Goal: Task Accomplishment & Management: Complete application form

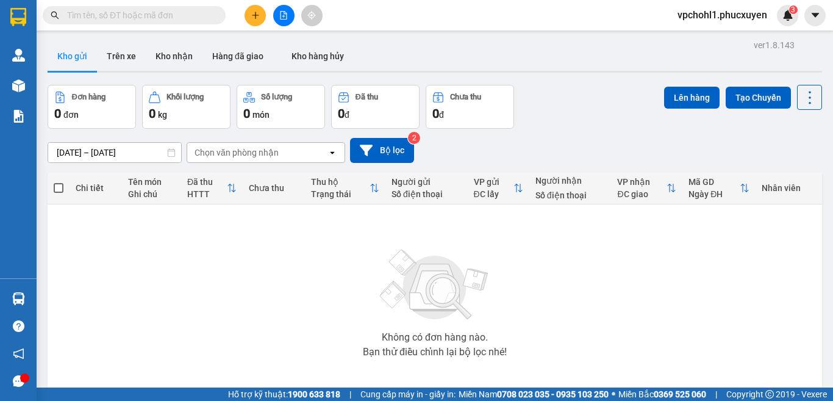
click at [172, 16] on input "text" at bounding box center [139, 15] width 144 height 13
click at [256, 12] on icon "plus" at bounding box center [255, 15] width 9 height 9
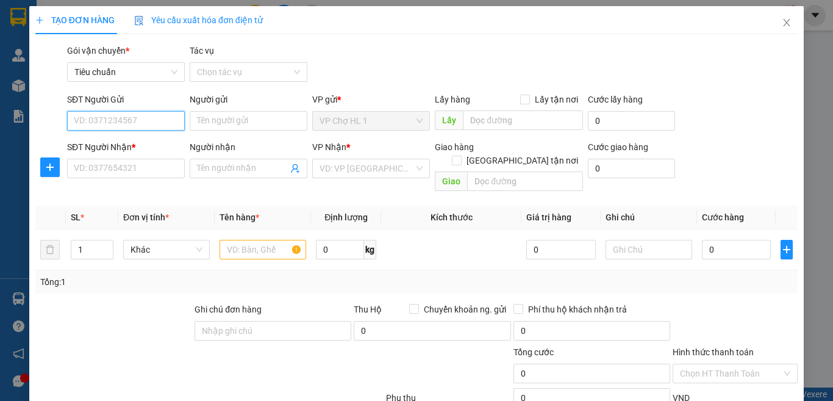
click at [114, 114] on input "SĐT Người Gửi" at bounding box center [126, 121] width 118 height 20
click at [115, 143] on div "0985133626 - a TÁM" at bounding box center [124, 144] width 101 height 13
type input "0985133626"
type input "a TÁM"
type input "0985133626"
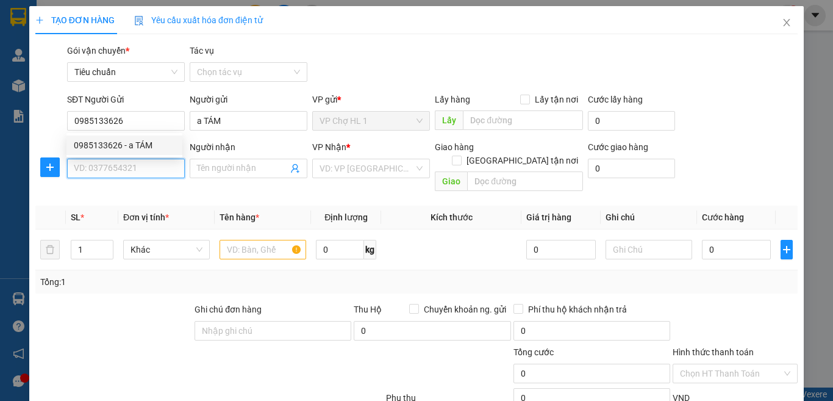
click at [107, 176] on input "SĐT Người Nhận *" at bounding box center [126, 169] width 118 height 20
type input "0913536195"
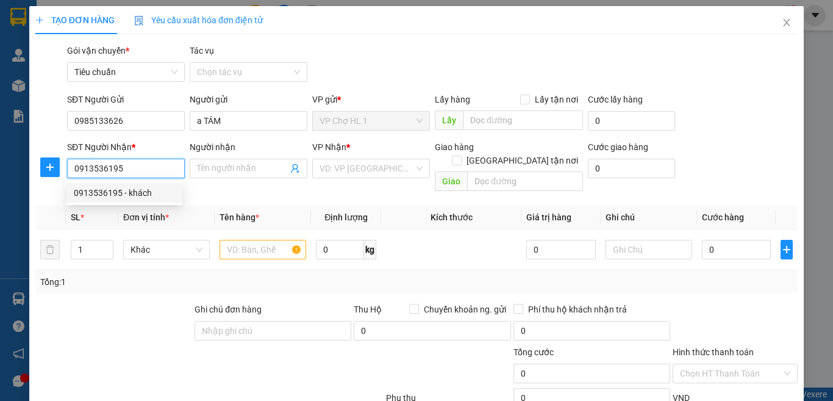
click at [115, 195] on div "0913536195 - khách" at bounding box center [124, 192] width 101 height 13
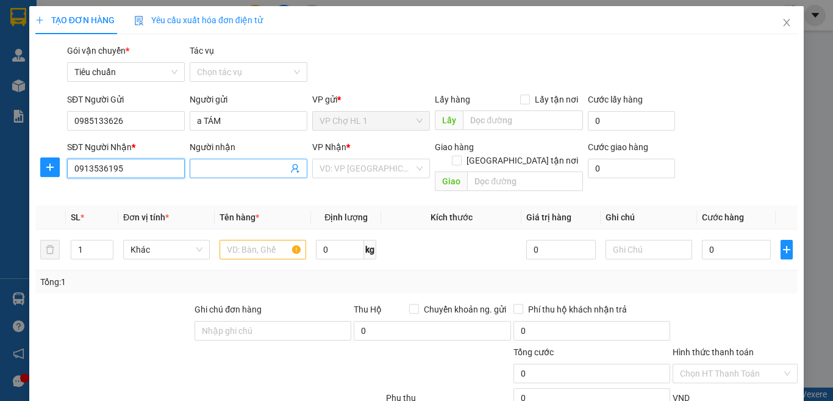
type input "khách"
checkbox input "true"
type input "505 phố minh khai,q.hai bà trưng,hà nội"
type input "40.000"
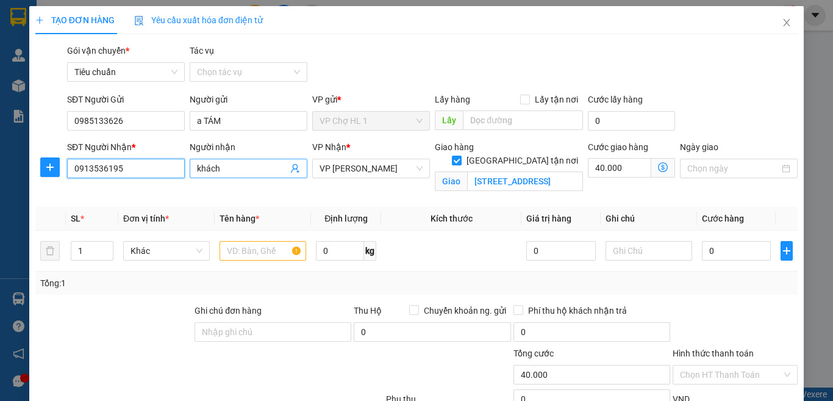
type input "0913536195"
click at [213, 171] on input "khách" at bounding box center [242, 168] width 91 height 13
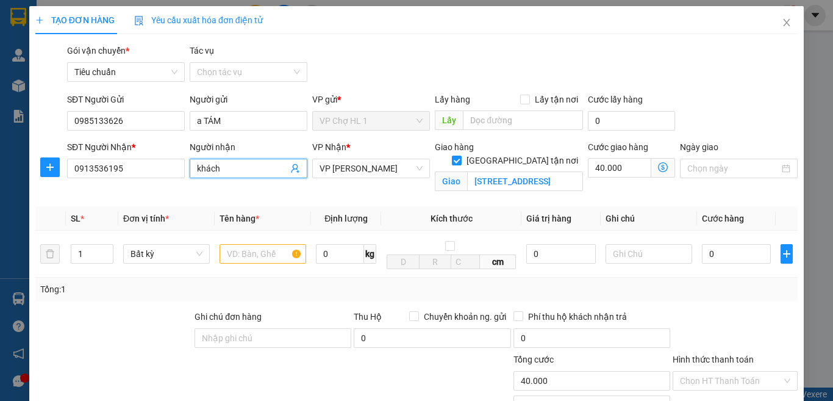
click at [658, 168] on icon "dollar-circle" at bounding box center [663, 167] width 10 height 10
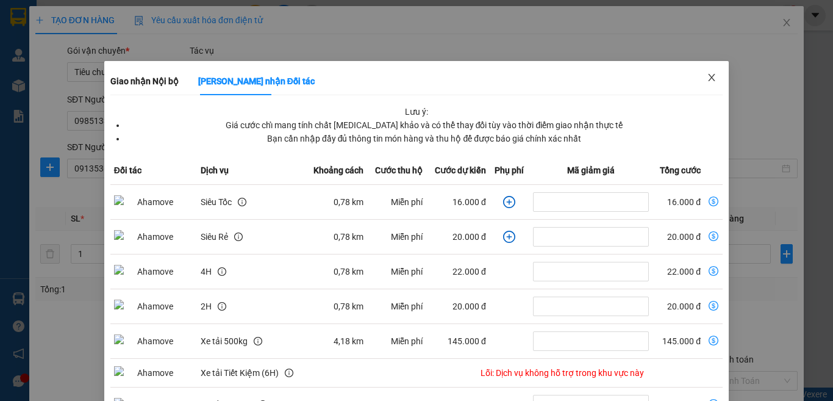
click at [709, 75] on icon "close" at bounding box center [712, 77] width 7 height 7
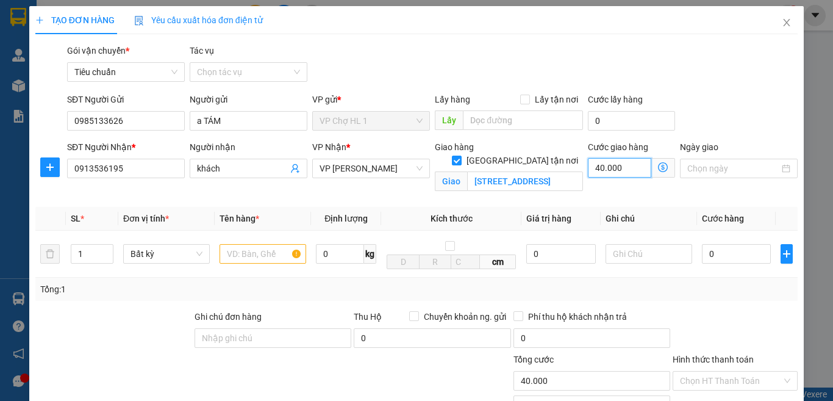
click at [632, 171] on input "40.000" at bounding box center [619, 168] width 63 height 20
type input "3"
type input "30"
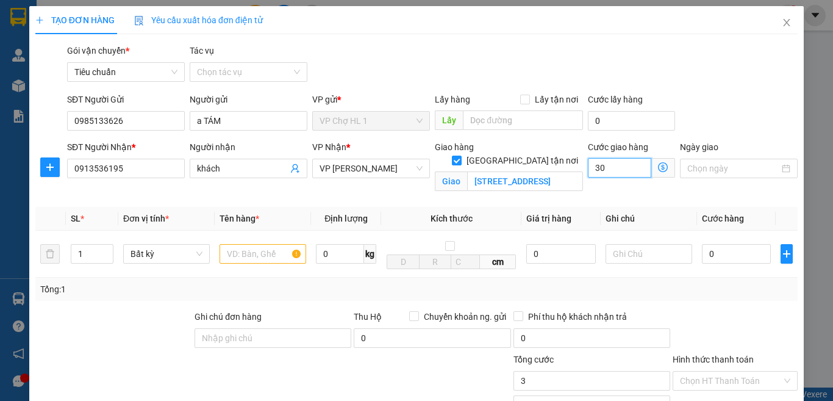
type input "30"
click at [257, 264] on div at bounding box center [263, 254] width 87 height 24
type input "30.000"
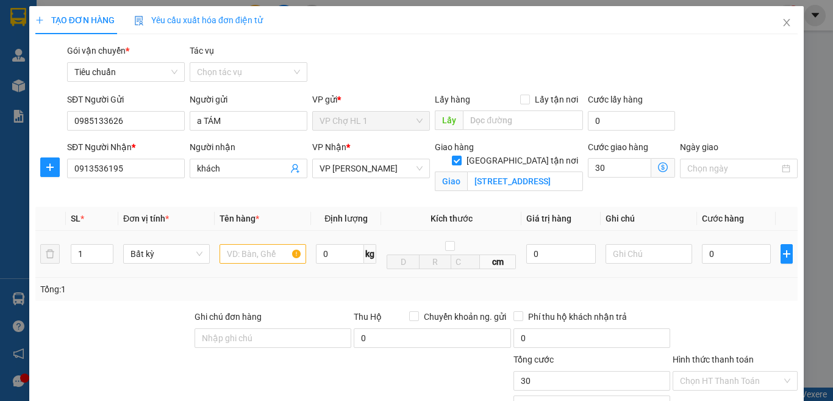
type input "30.000"
click at [257, 259] on input "text" at bounding box center [263, 254] width 87 height 20
type input "xốp"
click at [520, 97] on input "Lấy tận nơi" at bounding box center [524, 99] width 9 height 9
checkbox input "true"
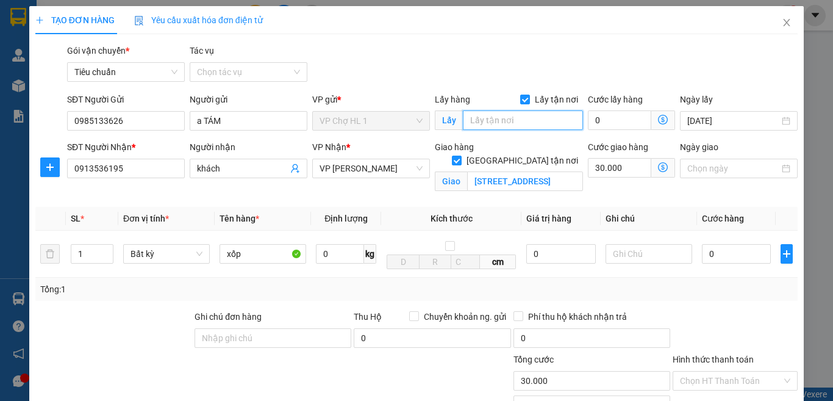
click at [496, 115] on input "text" at bounding box center [523, 120] width 120 height 20
type input "chợ"
click at [600, 121] on input "0" at bounding box center [619, 120] width 63 height 20
type input "30.003"
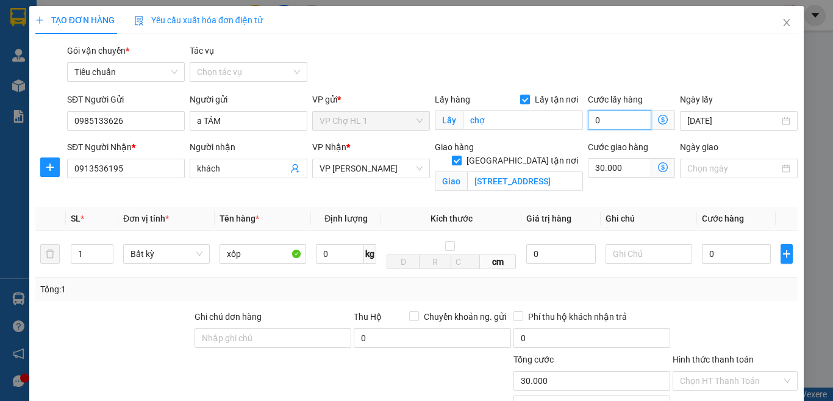
type input "3"
type input "30.030"
type input "30"
click at [720, 260] on input "0" at bounding box center [736, 254] width 69 height 20
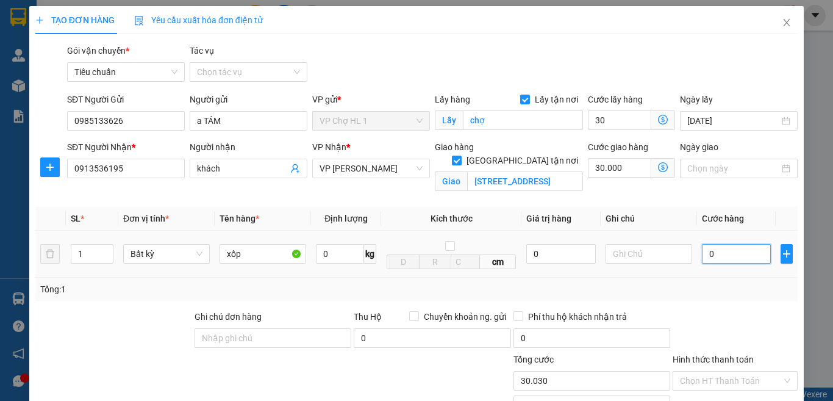
type input "60.000"
type input "30.000"
type input "1"
type input "60.001"
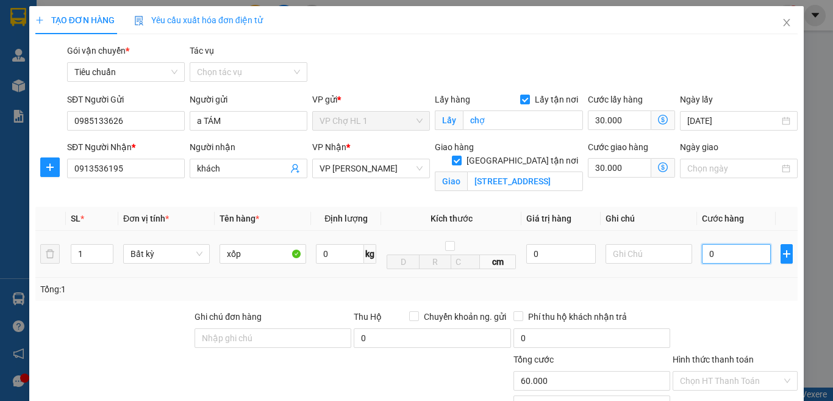
type input "60.001"
type input "12"
type input "60.012"
type input "120"
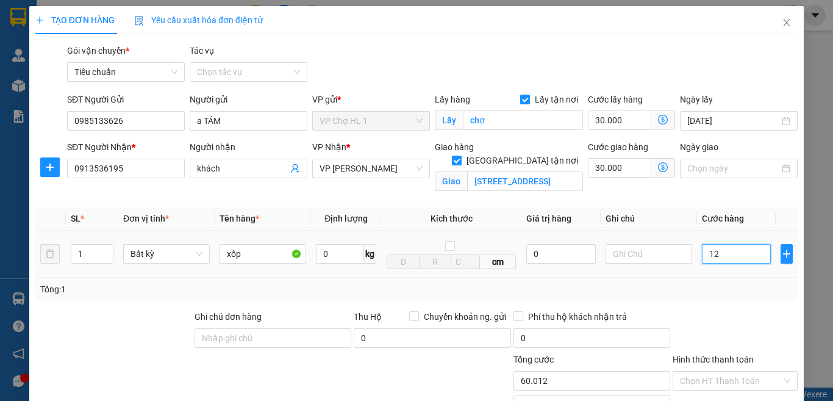
type input "60.120"
click at [729, 93] on div "Ngày lấy" at bounding box center [739, 102] width 118 height 18
type input "120.000"
type input "180.000"
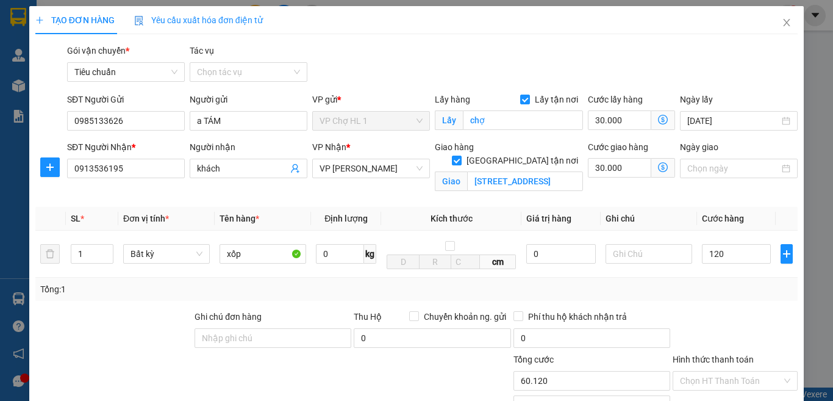
type input "180.000"
click at [735, 254] on input "120.000" at bounding box center [736, 254] width 69 height 20
type input "1"
type input "60.001"
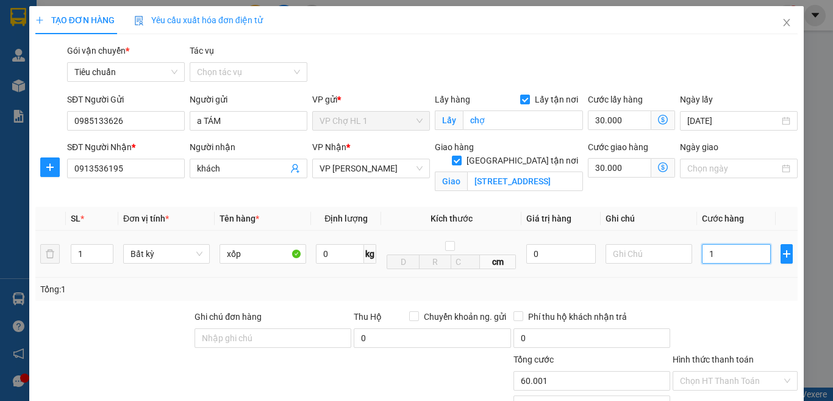
type input "10"
type input "60.010"
type input "100"
type input "60.100"
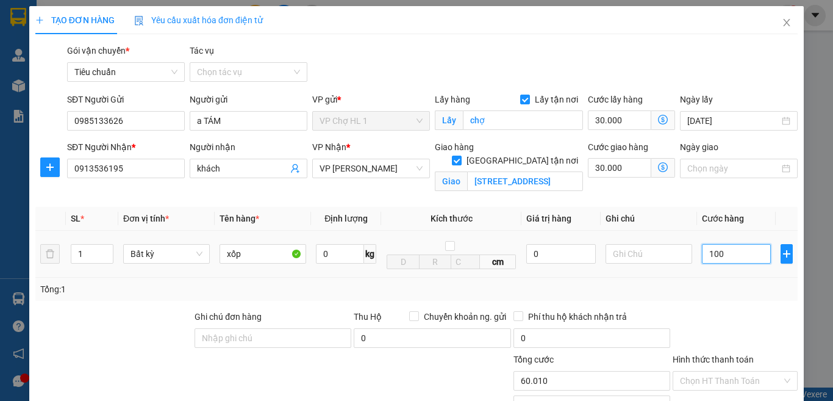
type input "60.100"
type input "100.000"
type input "160.000"
click at [713, 67] on div "Gói vận chuyển * Tiêu chuẩn Tác vụ Chọn tác vụ" at bounding box center [433, 65] width 736 height 43
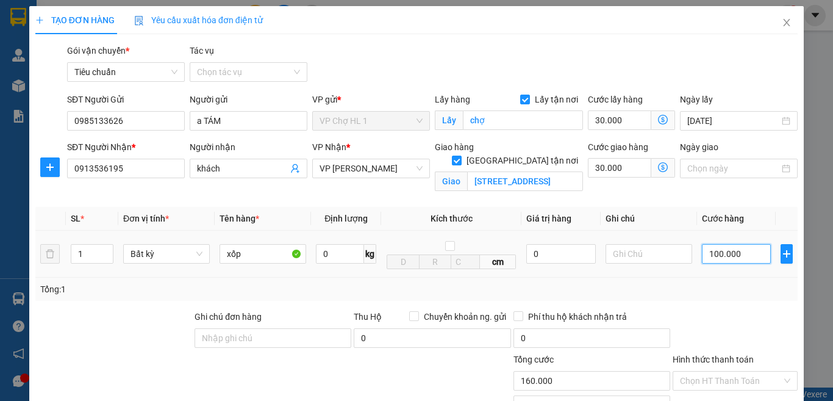
click at [742, 258] on input "100.000" at bounding box center [736, 254] width 69 height 20
type input "9"
type input "60.009"
type input "90"
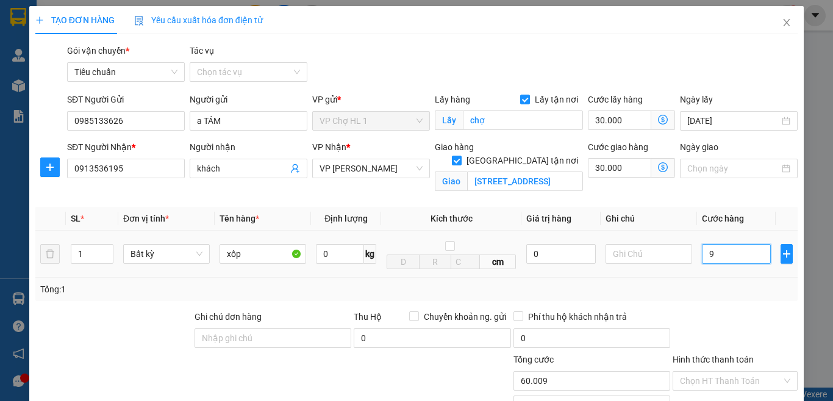
type input "60.090"
click at [730, 70] on div "Gói vận chuyển * Tiêu chuẩn Tác vụ Chọn tác vụ" at bounding box center [433, 65] width 736 height 43
type input "90.000"
type input "150.000"
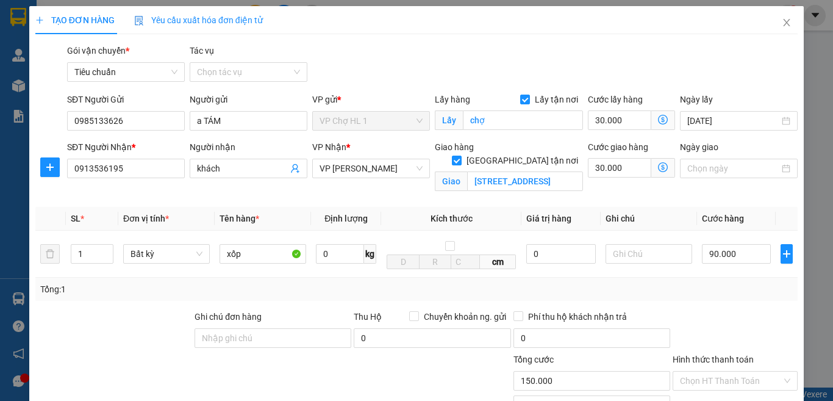
type input "150.000"
click at [650, 254] on input "text" at bounding box center [649, 254] width 87 height 20
type input "k dán bill"
click at [515, 121] on input "chợ" at bounding box center [523, 120] width 120 height 20
type input "trần hưng đạo"
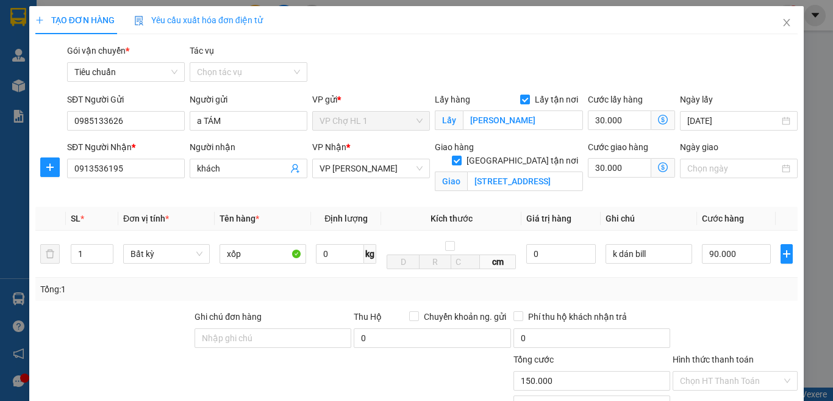
click at [735, 71] on div "Gói vận chuyển * Tiêu chuẩn Tác vụ Chọn tác vụ" at bounding box center [433, 65] width 736 height 43
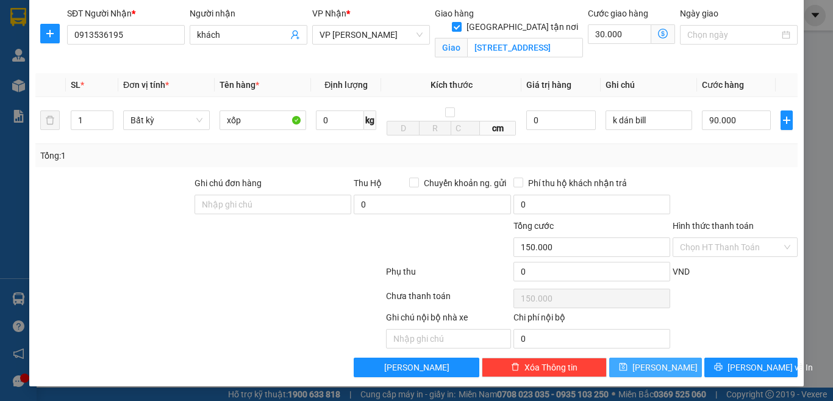
click at [665, 371] on button "[PERSON_NAME]" at bounding box center [655, 367] width 93 height 20
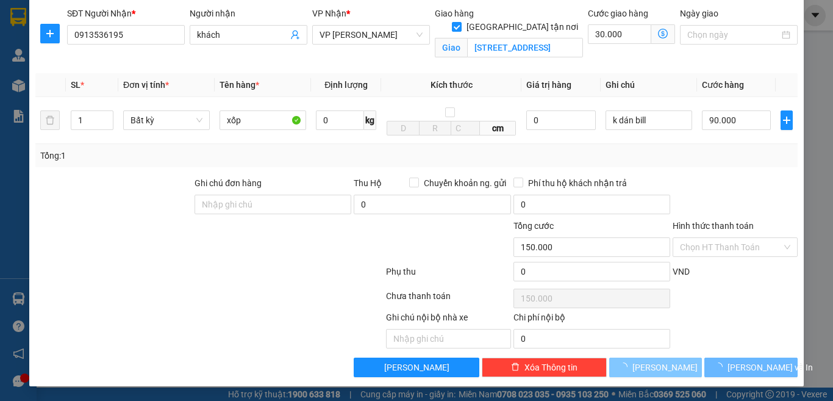
checkbox input "false"
type input "0"
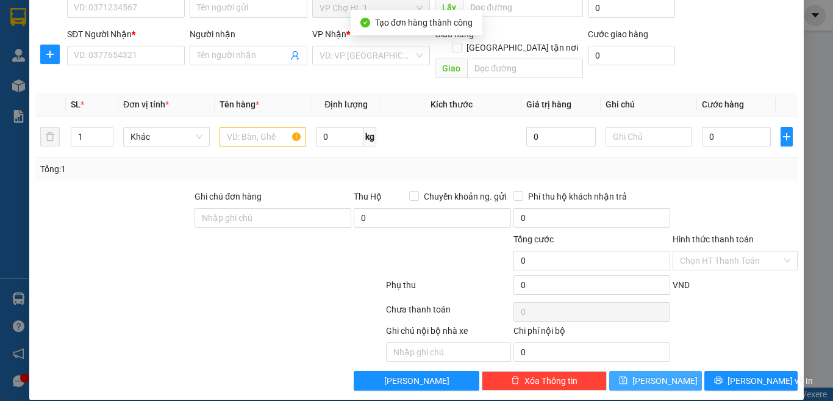
scroll to position [0, 0]
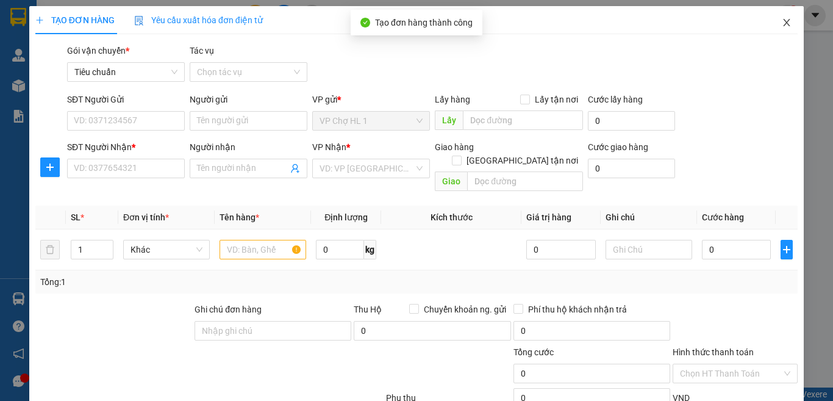
click at [784, 23] on icon "close" at bounding box center [787, 22] width 7 height 7
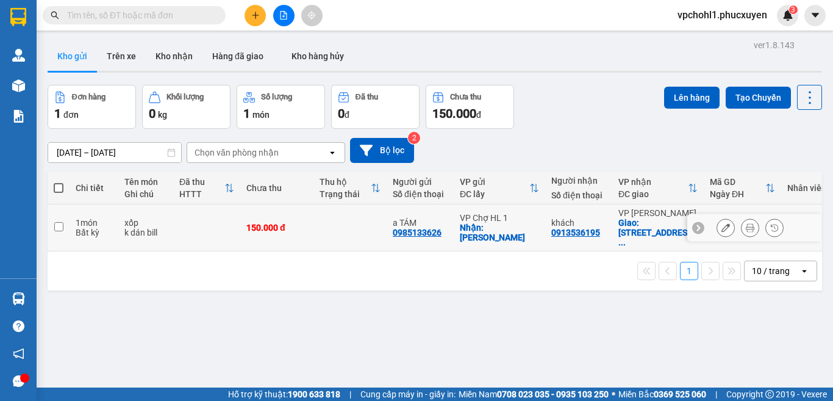
click at [54, 222] on input "checkbox" at bounding box center [58, 226] width 9 height 9
checkbox input "true"
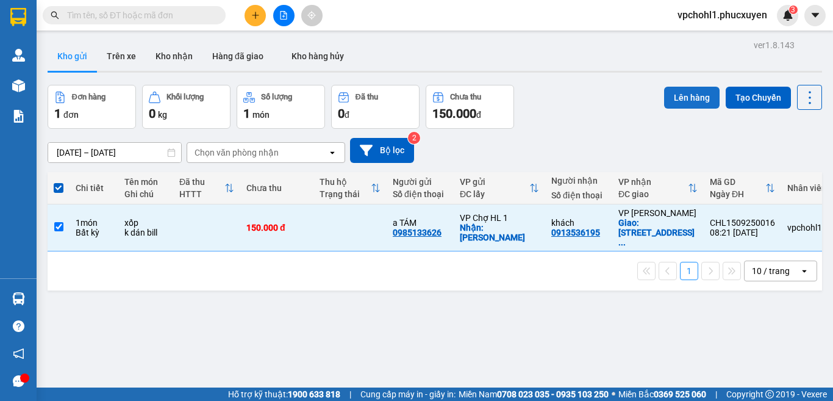
click at [686, 91] on button "Lên hàng" at bounding box center [692, 98] width 56 height 22
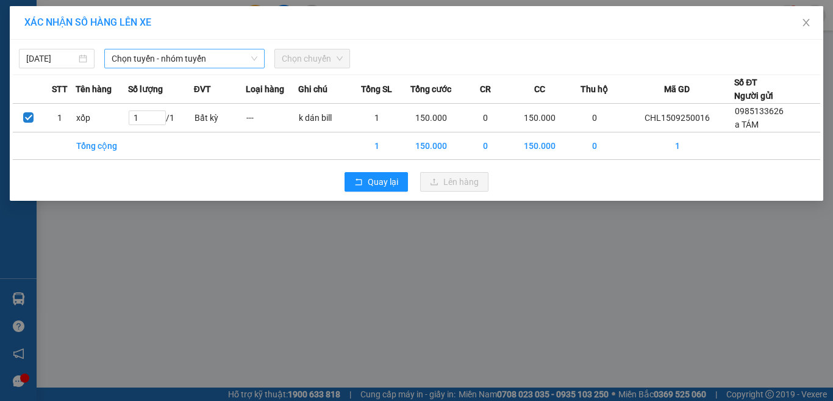
click at [162, 56] on span "Chọn tuyến - nhóm tuyến" at bounding box center [185, 58] width 146 height 18
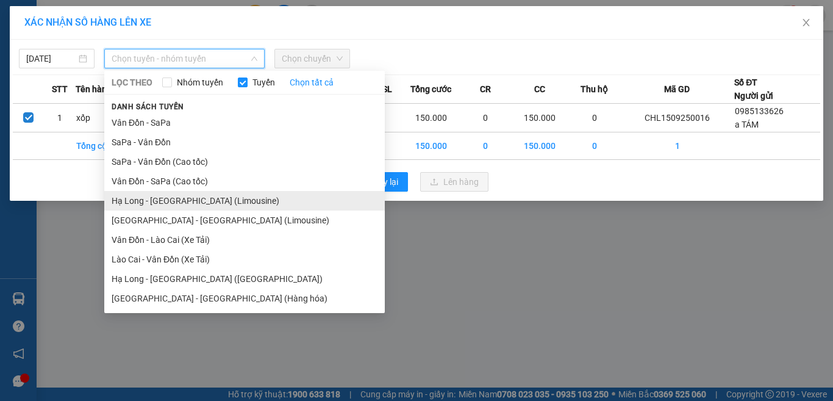
click at [177, 199] on li "Hạ Long - Hà Nội (Limousine)" at bounding box center [244, 201] width 281 height 20
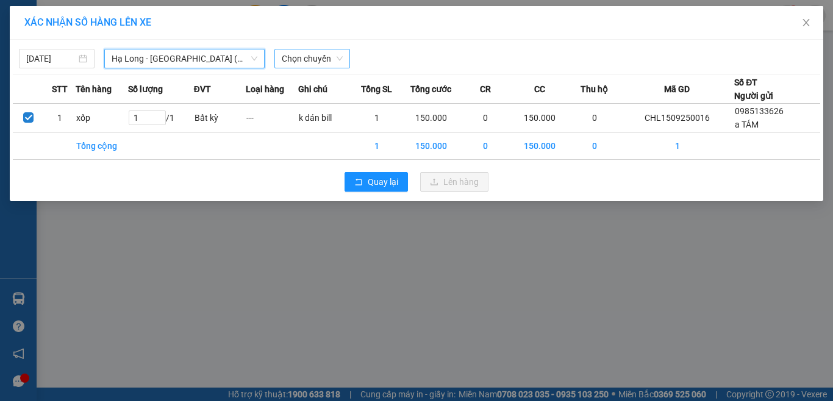
click at [301, 60] on span "Chọn chuyến" at bounding box center [312, 58] width 61 height 18
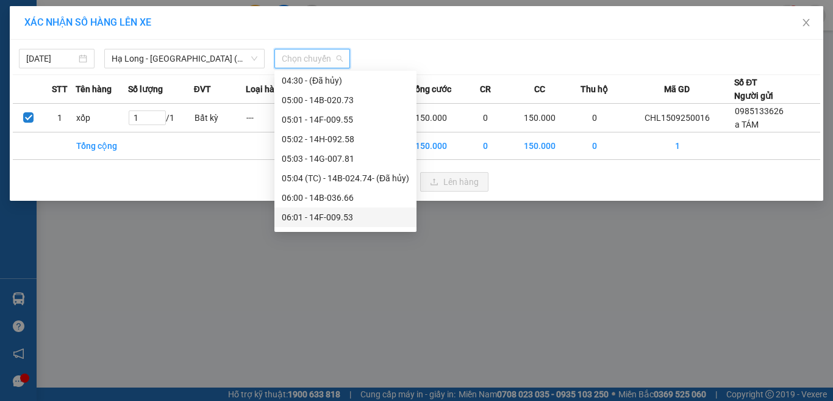
scroll to position [183, 0]
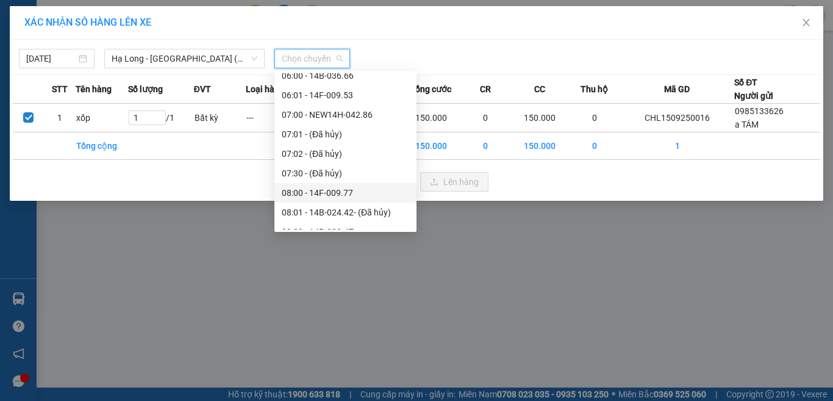
click at [325, 195] on div "08:00 - 14F-009.77" at bounding box center [345, 192] width 127 height 13
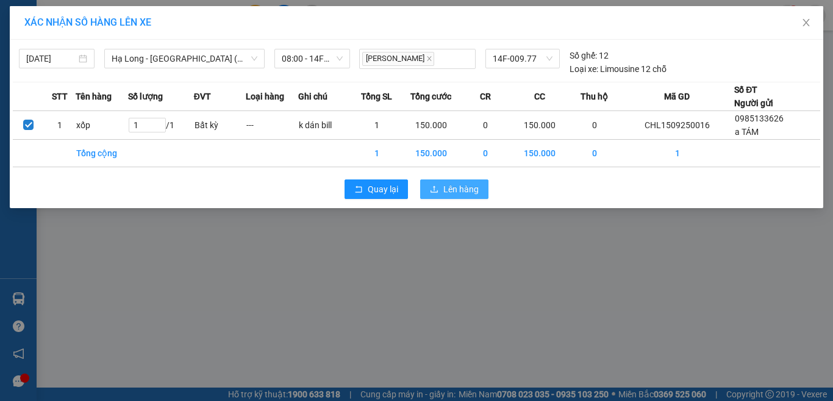
click at [465, 195] on span "Lên hàng" at bounding box center [460, 188] width 35 height 13
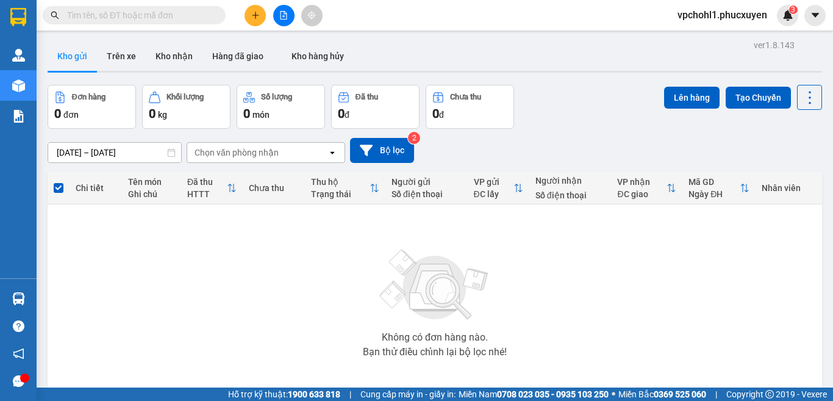
click at [119, 16] on input "text" at bounding box center [139, 15] width 144 height 13
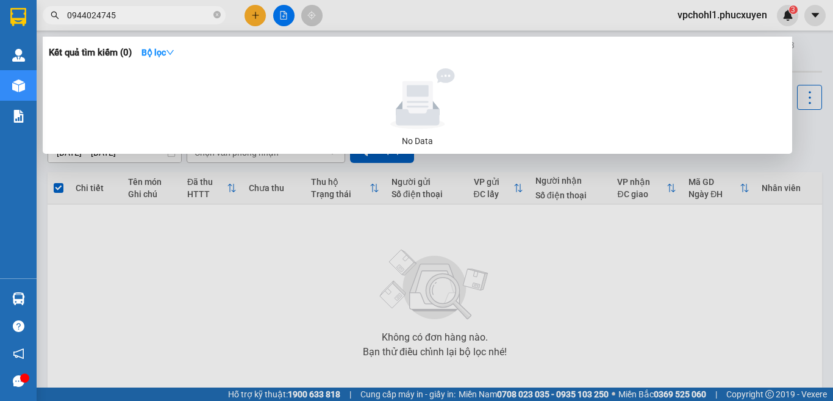
type input "0944024745"
click at [295, 266] on div at bounding box center [416, 200] width 833 height 401
drag, startPoint x: 123, startPoint y: 18, endPoint x: 37, endPoint y: 15, distance: 86.0
click at [37, 17] on div "0944024745" at bounding box center [119, 15] width 238 height 18
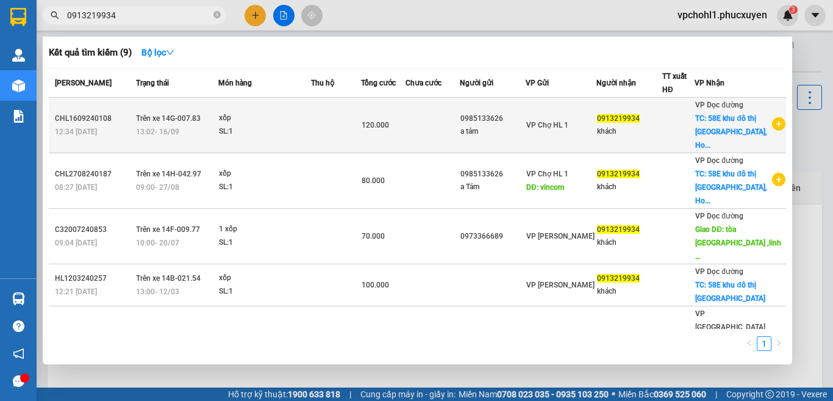
type input "0913219934"
click at [428, 121] on td at bounding box center [433, 126] width 54 height 56
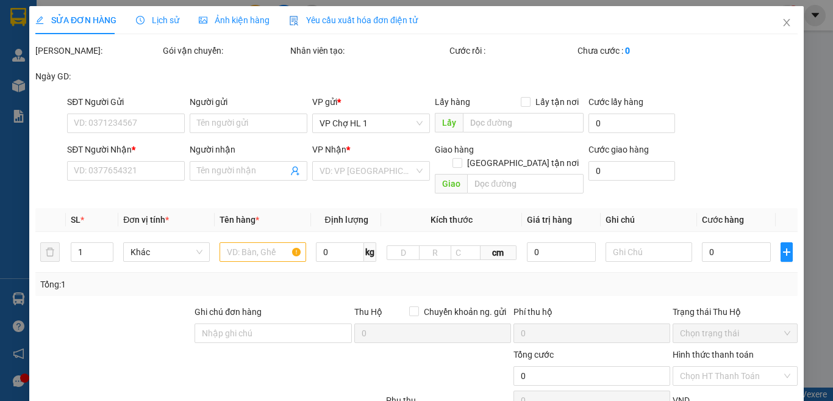
type input "0985133626"
type input "a tám"
type input "0913219934"
type input "khách"
checkbox input "true"
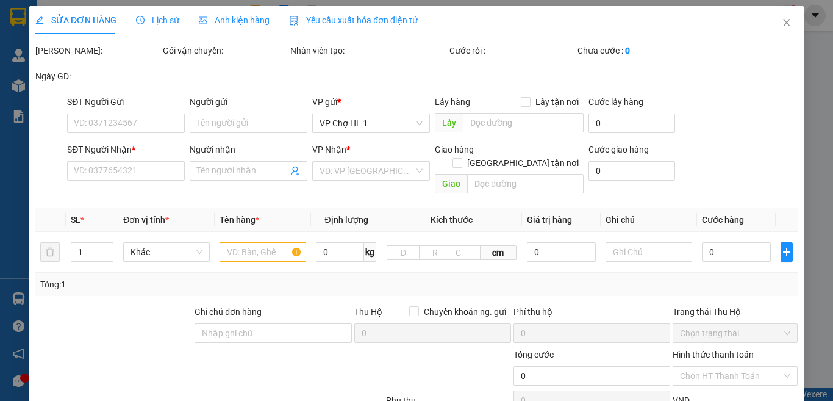
type input "58E khu đô thị Đại Kim, Hoàng Mai"
type input "120.000"
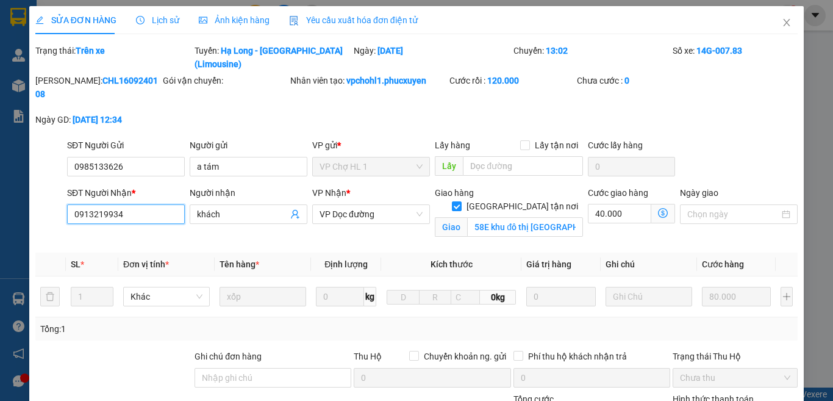
drag, startPoint x: 128, startPoint y: 184, endPoint x: 58, endPoint y: 184, distance: 70.1
click at [59, 186] on div "SĐT Người Nhận * 0913219934 0913219934 Người nhận khách VP Nhận * VP Dọc đường …" at bounding box center [416, 214] width 765 height 57
click at [782, 24] on icon "close" at bounding box center [787, 23] width 10 height 10
click at [776, 24] on div "vpchohl1.phucxuyen 3" at bounding box center [733, 15] width 131 height 21
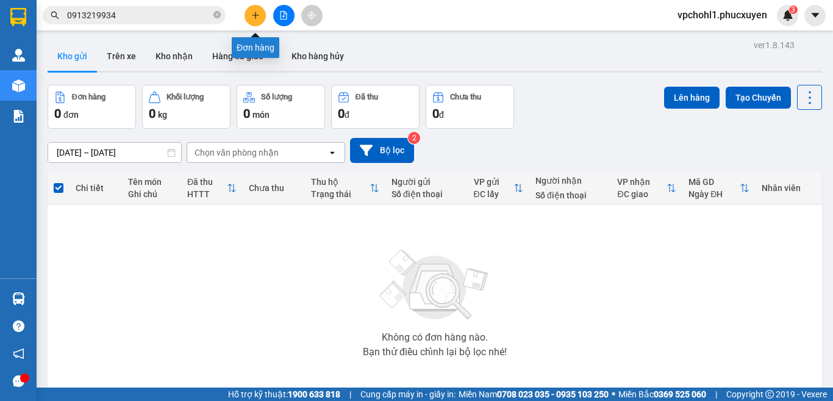
click at [260, 15] on button at bounding box center [255, 15] width 21 height 21
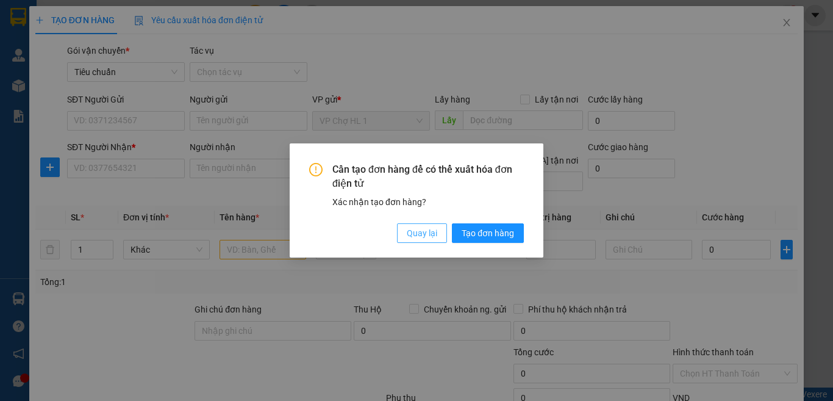
drag, startPoint x: 422, startPoint y: 234, endPoint x: 224, endPoint y: 193, distance: 201.8
click at [418, 234] on span "Quay lại" at bounding box center [422, 232] width 30 height 13
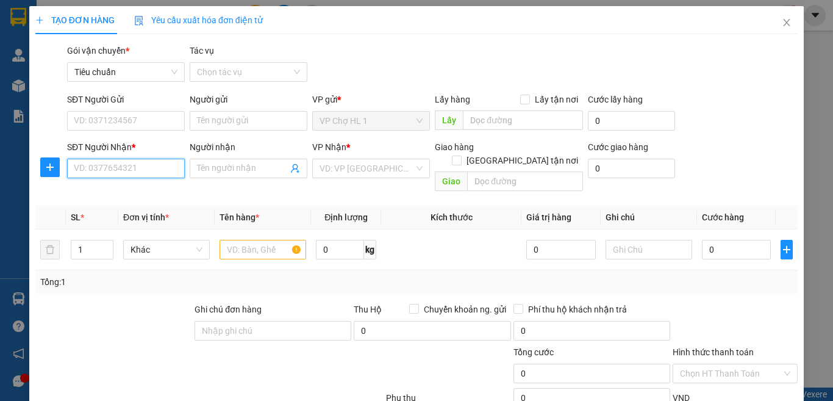
click at [137, 169] on input "SĐT Người Nhận *" at bounding box center [126, 169] width 118 height 20
paste input "0913219934"
type input "0913219934"
click at [122, 193] on div "0913219934 - Phúc" at bounding box center [124, 192] width 101 height 13
type input "Phúc"
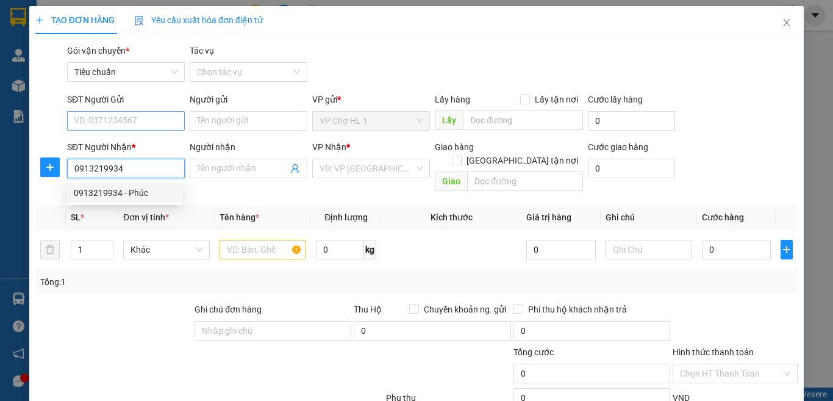
checkbox input "true"
type input "58E,KĐT ĐẠI KIM,HOÀNG MAI,HÀ NỘI"
type input "40.000"
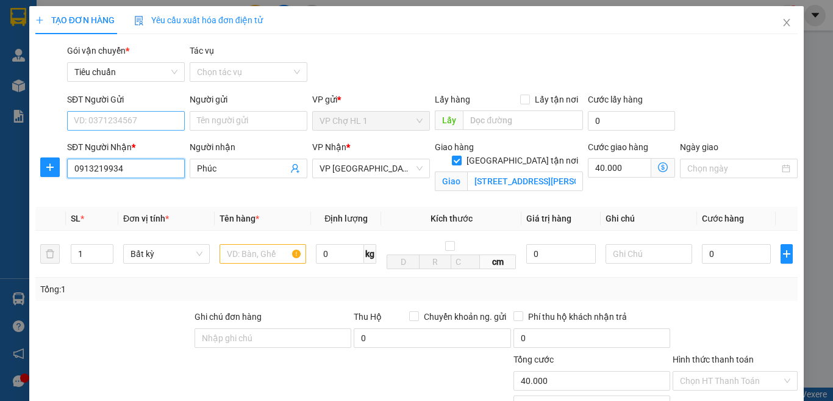
type input "0913219934"
click at [140, 118] on input "SĐT Người Gửi" at bounding box center [126, 121] width 118 height 20
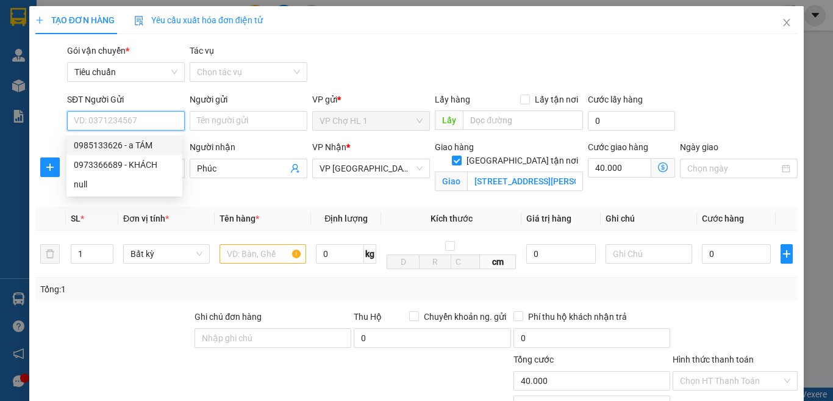
click at [133, 147] on div "0985133626 - a TÁM" at bounding box center [124, 144] width 101 height 13
type input "0985133626"
type input "a TÁM"
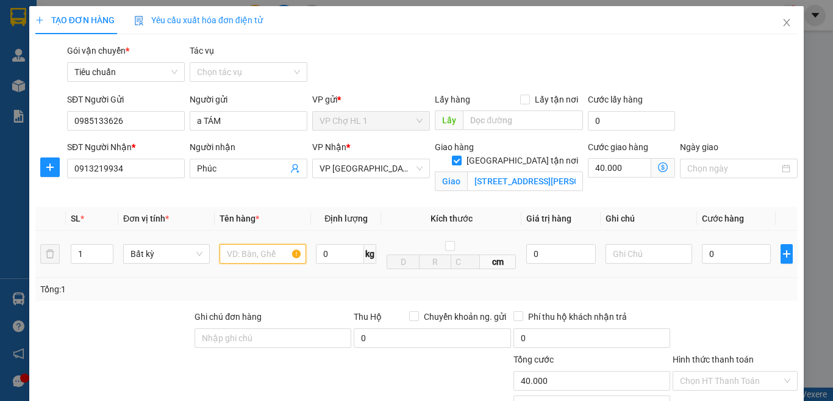
click at [256, 260] on input "text" at bounding box center [263, 254] width 87 height 20
type input "xốp"
click at [750, 268] on td "0" at bounding box center [736, 254] width 79 height 47
click at [751, 257] on input "0" at bounding box center [736, 254] width 69 height 20
type input "8"
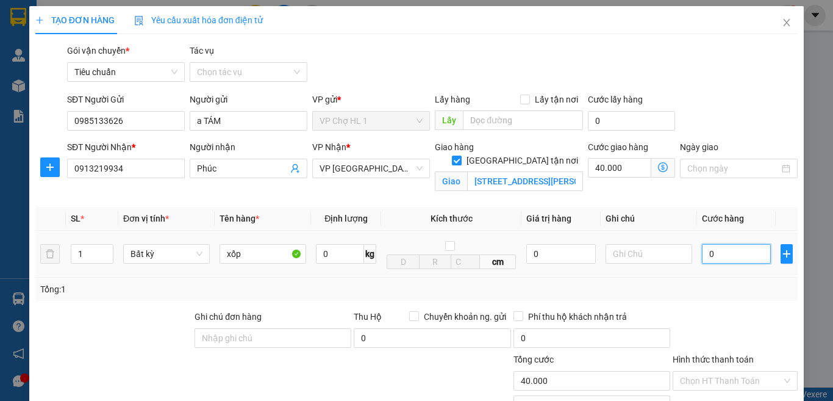
type input "40.008"
type input "80"
type input "40.080"
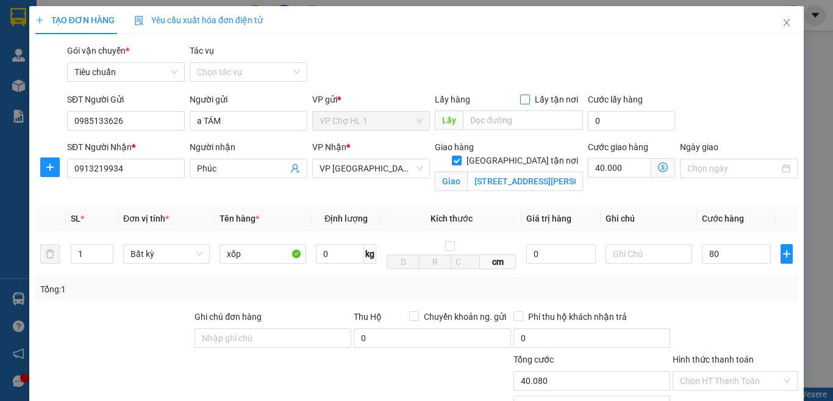
type input "80.000"
type input "120.000"
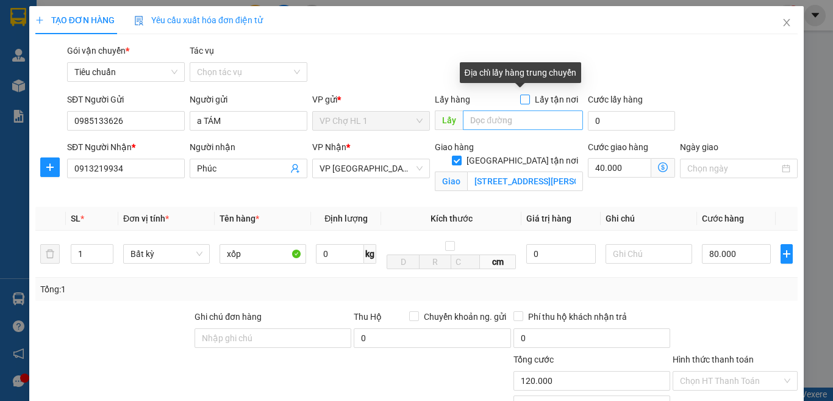
drag, startPoint x: 519, startPoint y: 96, endPoint x: 500, endPoint y: 114, distance: 26.8
click at [520, 99] on input "Lấy tận nơi" at bounding box center [524, 99] width 9 height 9
checkbox input "true"
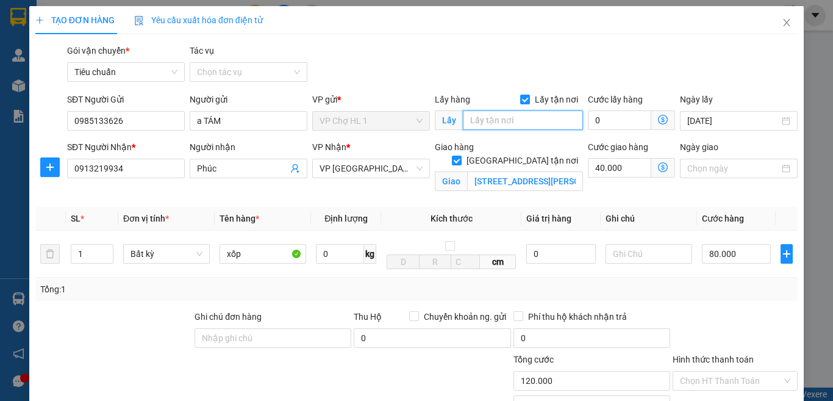
click at [492, 118] on input "text" at bounding box center [523, 120] width 120 height 20
type input "chợ"
type input "120.003"
type input "3"
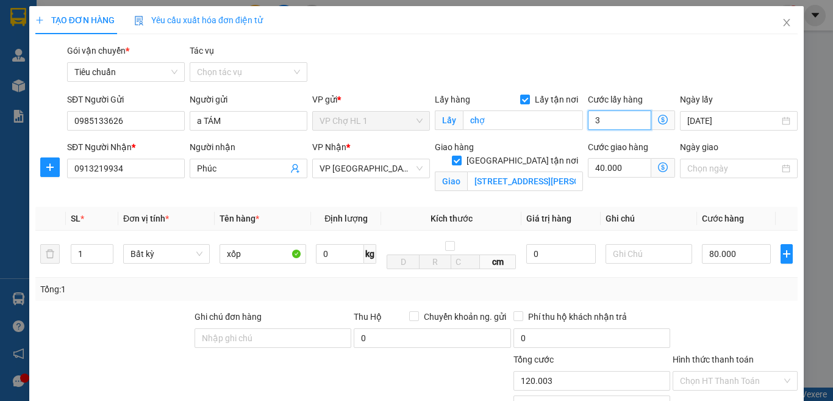
type input "120.030"
type input "30"
click at [735, 71] on div "Gói vận chuyển * Tiêu chuẩn Tác vụ Chọn tác vụ" at bounding box center [433, 65] width 736 height 43
type input "150.000"
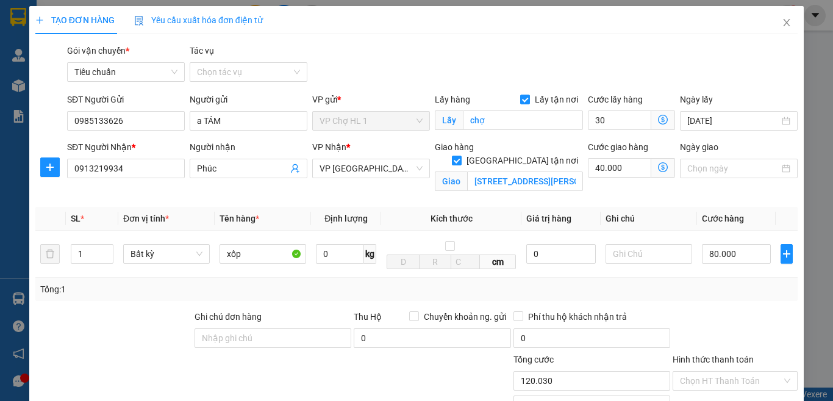
type input "150.000"
type input "30.000"
click at [646, 267] on td at bounding box center [649, 254] width 96 height 47
click at [652, 256] on input "text" at bounding box center [649, 254] width 87 height 20
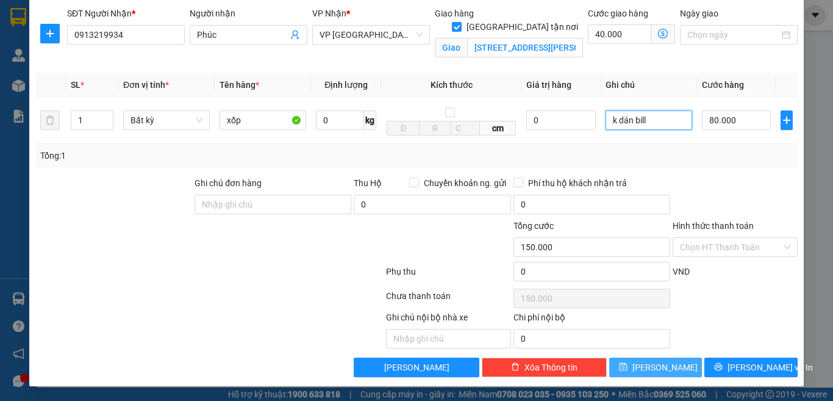
type input "k dán bill"
drag, startPoint x: 677, startPoint y: 373, endPoint x: 677, endPoint y: 357, distance: 15.9
click at [677, 372] on button "[PERSON_NAME]" at bounding box center [655, 367] width 93 height 20
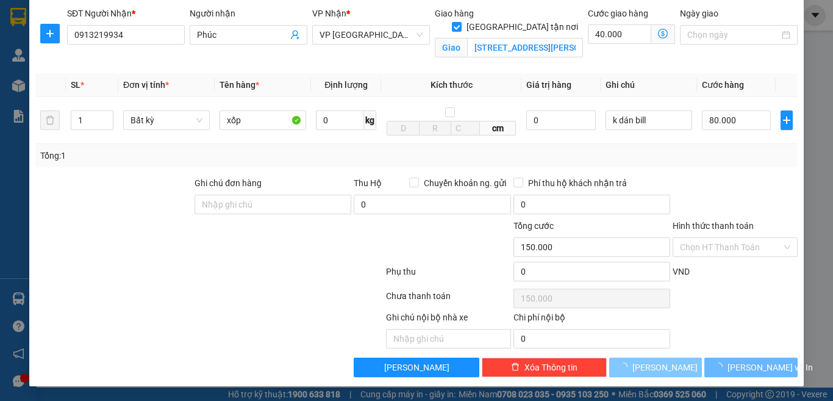
checkbox input "false"
type input "0"
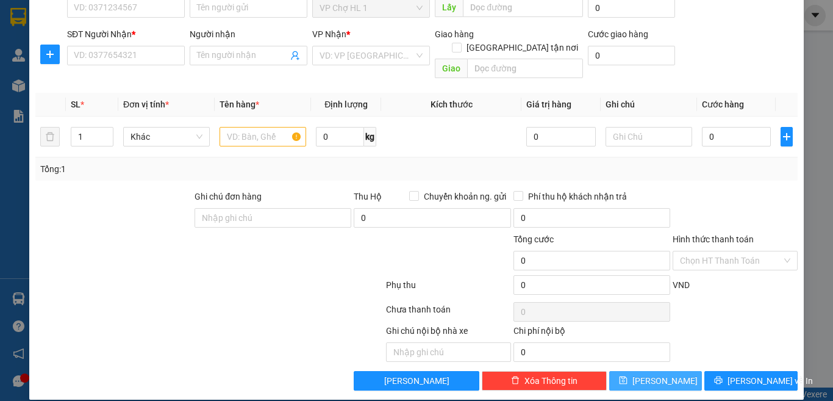
scroll to position [0, 0]
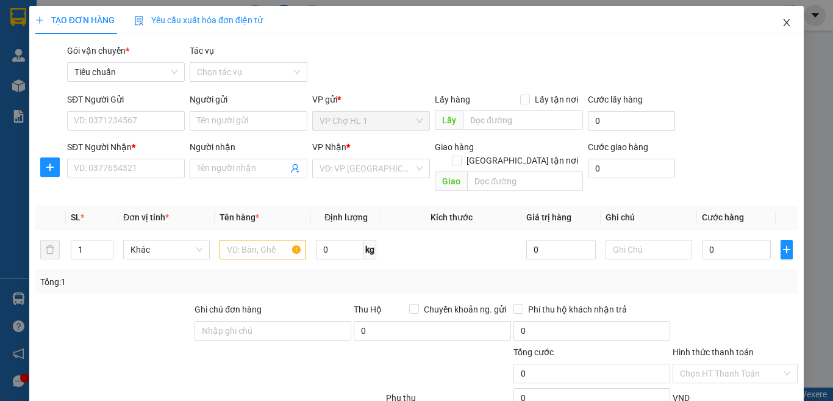
click at [782, 19] on icon "close" at bounding box center [787, 23] width 10 height 10
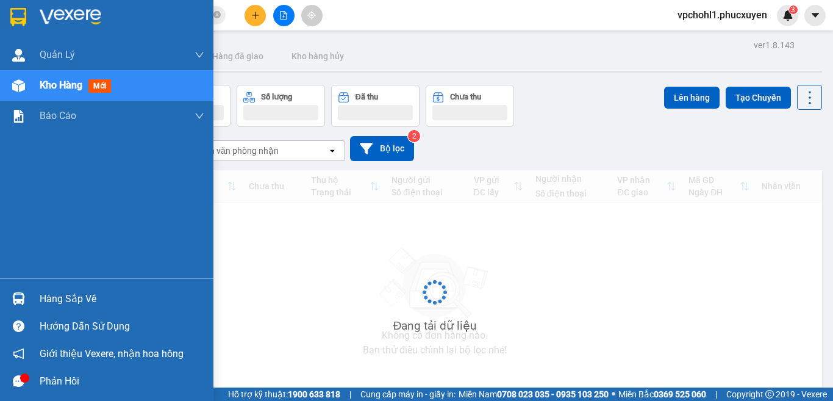
click at [37, 300] on div "Hàng sắp về" at bounding box center [106, 298] width 213 height 27
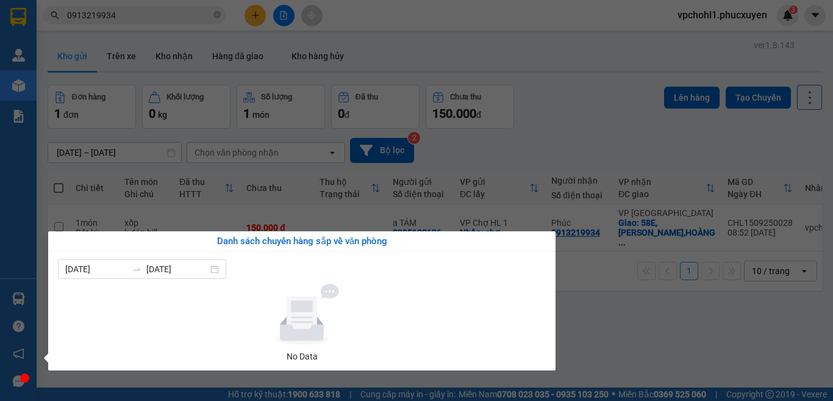
click at [633, 342] on section "Kết quả tìm kiếm ( 9 ) Bộ lọc Mã ĐH Trạng thái Món hàng Thu hộ Tổng cước Chưa c…" at bounding box center [416, 200] width 833 height 401
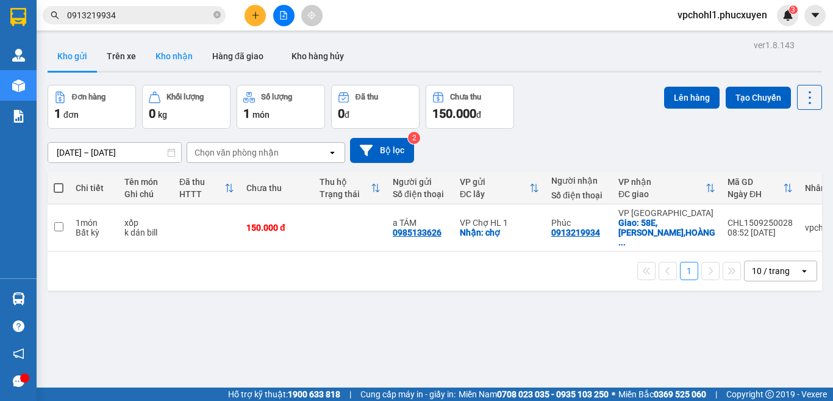
click at [181, 56] on button "Kho nhận" at bounding box center [174, 55] width 57 height 29
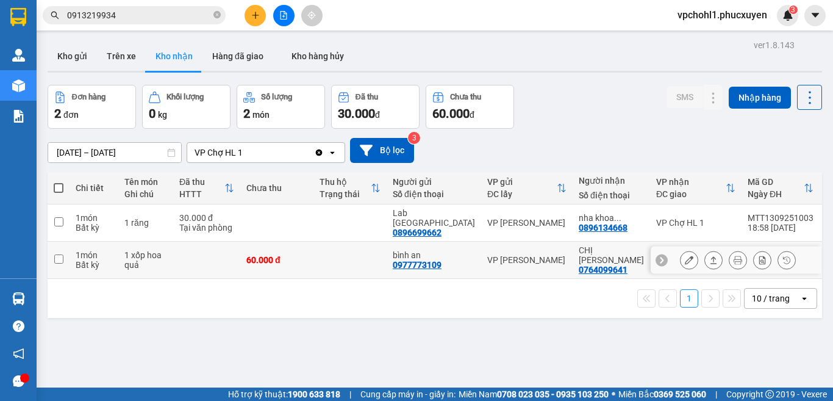
click at [685, 256] on icon at bounding box center [689, 260] width 9 height 9
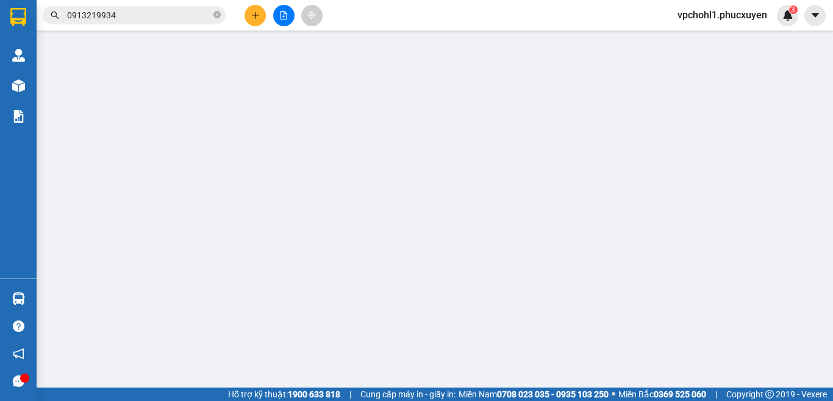
type input "0977773109"
type input "bình an"
type input "0764099641"
type input "CHỊ [PERSON_NAME]"
type input "60.000"
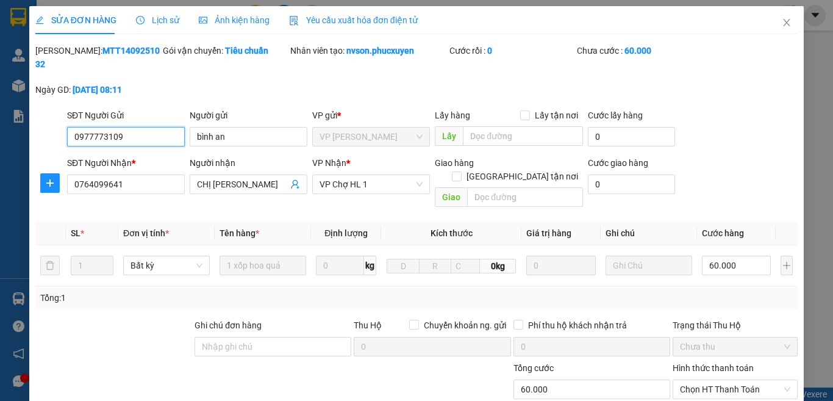
scroll to position [61, 0]
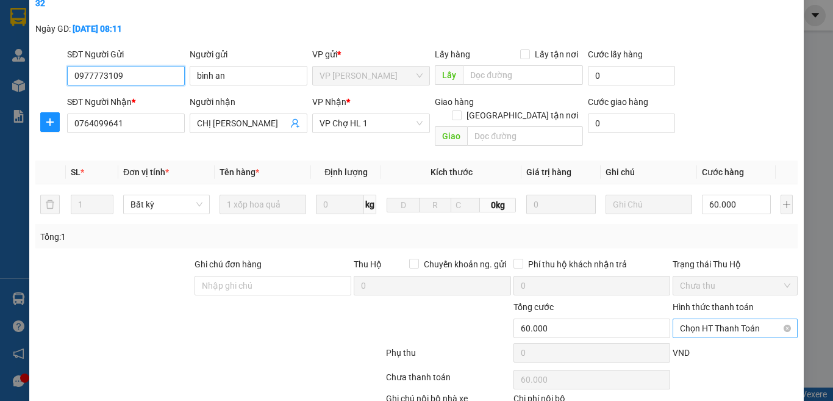
click at [709, 319] on span "Chọn HT Thanh Toán" at bounding box center [735, 328] width 110 height 18
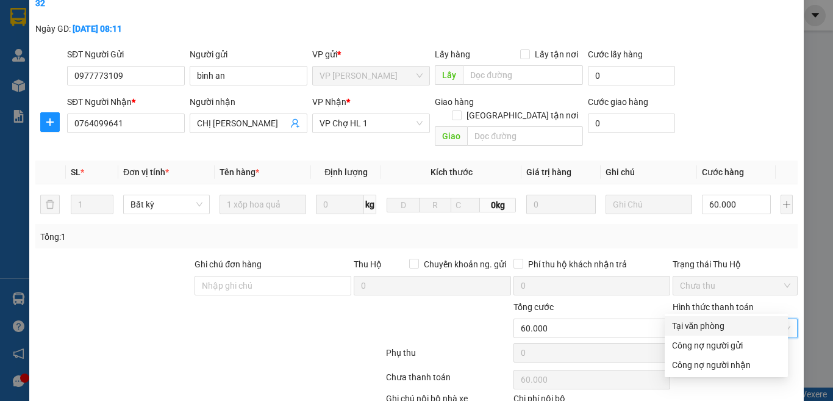
click at [680, 329] on div "Tại văn phòng" at bounding box center [726, 325] width 109 height 13
type input "0"
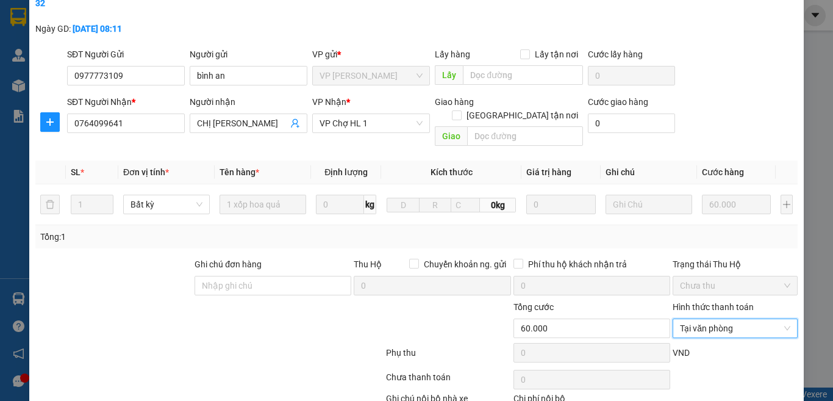
scroll to position [115, 0]
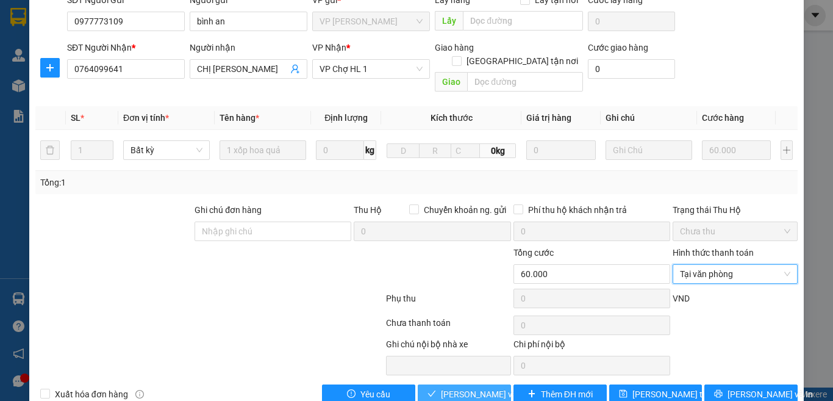
click at [492, 387] on span "Lưu và Giao hàng" at bounding box center [499, 393] width 117 height 13
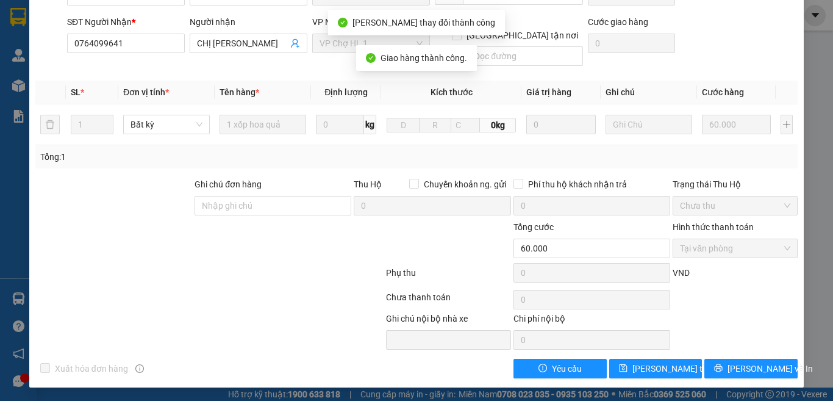
scroll to position [0, 0]
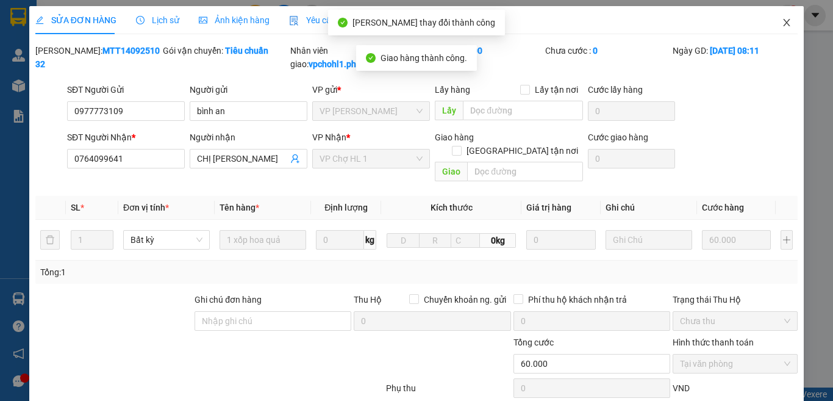
click at [782, 18] on icon "close" at bounding box center [787, 23] width 10 height 10
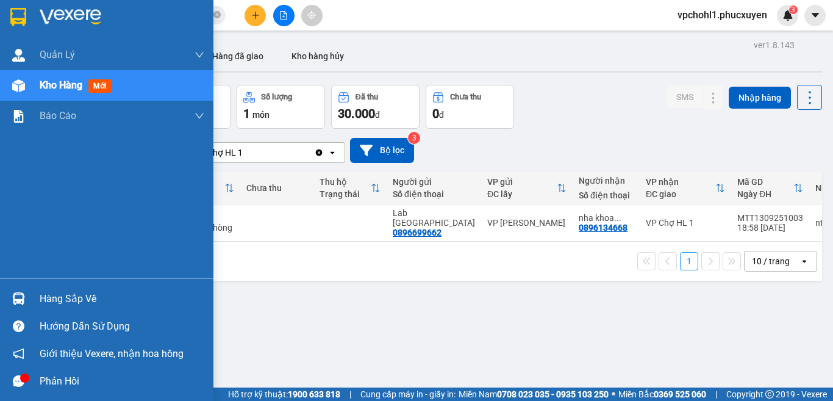
click at [73, 298] on div "Hàng sắp về" at bounding box center [122, 299] width 165 height 18
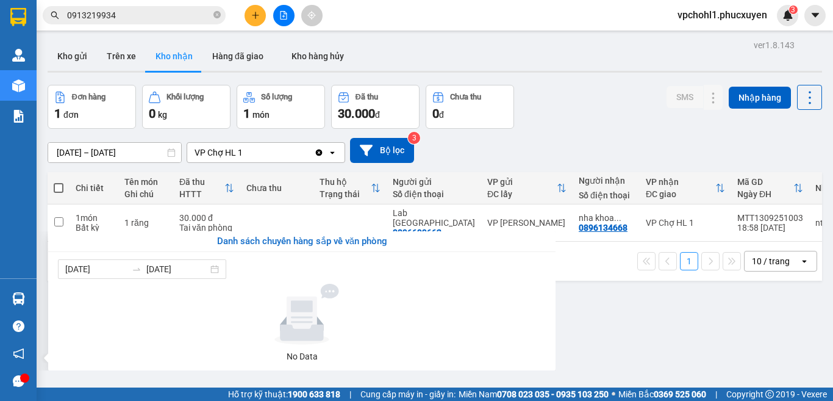
click at [691, 326] on section "Kết quả tìm kiếm ( 9 ) Bộ lọc Mã ĐH Trạng thái Món hàng Thu hộ Tổng cước Chưa c…" at bounding box center [416, 200] width 833 height 401
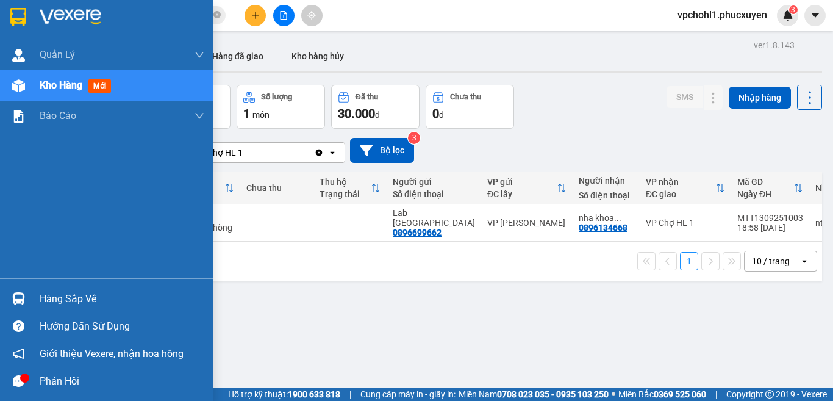
click at [54, 301] on div "Hàng sắp về" at bounding box center [122, 299] width 165 height 18
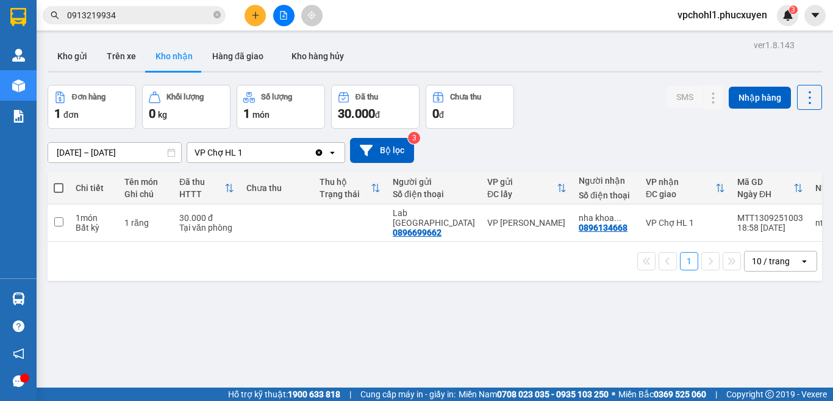
click at [650, 343] on section "Kết quả tìm kiếm ( 9 ) Bộ lọc Mã ĐH Trạng thái Món hàng Thu hộ Tổng cước Chưa c…" at bounding box center [416, 200] width 833 height 401
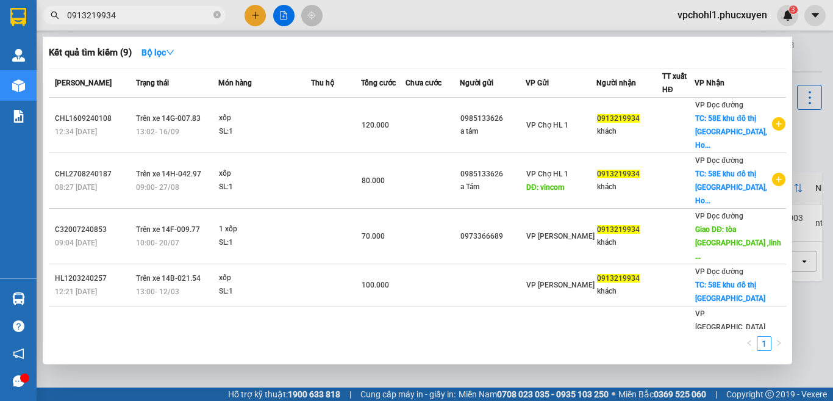
drag, startPoint x: 132, startPoint y: 19, endPoint x: 51, endPoint y: 20, distance: 81.1
click at [51, 20] on span "0913219934" at bounding box center [134, 15] width 183 height 18
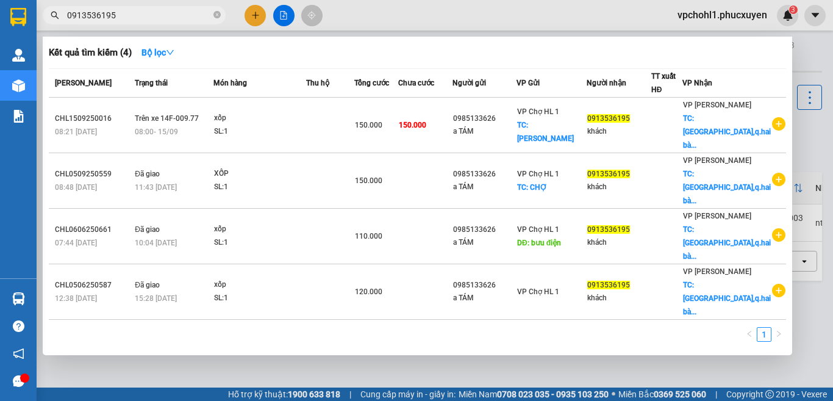
type input "0913536195"
drag, startPoint x: 126, startPoint y: 21, endPoint x: 32, endPoint y: 21, distance: 93.3
click at [32, 21] on section "Kết quả tìm kiếm ( 4 ) Bộ lọc Mã ĐH Trạng thái Món hàng Thu hộ Tổng cước Chưa c…" at bounding box center [416, 200] width 833 height 401
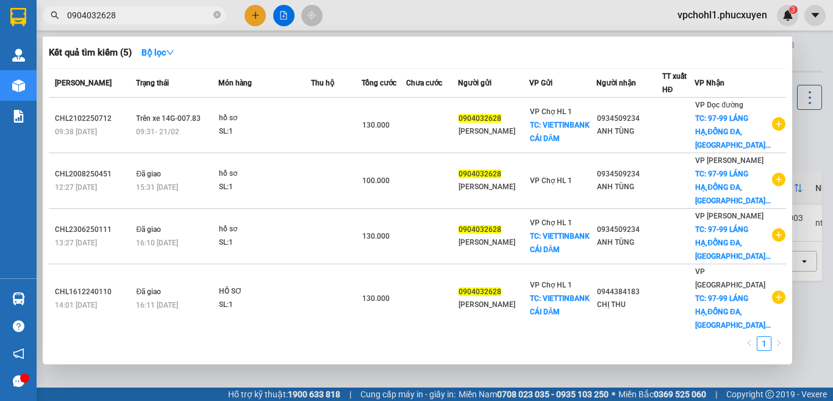
type input "0904032628"
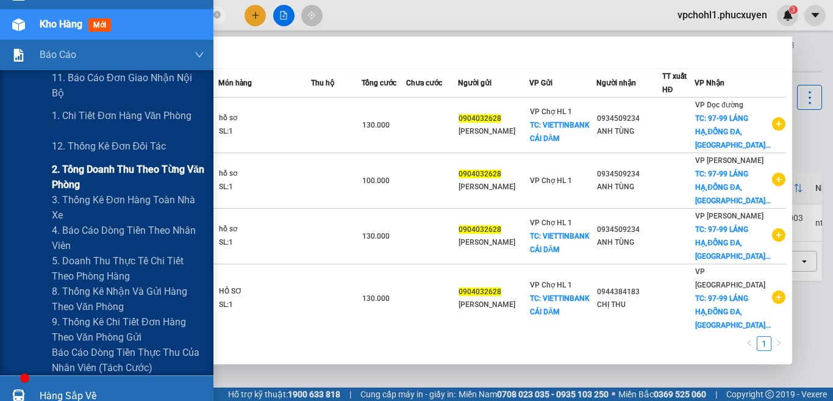
scroll to position [122, 0]
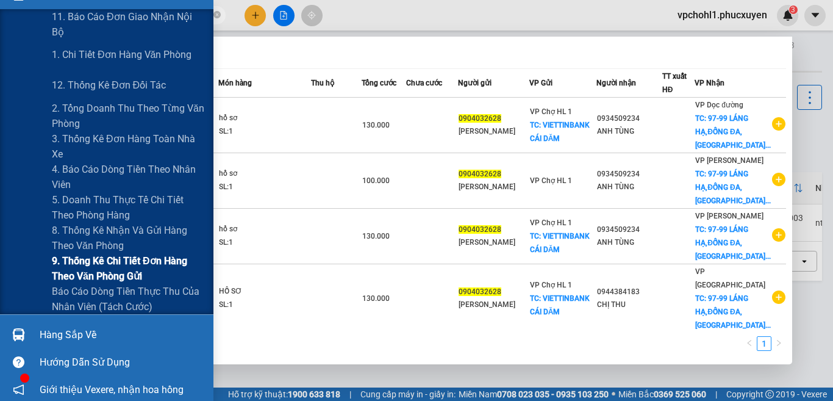
click at [91, 263] on span "9. Thống kê chi tiết đơn hàng theo văn phòng gửi" at bounding box center [128, 268] width 152 height 30
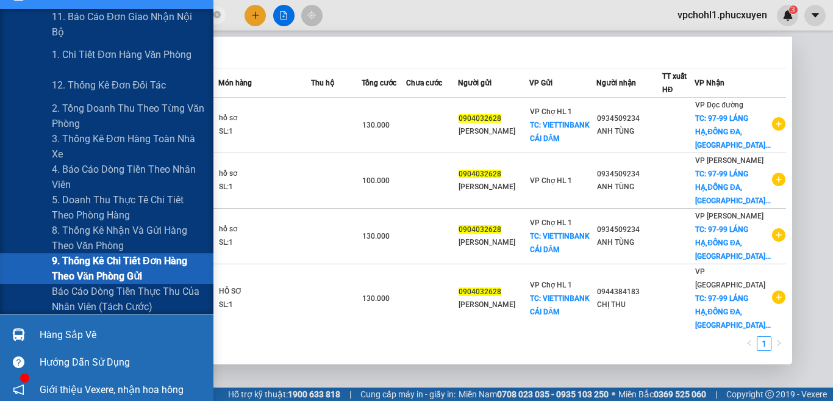
click at [91, 263] on span "9. Thống kê chi tiết đơn hàng theo văn phòng gửi" at bounding box center [128, 268] width 152 height 30
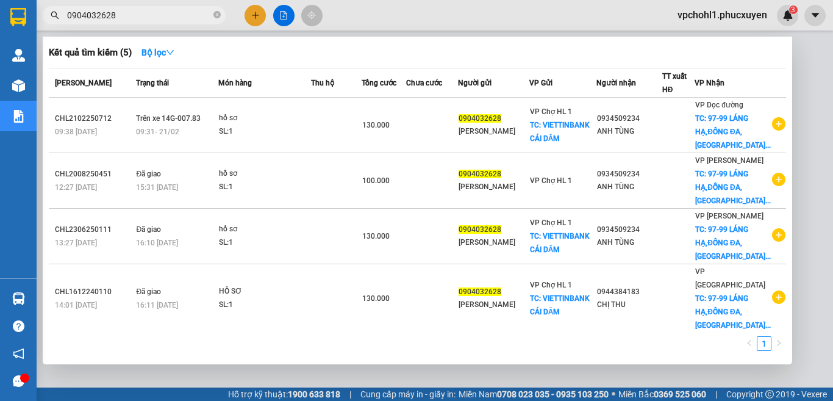
click at [256, 17] on div at bounding box center [416, 200] width 833 height 401
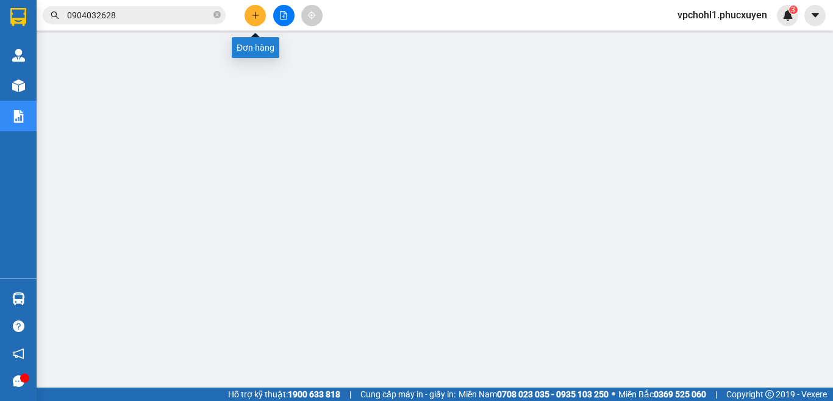
click at [251, 16] on icon "plus" at bounding box center [255, 15] width 9 height 9
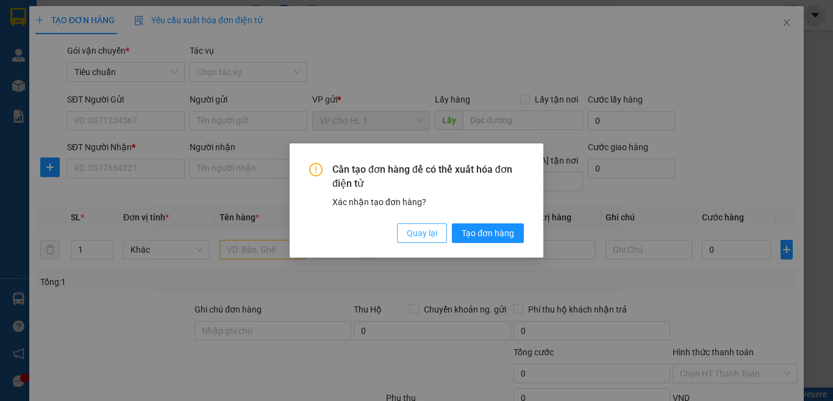
drag, startPoint x: 432, startPoint y: 234, endPoint x: 341, endPoint y: 233, distance: 90.9
click at [428, 234] on span "Quay lại" at bounding box center [422, 232] width 30 height 13
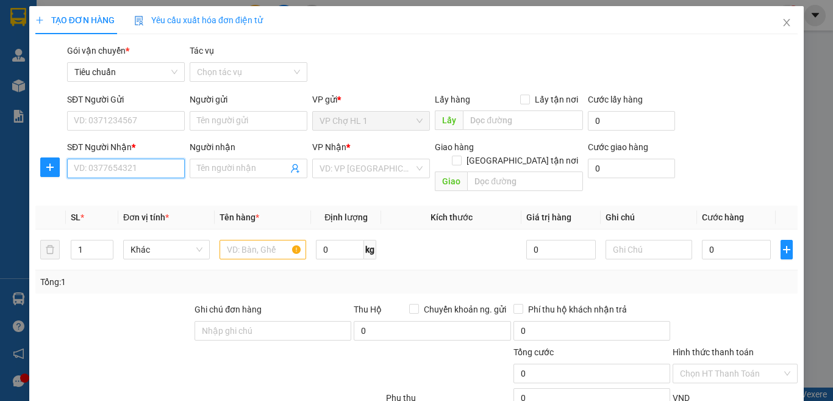
click at [157, 167] on input "SĐT Người Nhận *" at bounding box center [126, 169] width 118 height 20
type input "0969967330"
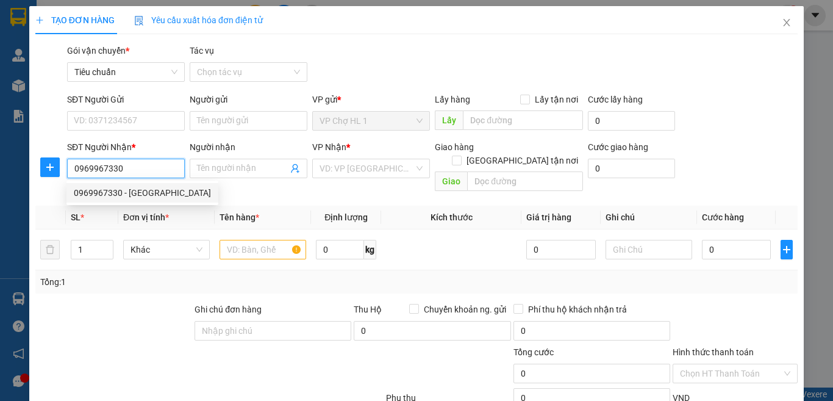
click at [146, 196] on div "0969967330 - Em Trang" at bounding box center [142, 192] width 137 height 13
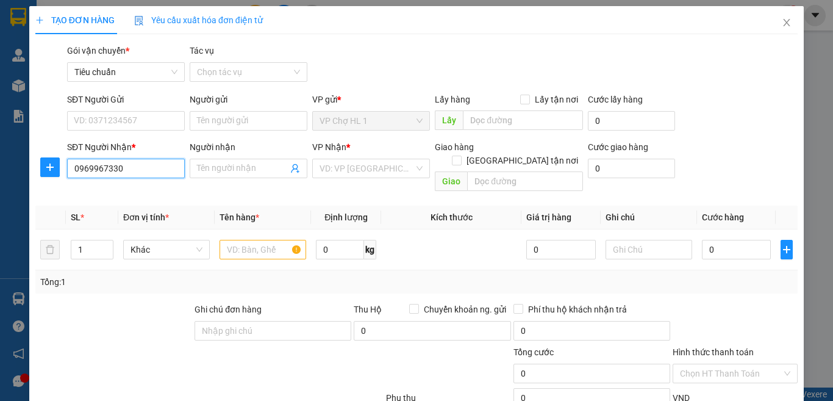
type input "Em Trang"
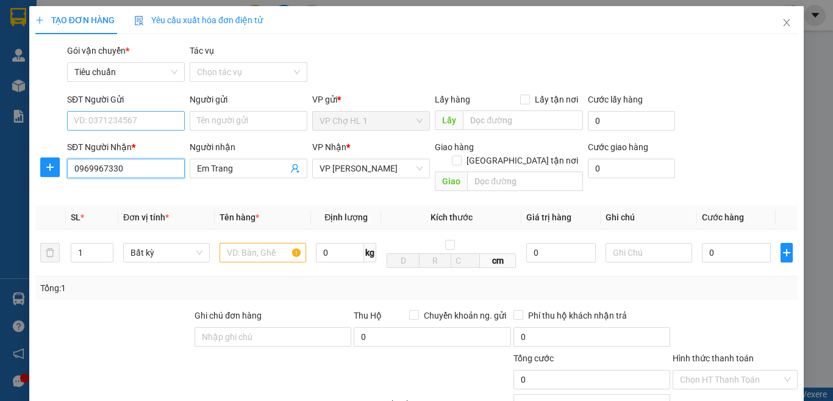
type input "0969967330"
click at [146, 120] on input "SĐT Người Gửi" at bounding box center [126, 121] width 118 height 20
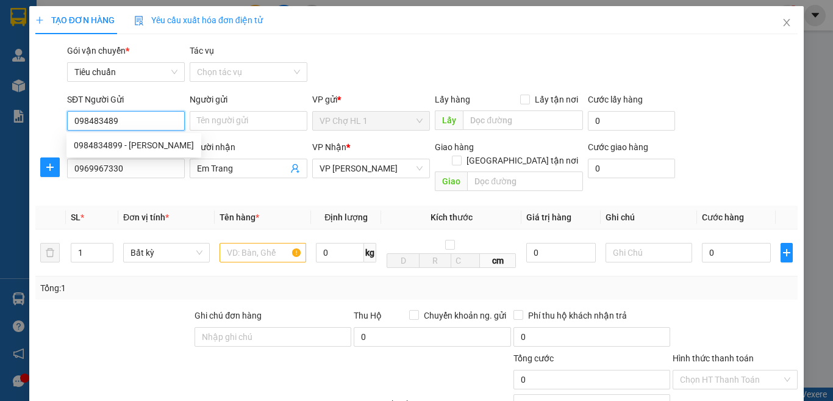
type input "0984834899"
click at [151, 146] on div "0984834899 - c Ngân" at bounding box center [134, 144] width 120 height 13
type input "c Ngân"
type input "0984834899"
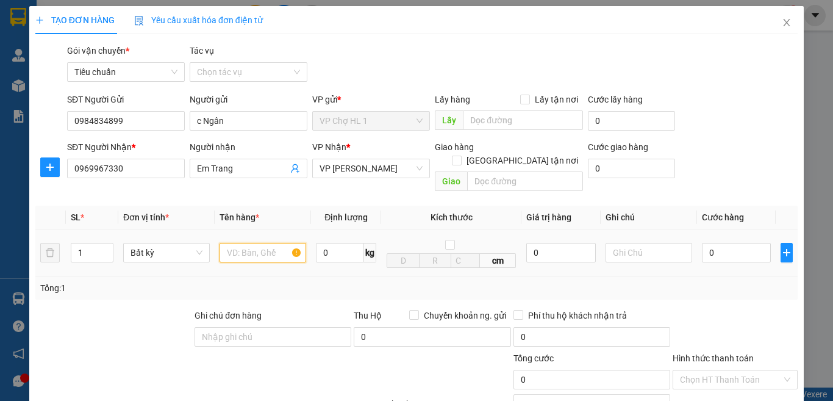
click at [236, 243] on input "text" at bounding box center [263, 253] width 87 height 20
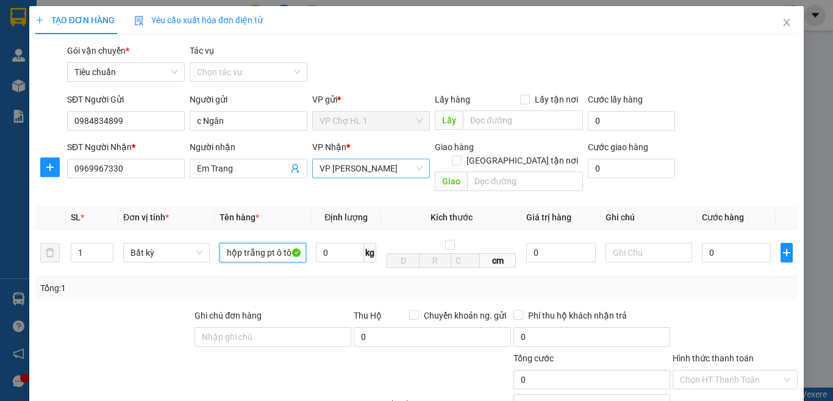
click at [357, 170] on span "VP [PERSON_NAME]" at bounding box center [371, 168] width 103 height 18
type input "hộp trắng pt ô tô"
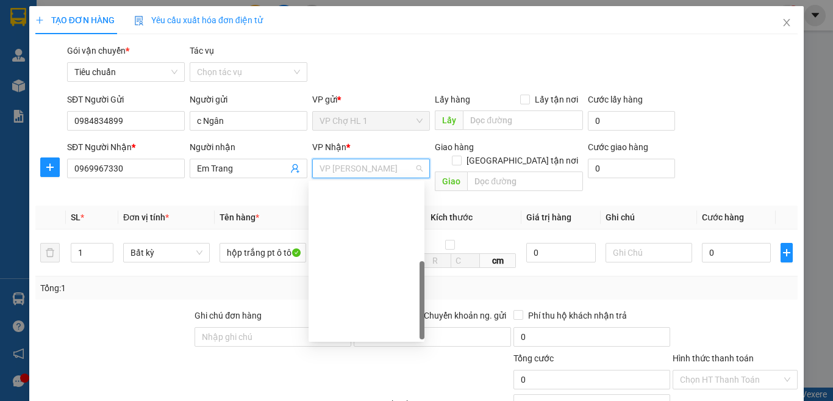
scroll to position [195, 0]
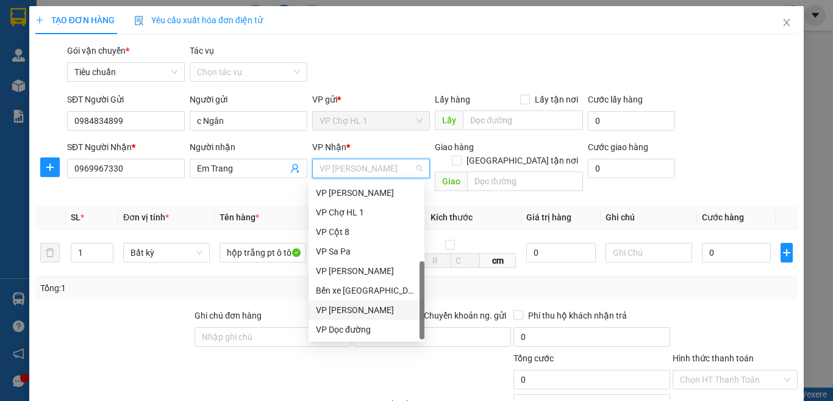
click at [368, 310] on div "VP [PERSON_NAME]" at bounding box center [366, 309] width 101 height 13
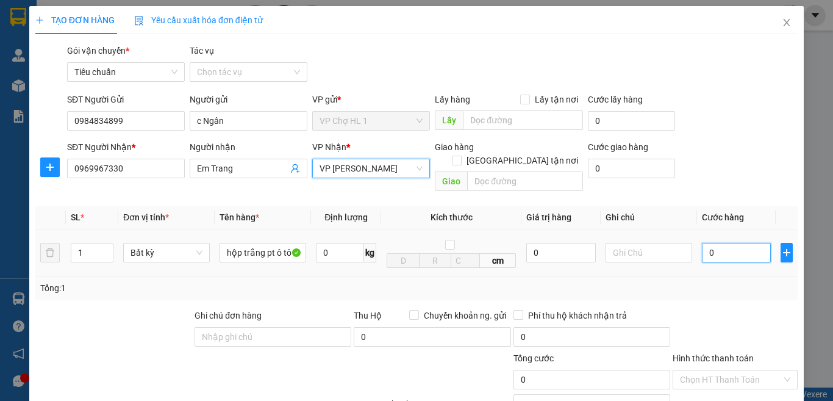
click at [718, 243] on input "0" at bounding box center [736, 253] width 69 height 20
type input "3"
type input "30"
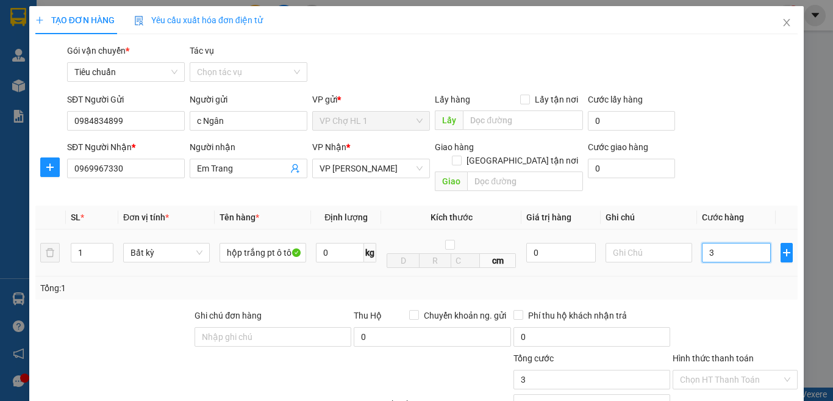
type input "30"
type input "30.000"
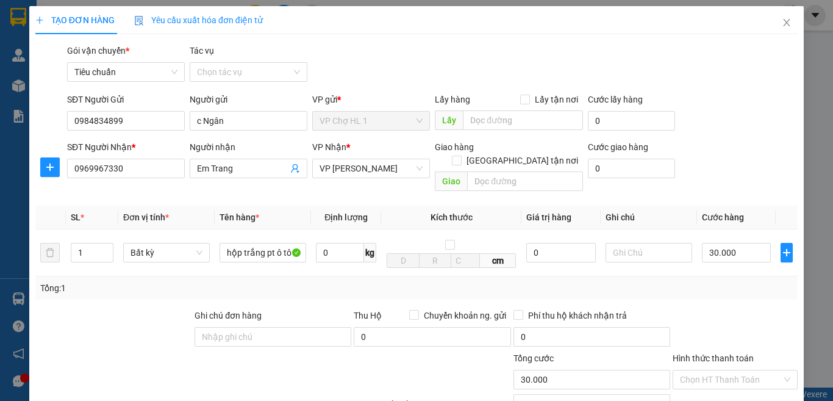
click at [718, 152] on div "SĐT Người Nhận * 0969967330 Người nhận Em Trang VP Nhận * VP Dương Đình Nghệ Gi…" at bounding box center [433, 168] width 736 height 56
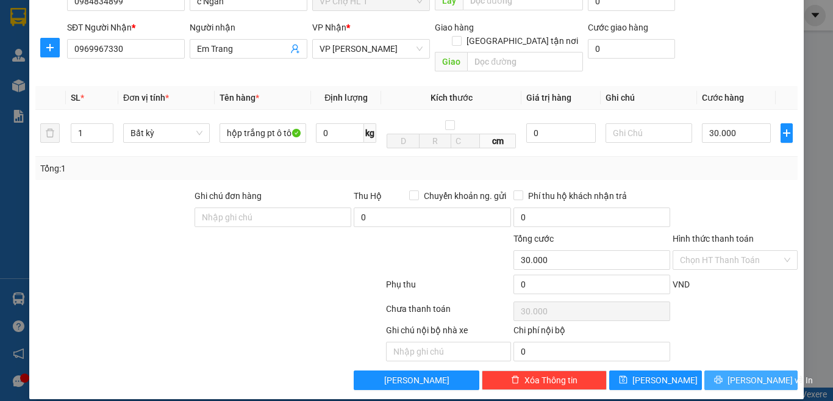
click at [751, 373] on span "[PERSON_NAME] và In" at bounding box center [770, 379] width 85 height 13
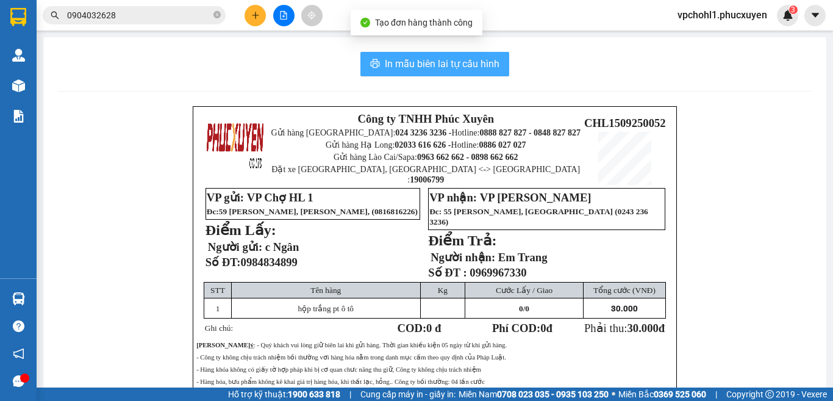
click at [457, 60] on span "In mẫu biên lai tự cấu hình" at bounding box center [442, 63] width 115 height 15
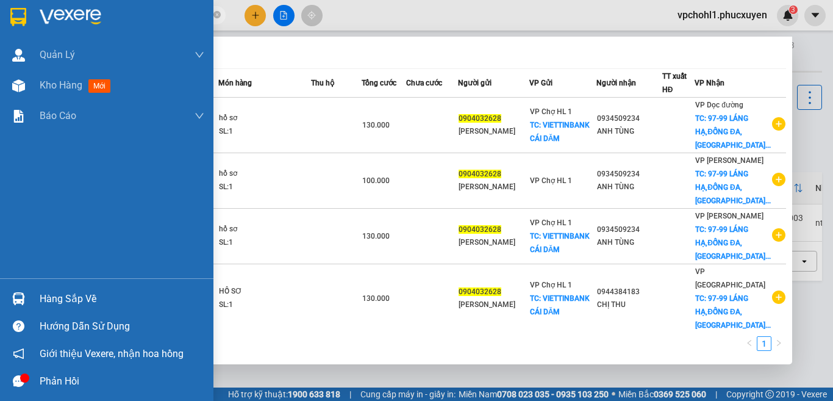
drag, startPoint x: 126, startPoint y: 16, endPoint x: 0, endPoint y: 15, distance: 125.6
click at [0, 15] on section "Kết quả tìm kiếm ( 5 ) Bộ lọc Mã ĐH Trạng thái Món hàng Thu hộ Tổng cước Chưa c…" at bounding box center [416, 200] width 833 height 401
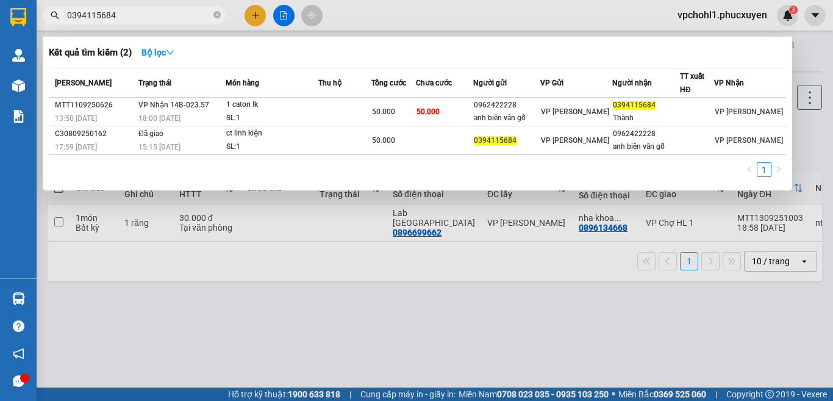
type input "0394115684"
click at [426, 342] on div at bounding box center [416, 200] width 833 height 401
drag, startPoint x: 120, startPoint y: 13, endPoint x: 68, endPoint y: 18, distance: 52.1
click at [68, 18] on input "0394115684" at bounding box center [139, 15] width 144 height 13
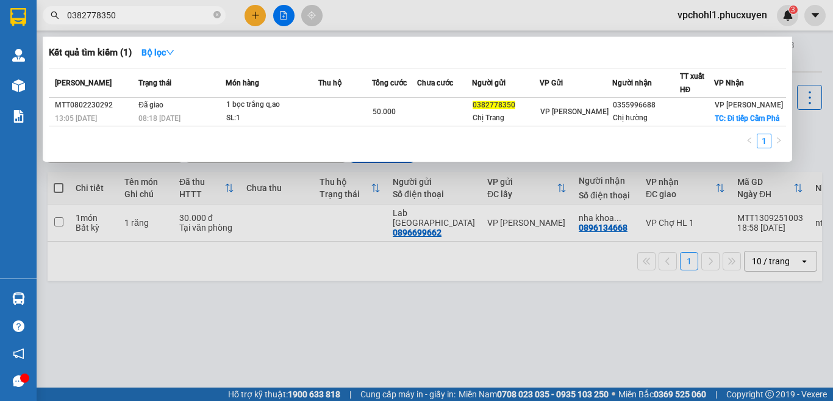
type input "0382778350"
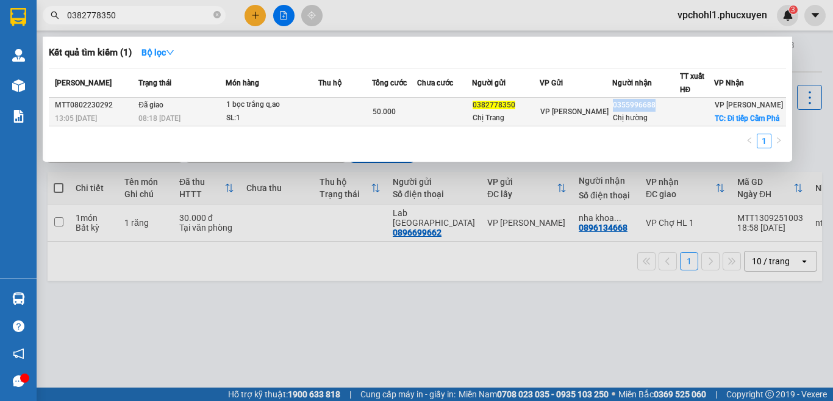
copy div "0355996688"
drag, startPoint x: 619, startPoint y: 110, endPoint x: 659, endPoint y: 116, distance: 40.0
click at [659, 112] on div "0355996688" at bounding box center [646, 105] width 66 height 13
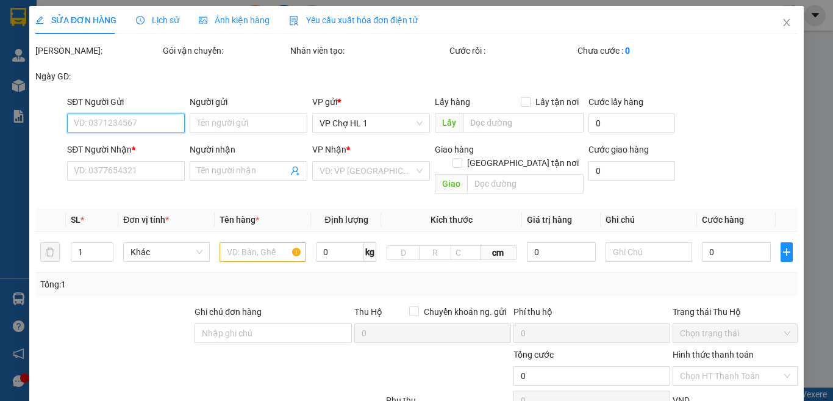
type input "0382778350"
type input "Chị Trang"
type input "0355996688"
type input "Chị hường"
checkbox input "true"
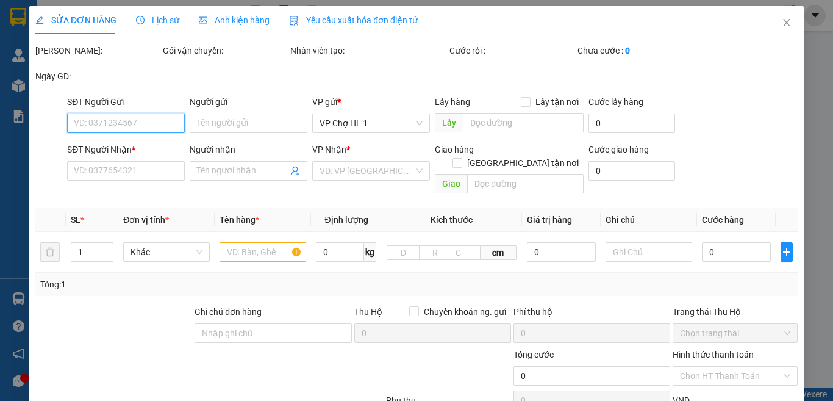
type input "Đi tiếp Cẩm Phả"
type input "50.000"
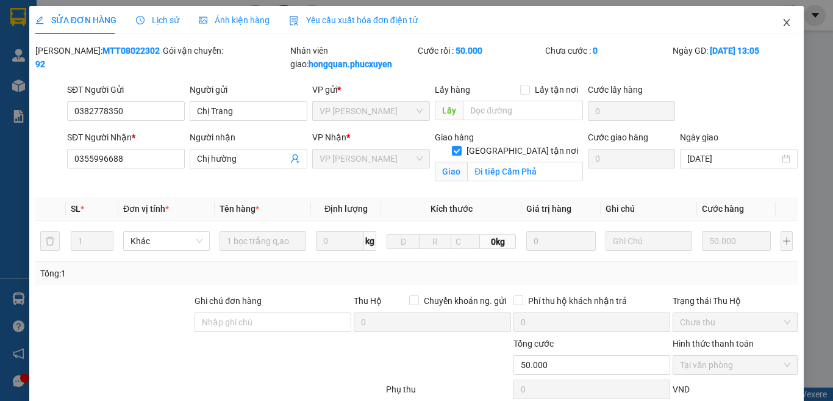
click at [782, 22] on icon "close" at bounding box center [787, 23] width 10 height 10
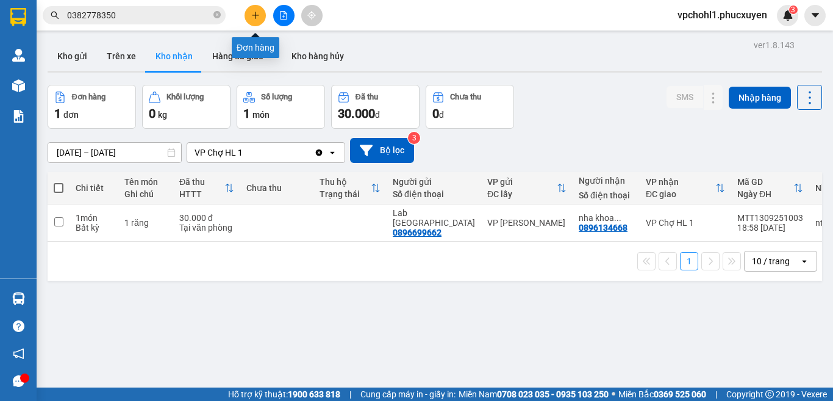
click at [254, 11] on icon "plus" at bounding box center [255, 15] width 9 height 9
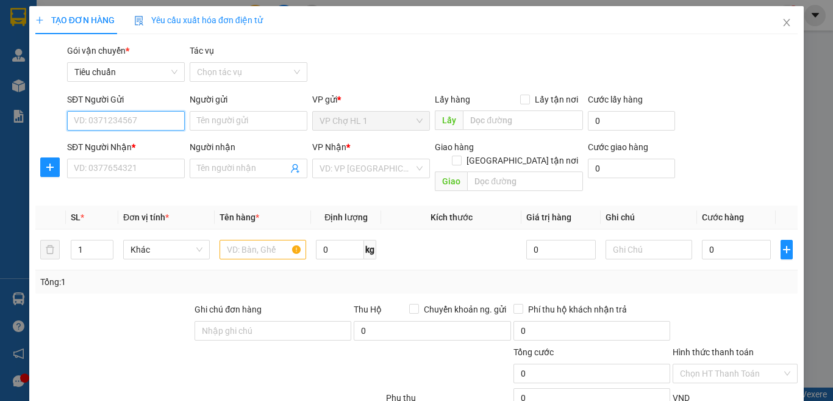
click at [148, 120] on input "SĐT Người Gửi" at bounding box center [126, 121] width 118 height 20
click at [264, 240] on input "text" at bounding box center [263, 250] width 87 height 20
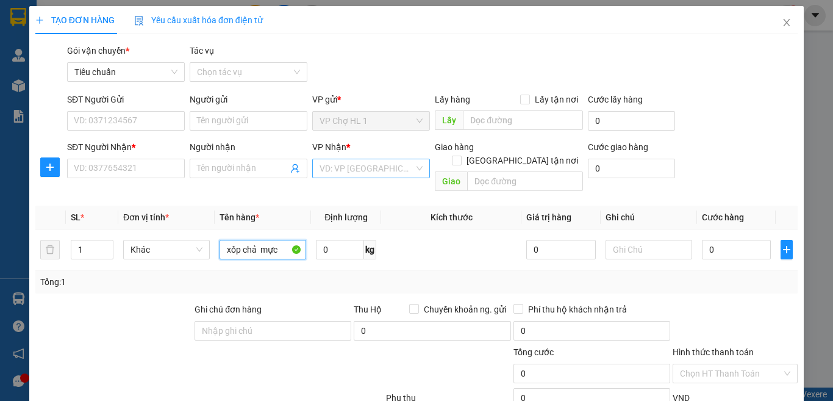
type input "xốp chả mực"
click at [359, 166] on input "search" at bounding box center [367, 168] width 95 height 18
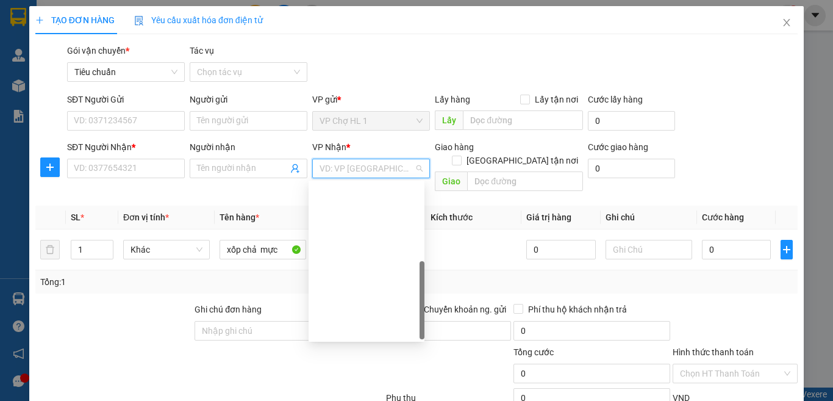
scroll to position [195, 0]
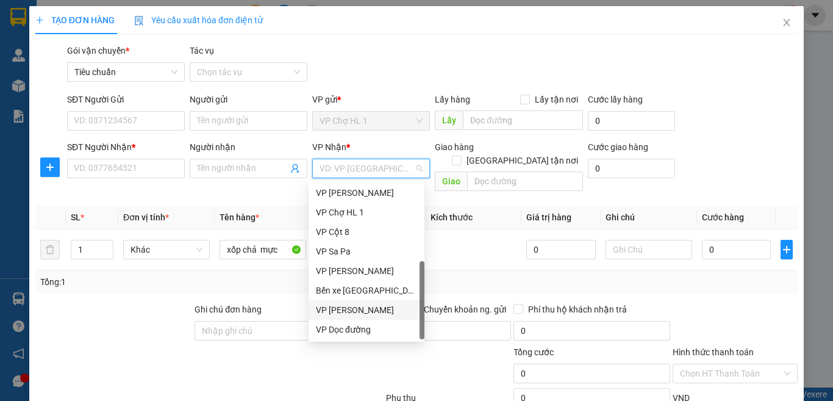
click at [356, 307] on div "VP [PERSON_NAME]" at bounding box center [366, 309] width 101 height 13
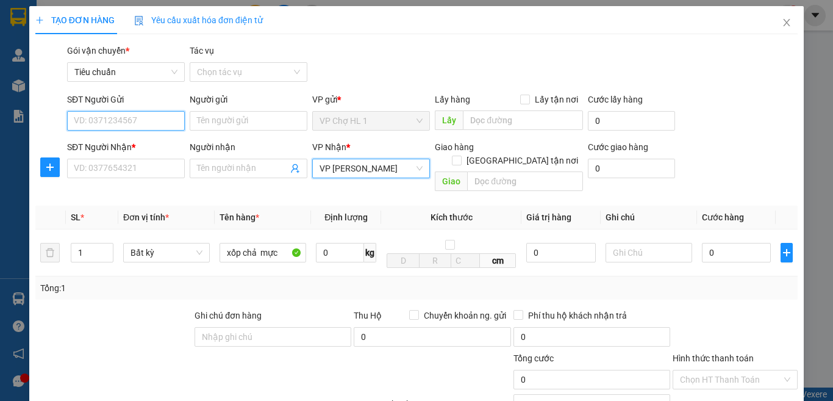
click at [156, 117] on input "SĐT Người Gửi" at bounding box center [126, 121] width 118 height 20
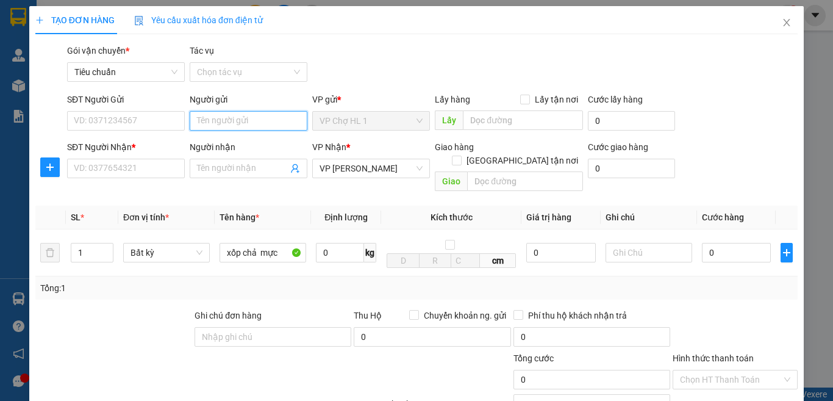
click at [255, 121] on input "Người gửi" at bounding box center [249, 121] width 118 height 20
type input "chả mực kim"
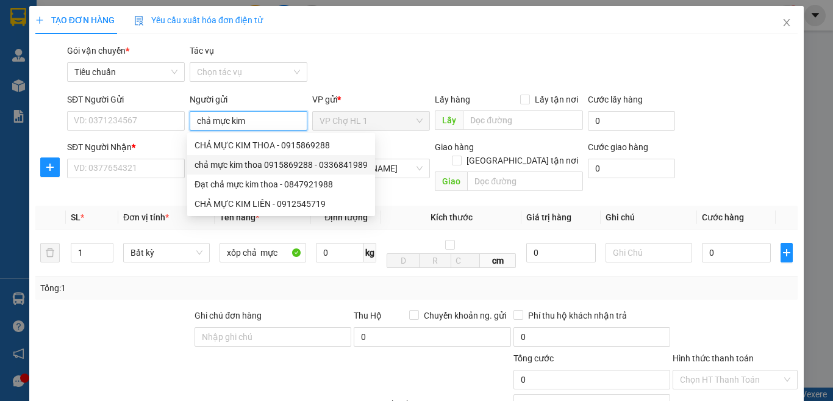
click at [265, 170] on div "chả mực kim thoa 0915869288 - 0336841989" at bounding box center [281, 164] width 173 height 13
type input "0336841989"
type input "chả mực kim thoa 0915869288"
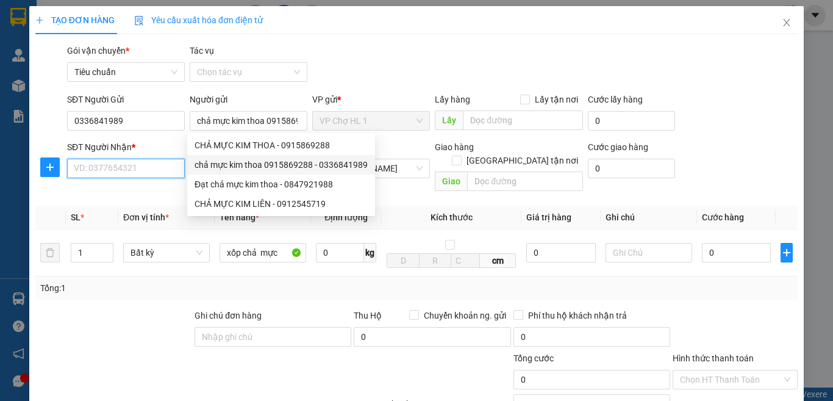
click at [154, 169] on input "SĐT Người Nhận *" at bounding box center [126, 169] width 118 height 20
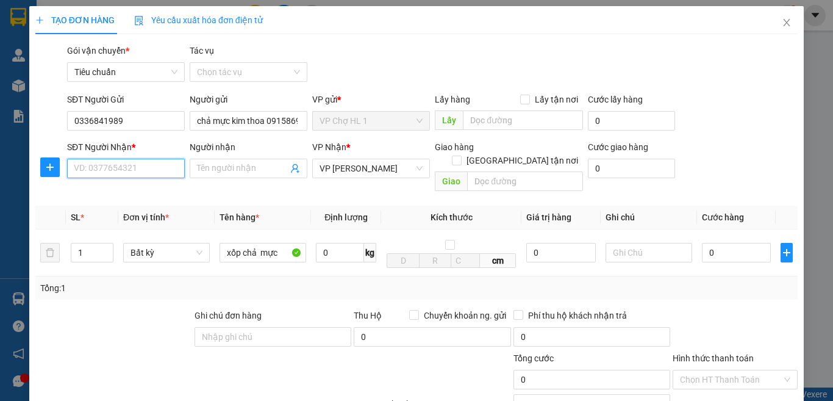
click at [158, 170] on input "SĐT Người Nhận *" at bounding box center [126, 169] width 118 height 20
type input "0382778350"
click at [213, 168] on input "Người nhận" at bounding box center [242, 168] width 91 height 13
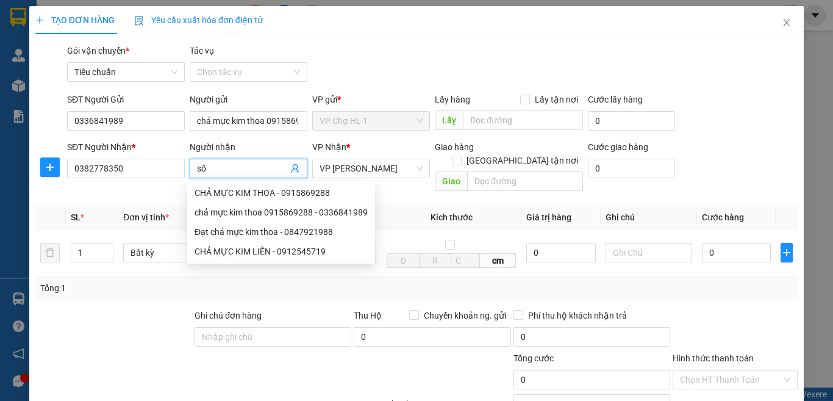
type input "s"
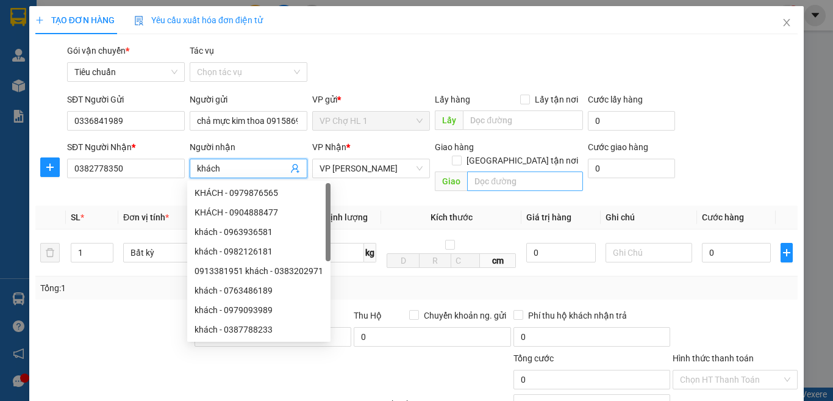
type input "khách"
click at [460, 156] on input "[GEOGRAPHIC_DATA] tận nơi" at bounding box center [456, 160] width 9 height 9
checkbox input "true"
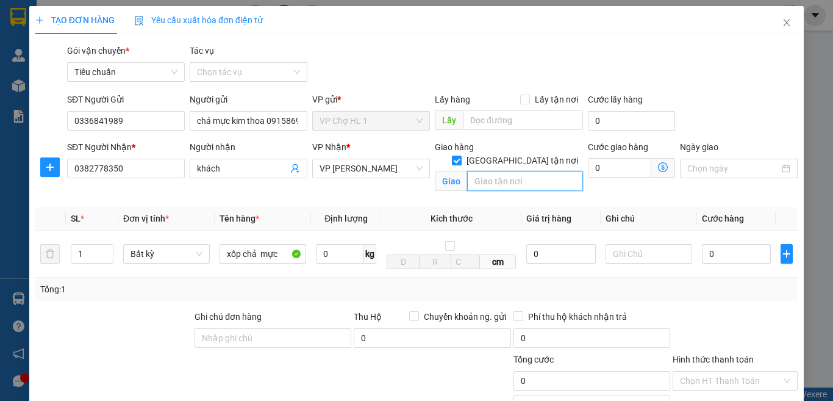
click at [501, 171] on input "text" at bounding box center [525, 181] width 116 height 20
click at [714, 99] on div "SĐT Người Gửi 0336841989 Người gửi chả mực kim thoa 0915869288 VP gửi * VP Chợ …" at bounding box center [433, 114] width 736 height 43
click at [658, 168] on icon "dollar-circle" at bounding box center [663, 167] width 10 height 10
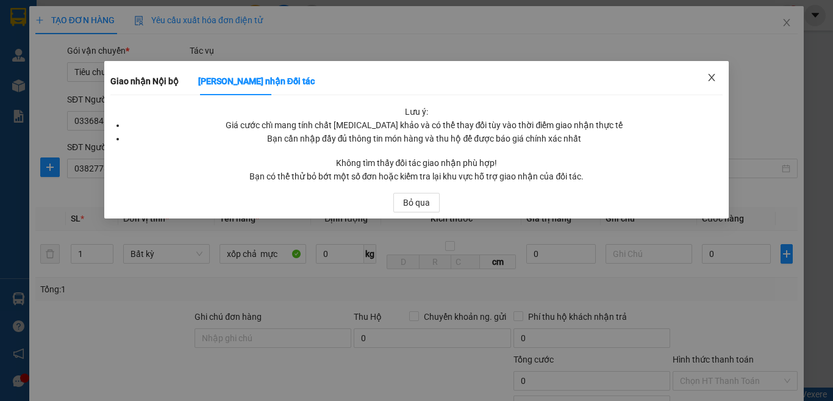
click at [711, 78] on icon "close" at bounding box center [712, 78] width 10 height 10
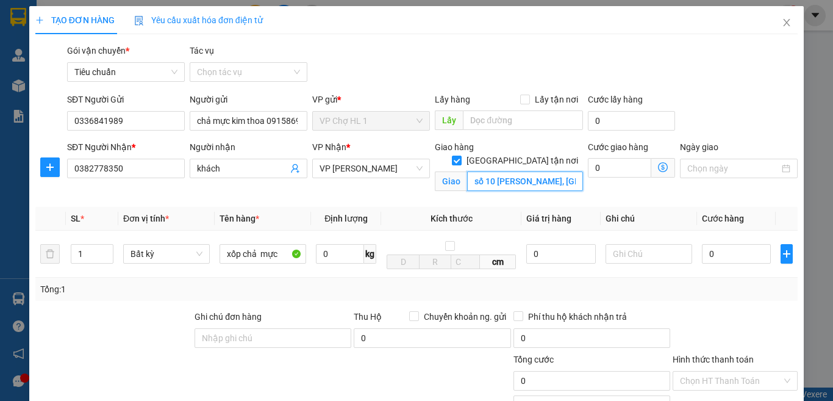
scroll to position [0, 44]
click at [509, 171] on input "số 10 phạm văn bạch, cầu giấy,hà nội" at bounding box center [525, 181] width 116 height 20
drag, startPoint x: 554, startPoint y: 170, endPoint x: 457, endPoint y: 172, distance: 97.0
click at [458, 172] on span "Giao số 10 phạm văn bạch,dịch vọng, cầu giấy,hà nội" at bounding box center [509, 181] width 148 height 20
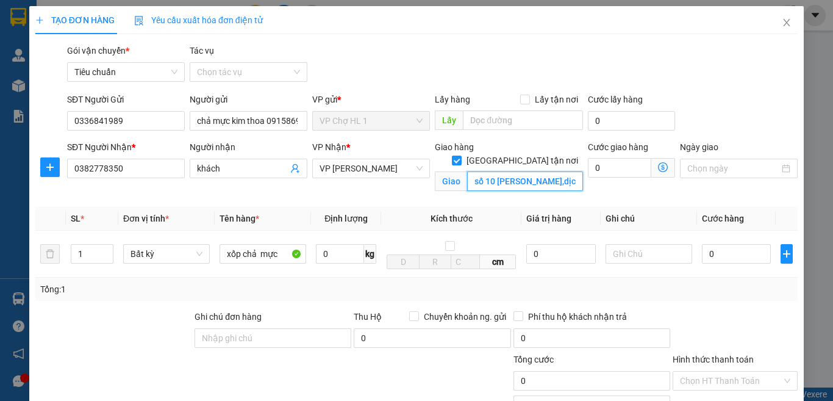
type input "số 10 phạm văn bạch,dịch vọng, cầu giấy,hà nội"
click at [725, 127] on div "SĐT Người Gửi 0336841989 Người gửi chả mực kim thoa 0915869288 VP gửi * VP Chợ …" at bounding box center [433, 114] width 736 height 43
click at [658, 165] on icon "dollar-circle" at bounding box center [663, 167] width 10 height 10
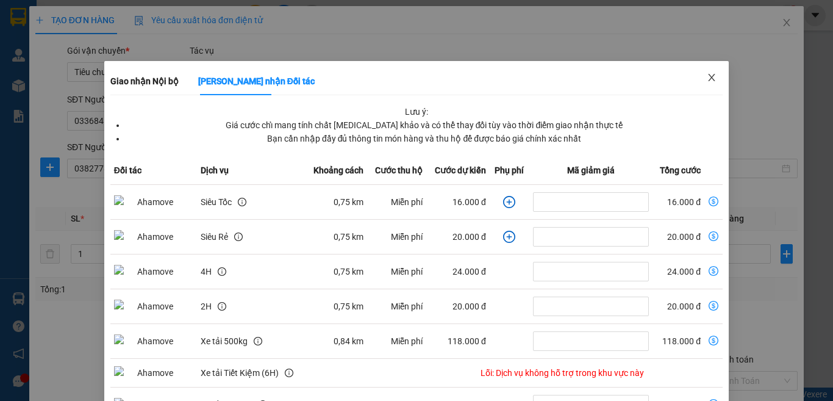
click at [707, 76] on icon "close" at bounding box center [712, 78] width 10 height 10
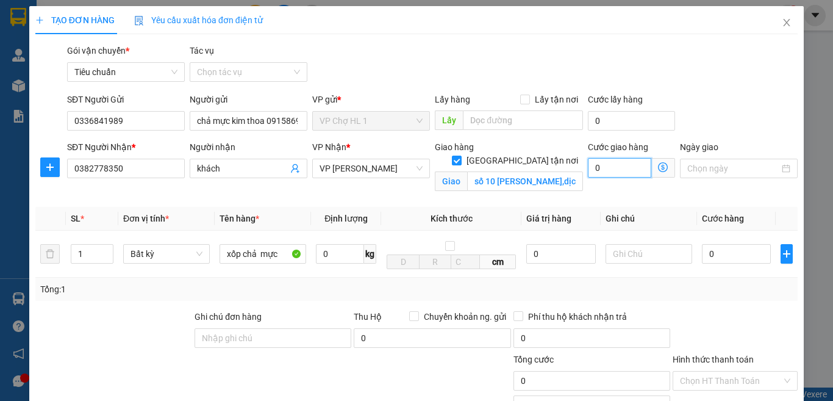
click at [620, 172] on input "0" at bounding box center [619, 168] width 63 height 20
type input "3"
type input "30"
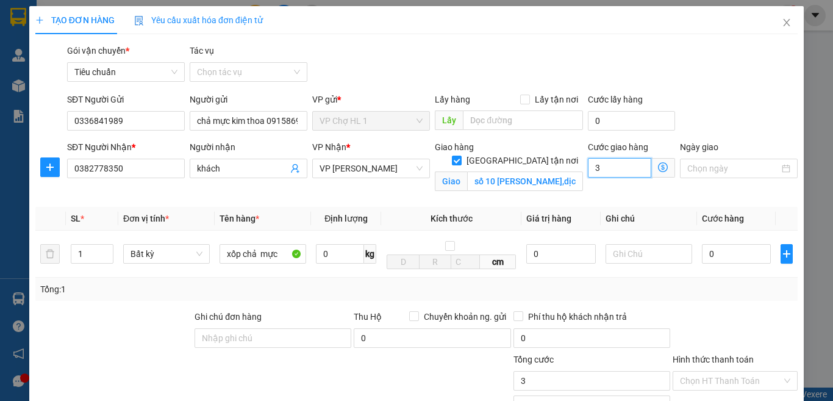
type input "30"
type input "30.000"
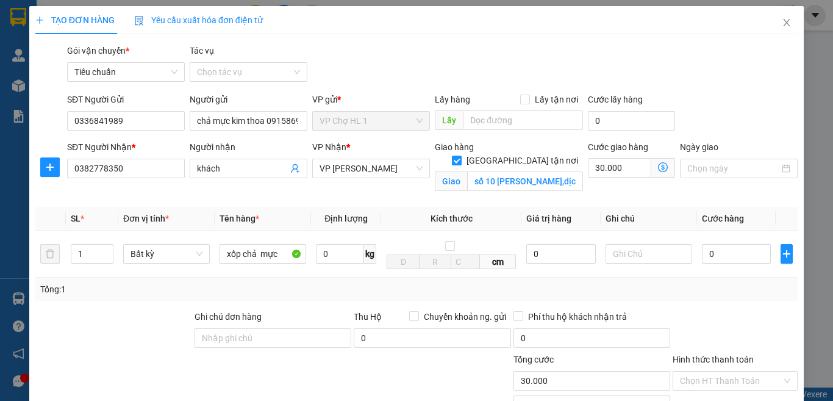
click at [715, 124] on div "SĐT Người Gửi 0336841989 Người gửi chả mực kim thoa 0915869288 VP gửi * VP Chợ …" at bounding box center [433, 114] width 736 height 43
click at [731, 255] on input "0" at bounding box center [736, 254] width 69 height 20
type input "1"
type input "30.001"
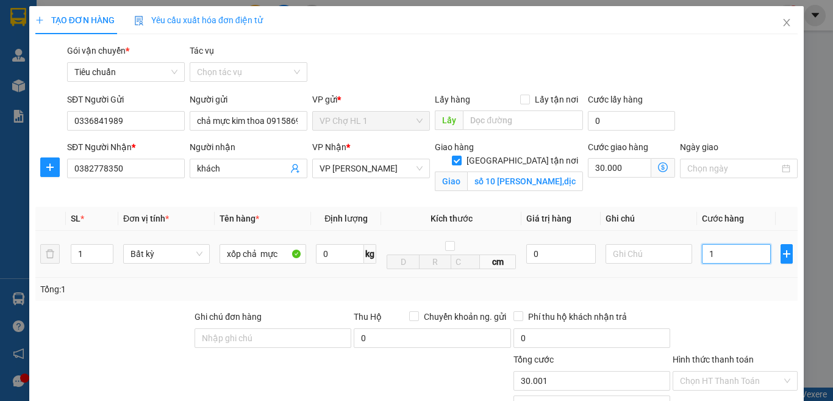
type input "10"
type input "30.010"
type input "100"
type input "30.100"
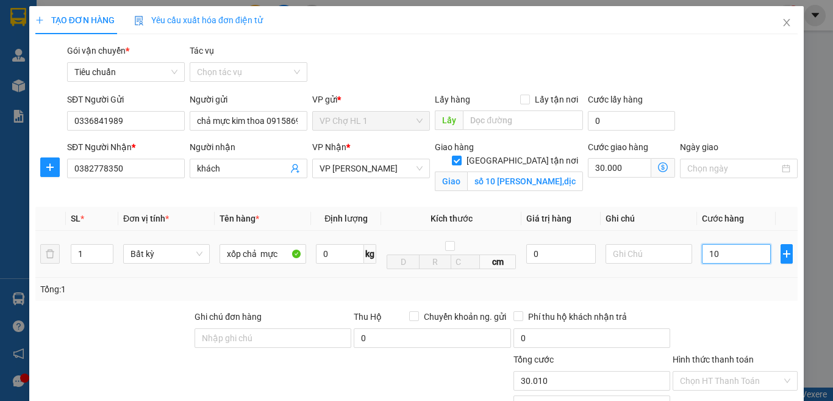
type input "30.100"
type input "100.000"
type input "130.000"
click at [751, 107] on div "SĐT Người Gửi 0336841989 Người gửi chả mực kim thoa 0915869288 VP gửi * VP Chợ …" at bounding box center [433, 114] width 736 height 43
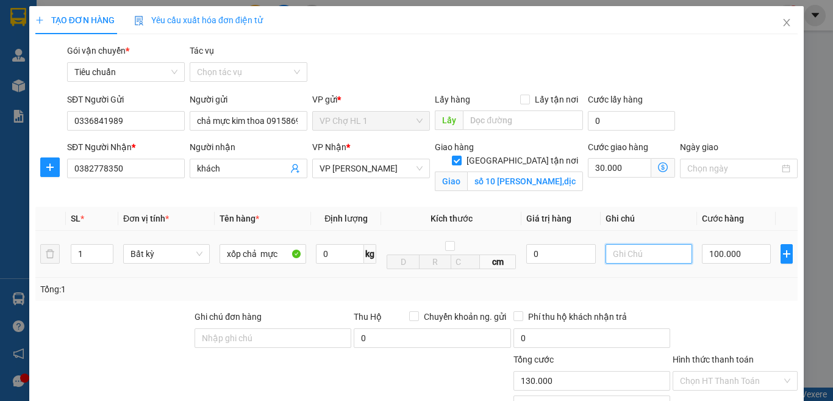
click at [650, 260] on input "text" at bounding box center [649, 254] width 87 height 20
type input "k"
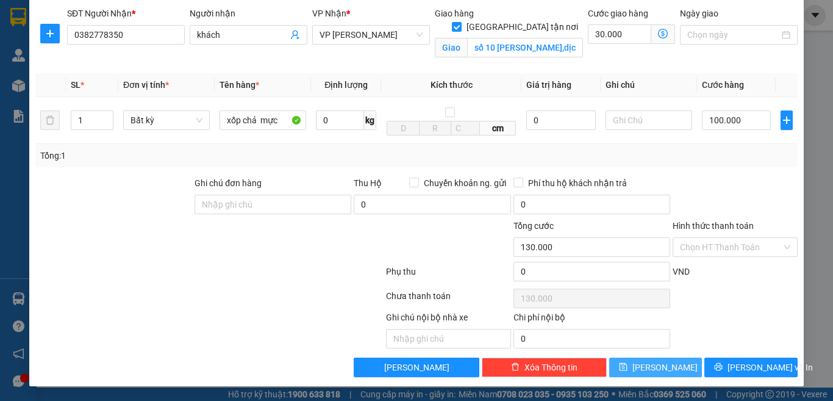
click at [628, 366] on icon "save" at bounding box center [623, 366] width 9 height 9
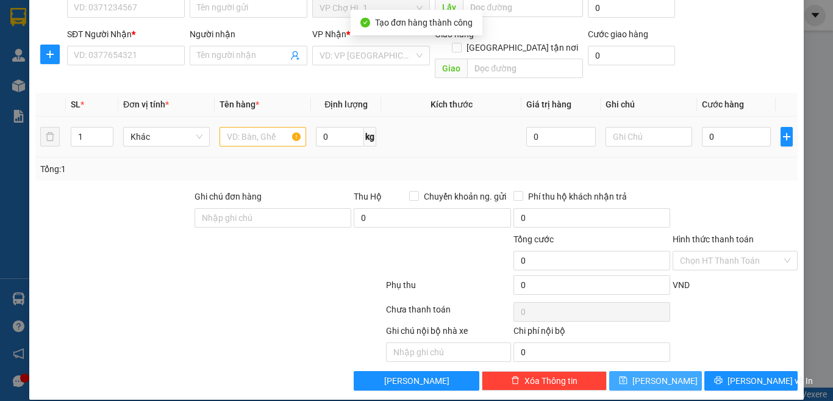
scroll to position [0, 0]
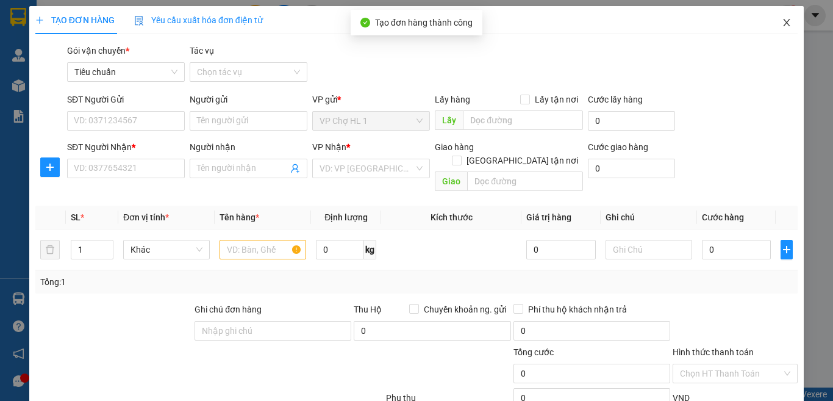
click at [782, 20] on icon "close" at bounding box center [787, 23] width 10 height 10
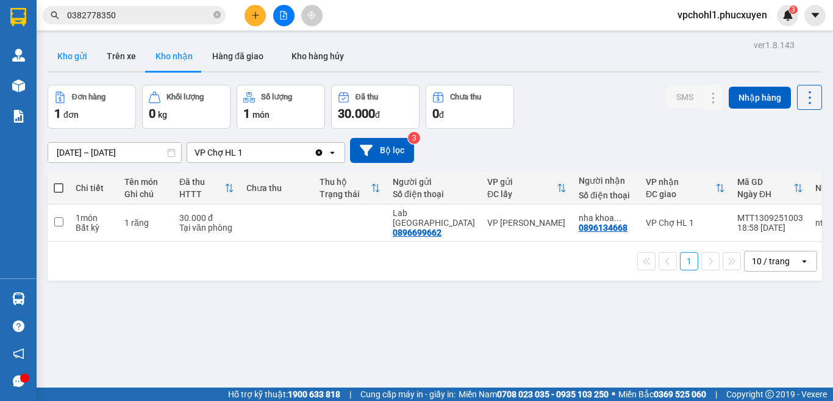
click at [80, 54] on button "Kho gửi" at bounding box center [72, 55] width 49 height 29
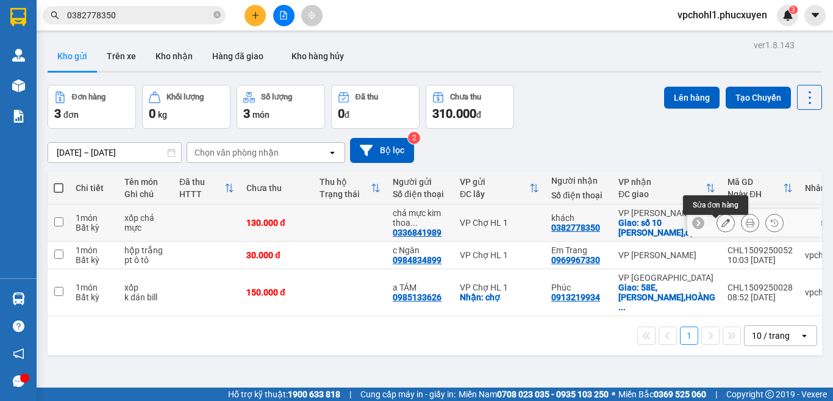
click at [717, 227] on button at bounding box center [725, 222] width 17 height 21
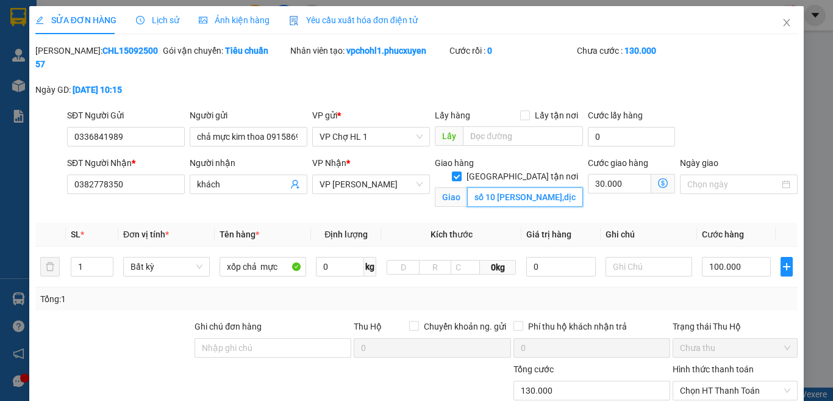
click at [467, 187] on input "số 10 phạm văn bạch,dịch vọng, cầu giấy,hà nội" at bounding box center [525, 197] width 116 height 20
click at [741, 120] on div "SĐT Người Gửi 0336841989 Người gửi chả mực kim thoa 0915869288 VP gửi * VP Chợ …" at bounding box center [433, 130] width 736 height 43
click at [659, 174] on span at bounding box center [663, 184] width 24 height 20
click at [658, 178] on icon "dollar-circle" at bounding box center [663, 183] width 10 height 10
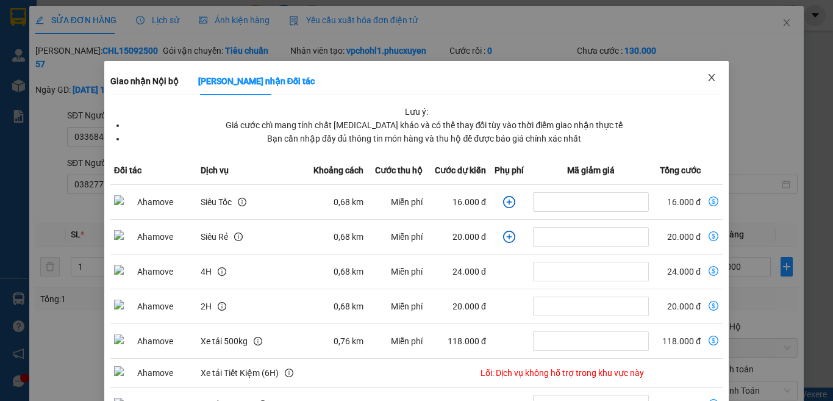
click at [707, 75] on icon "close" at bounding box center [712, 78] width 10 height 10
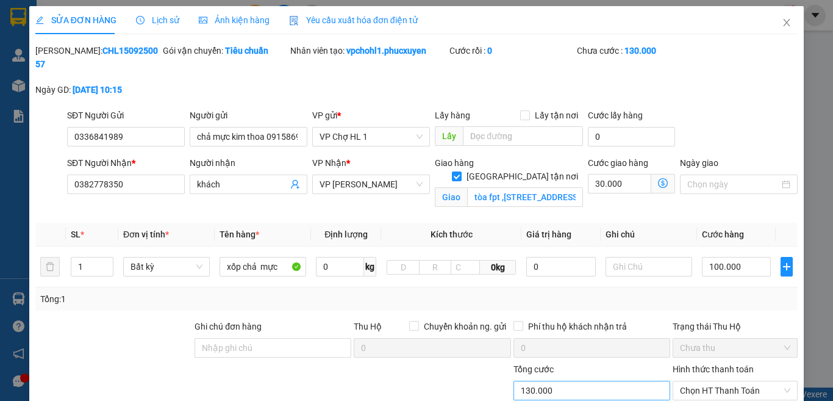
scroll to position [122, 0]
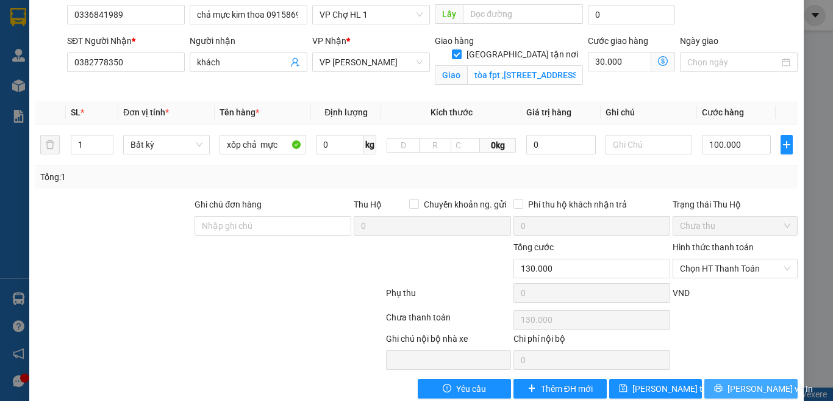
click at [728, 379] on button "[PERSON_NAME] và In" at bounding box center [750, 389] width 93 height 20
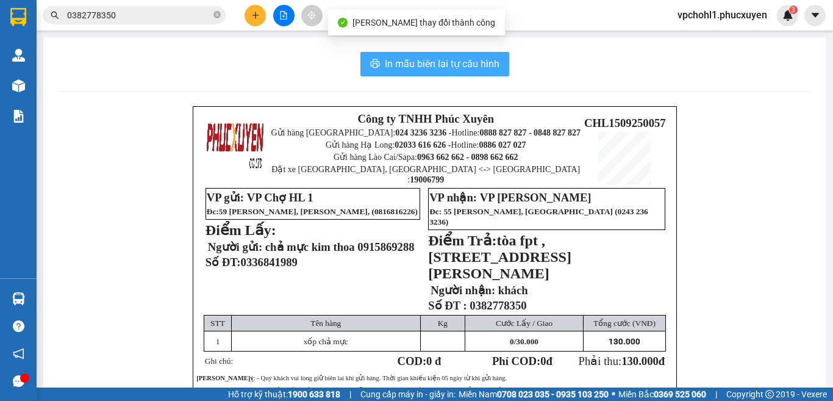
click at [399, 64] on span "In mẫu biên lai tự cấu hình" at bounding box center [442, 63] width 115 height 15
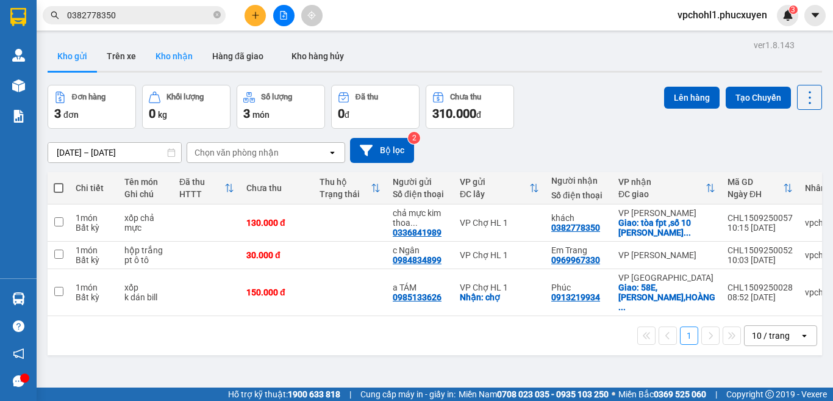
click at [173, 50] on button "Kho nhận" at bounding box center [174, 55] width 57 height 29
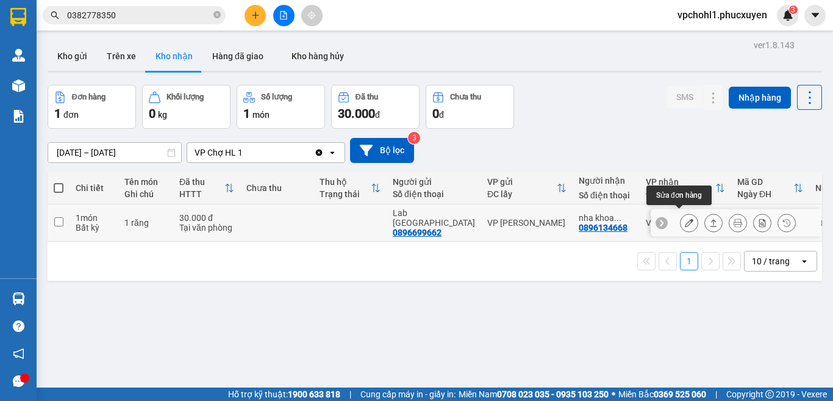
click at [685, 220] on icon at bounding box center [689, 222] width 9 height 9
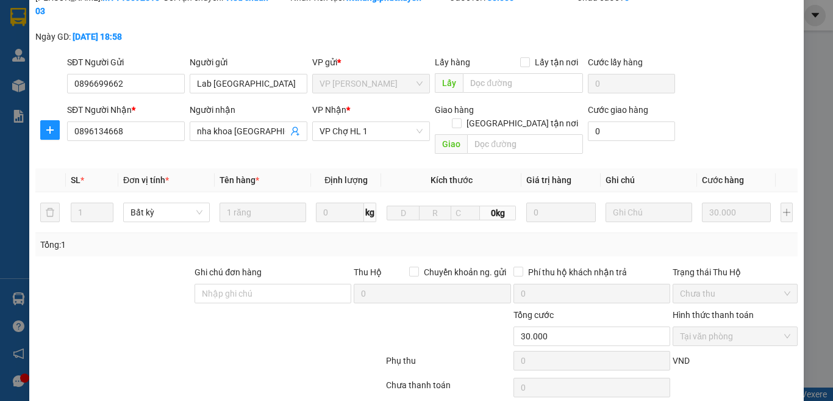
scroll to position [93, 0]
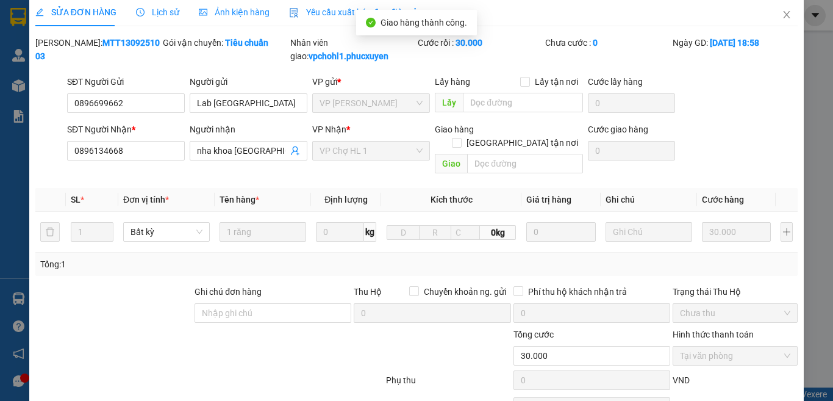
scroll to position [0, 0]
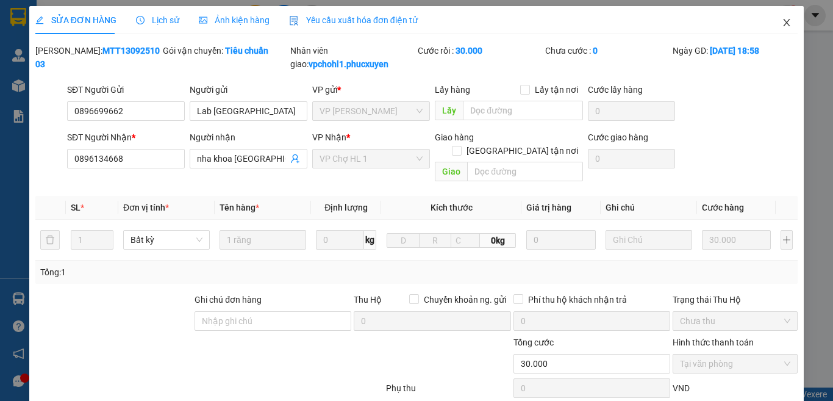
click at [782, 23] on icon "close" at bounding box center [787, 23] width 10 height 10
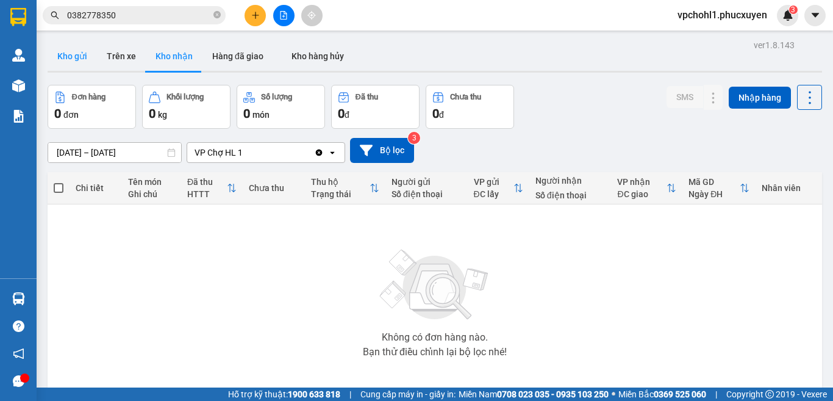
click at [81, 55] on button "Kho gửi" at bounding box center [72, 55] width 49 height 29
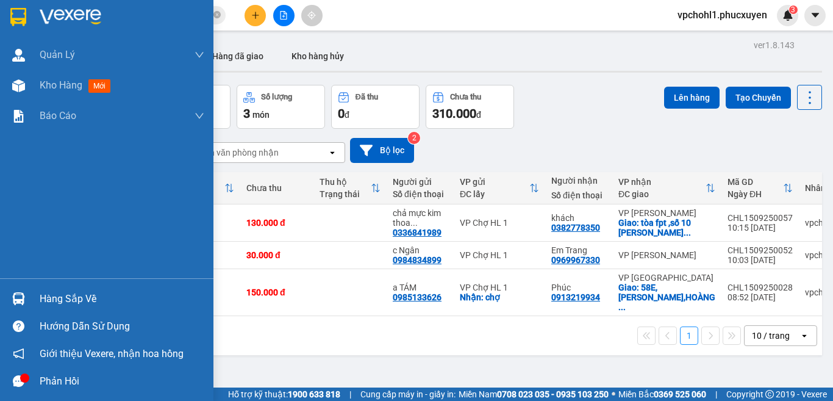
click at [81, 300] on div "Hàng sắp về" at bounding box center [122, 299] width 165 height 18
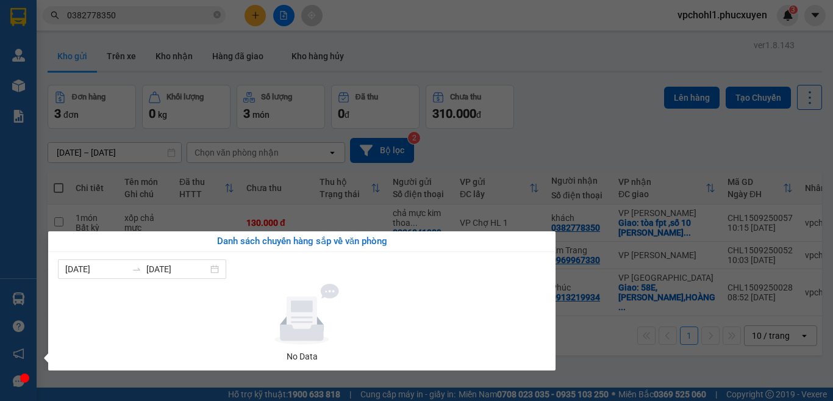
click at [590, 359] on section "Kết quả tìm kiếm ( 1 ) Bộ lọc Mã ĐH Trạng thái Món hàng Thu hộ Tổng cước Chưa c…" at bounding box center [416, 200] width 833 height 401
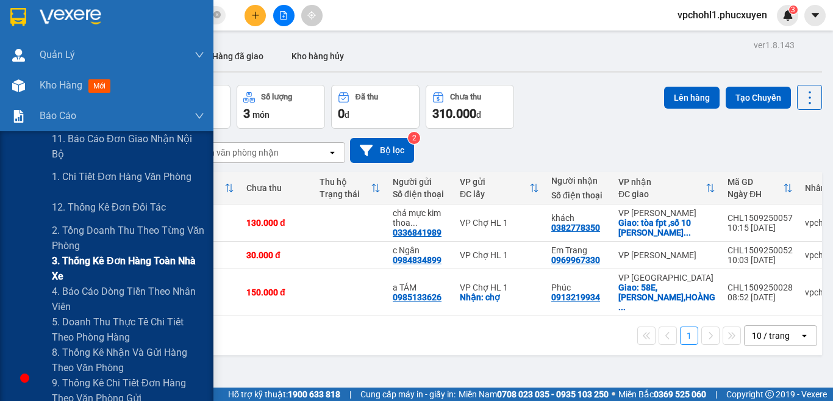
scroll to position [61, 0]
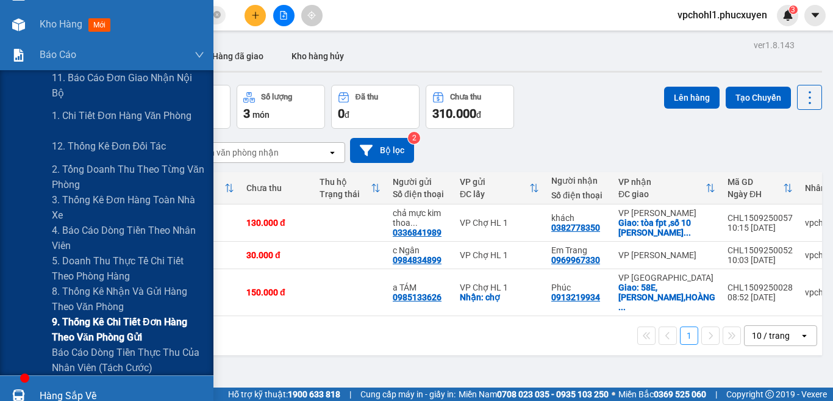
click at [93, 326] on span "9. Thống kê chi tiết đơn hàng theo văn phòng gửi" at bounding box center [128, 329] width 152 height 30
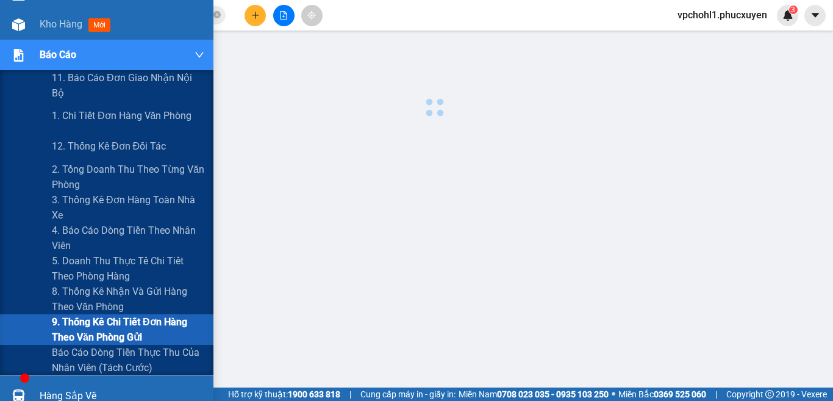
click at [93, 326] on span "9. Thống kê chi tiết đơn hàng theo văn phòng gửi" at bounding box center [128, 329] width 152 height 30
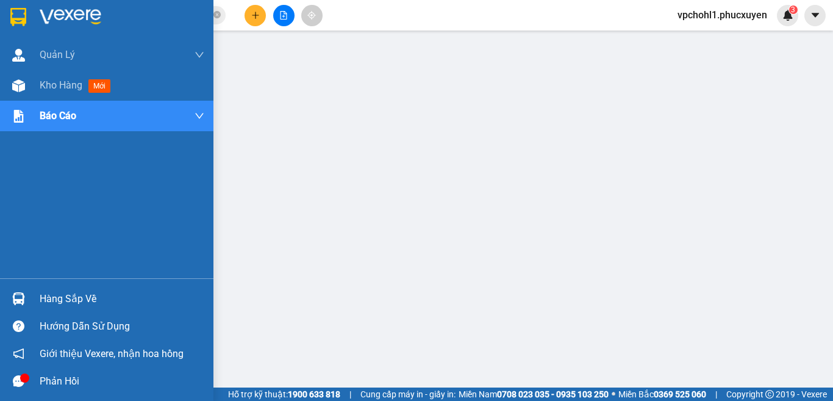
click at [48, 301] on div "Hàng sắp về" at bounding box center [122, 299] width 165 height 18
click at [51, 301] on div "Hàng sắp về" at bounding box center [122, 299] width 165 height 18
click at [54, 85] on span "Kho hàng" at bounding box center [61, 85] width 43 height 12
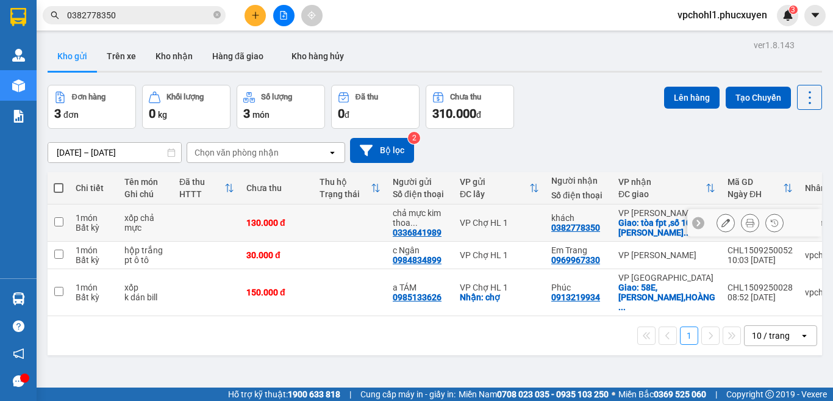
click at [58, 224] on input "checkbox" at bounding box center [58, 221] width 9 height 9
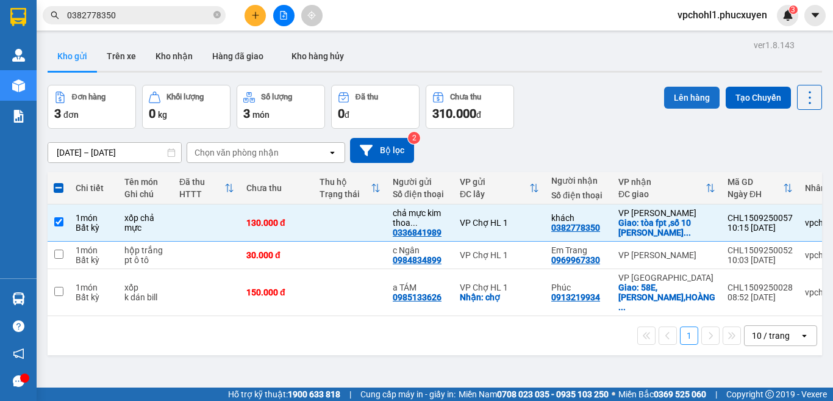
click at [695, 91] on button "Lên hàng" at bounding box center [692, 98] width 56 height 22
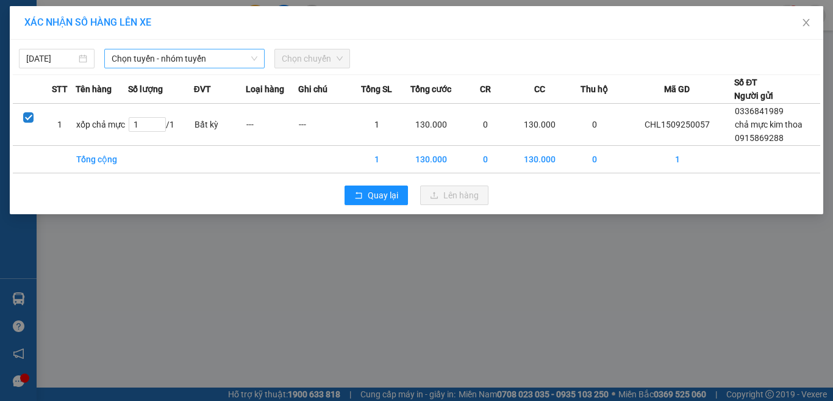
click at [171, 62] on span "Chọn tuyến - nhóm tuyến" at bounding box center [185, 58] width 146 height 18
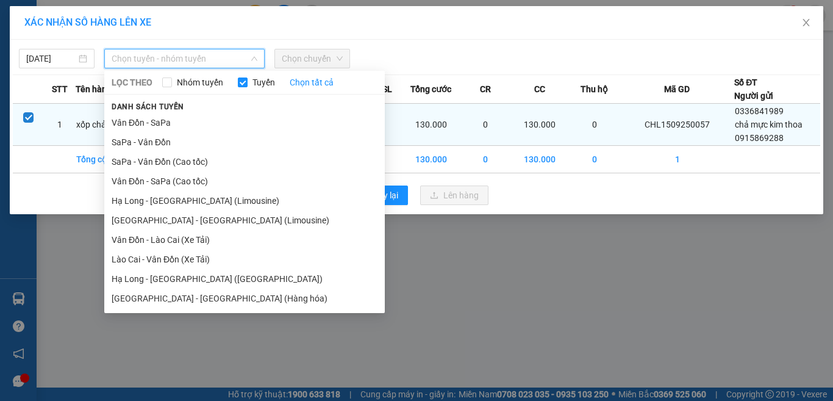
drag, startPoint x: 210, startPoint y: 204, endPoint x: 278, endPoint y: 134, distance: 97.9
click at [210, 202] on li "Hạ Long - Hà Nội (Limousine)" at bounding box center [244, 201] width 281 height 20
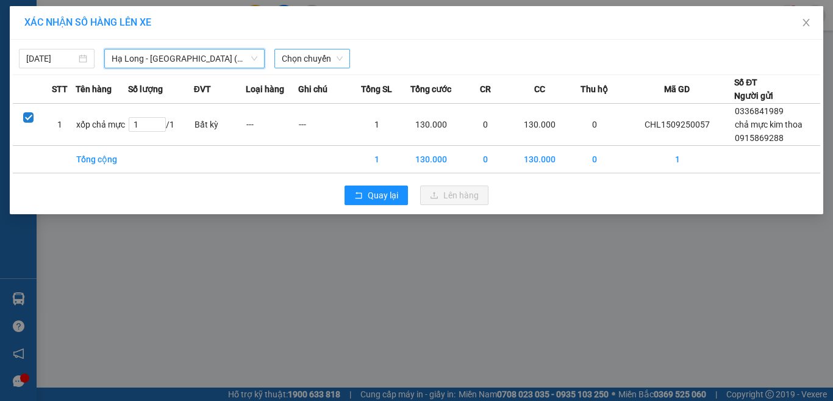
click at [332, 57] on span "Chọn chuyến" at bounding box center [312, 58] width 61 height 18
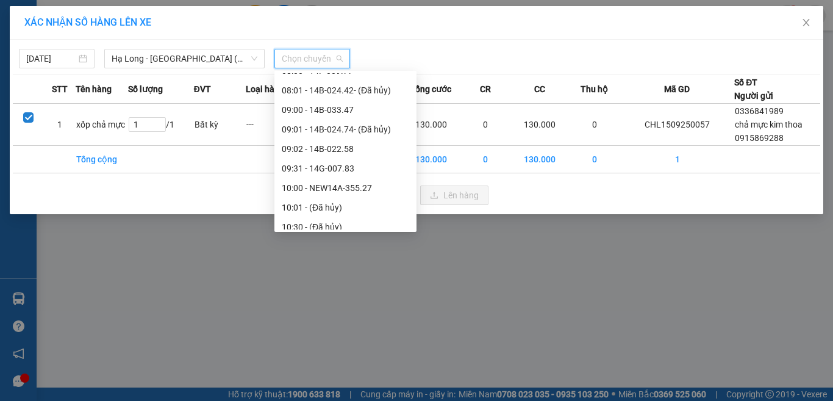
scroll to position [366, 0]
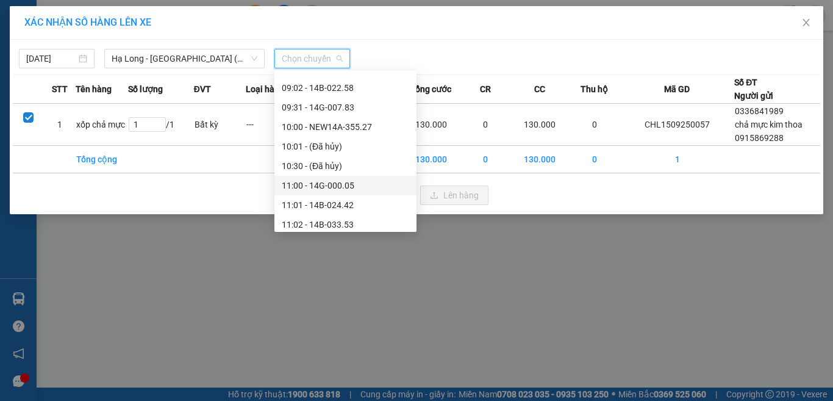
click at [337, 188] on div "11:00 - 14G-000.05" at bounding box center [345, 185] width 127 height 13
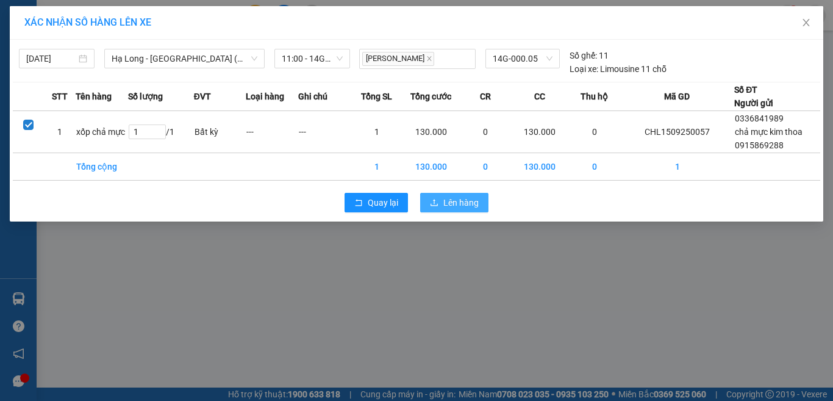
click at [443, 210] on button "Lên hàng" at bounding box center [454, 203] width 68 height 20
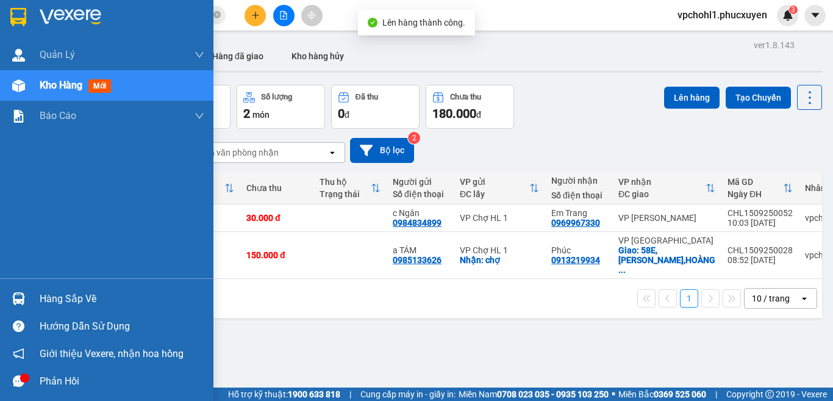
click at [47, 301] on div "Hàng sắp về" at bounding box center [122, 299] width 165 height 18
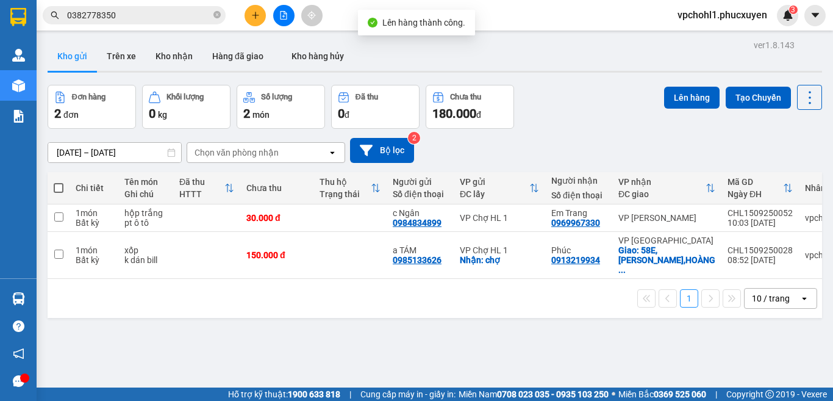
click at [616, 342] on section "Kết quả tìm kiếm ( 1 ) Bộ lọc Mã ĐH Trạng thái Món hàng Thu hộ Tổng cước Chưa c…" at bounding box center [416, 200] width 833 height 401
click at [60, 249] on input "checkbox" at bounding box center [58, 253] width 9 height 9
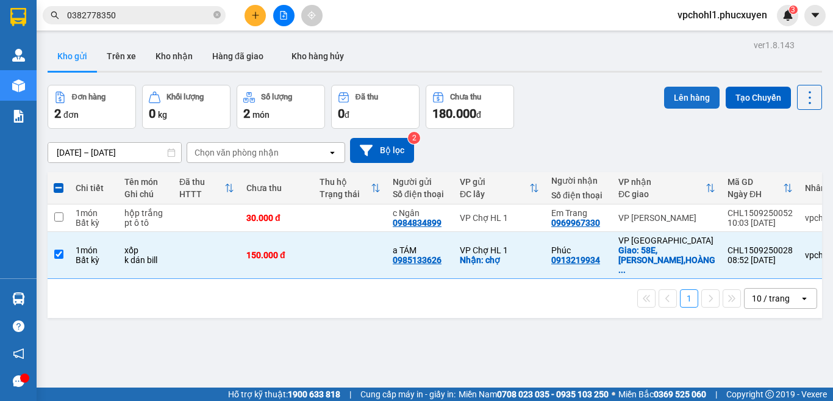
click at [665, 102] on button "Lên hàng" at bounding box center [692, 98] width 56 height 22
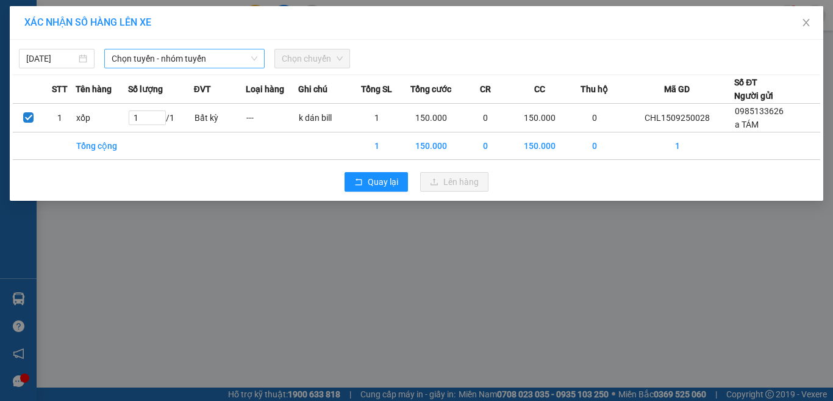
click at [183, 60] on span "Chọn tuyến - nhóm tuyến" at bounding box center [185, 58] width 146 height 18
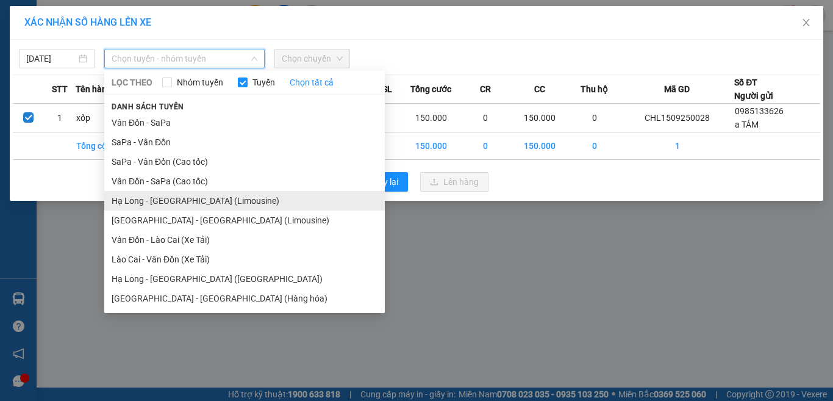
click at [203, 198] on li "Hạ Long - Hà Nội (Limousine)" at bounding box center [244, 201] width 281 height 20
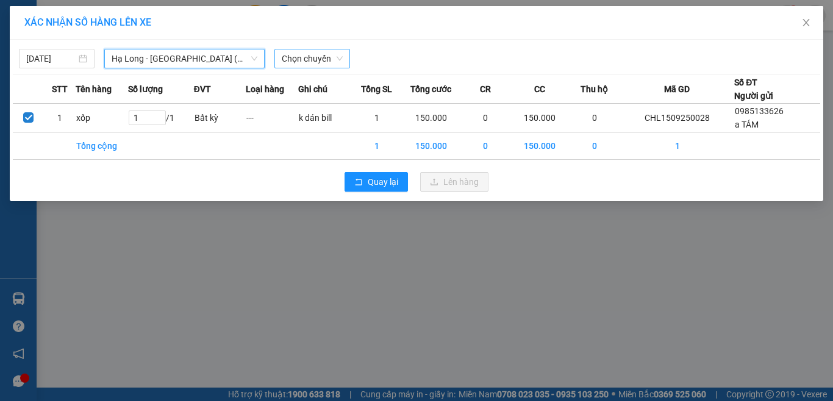
click at [319, 61] on span "Chọn chuyến" at bounding box center [312, 58] width 61 height 18
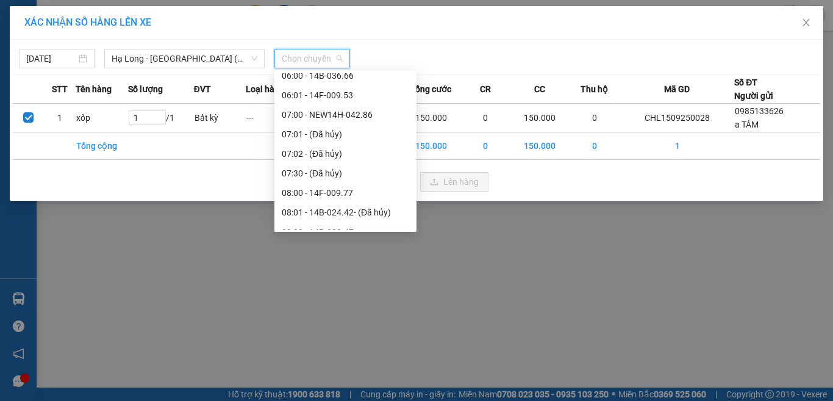
scroll to position [305, 0]
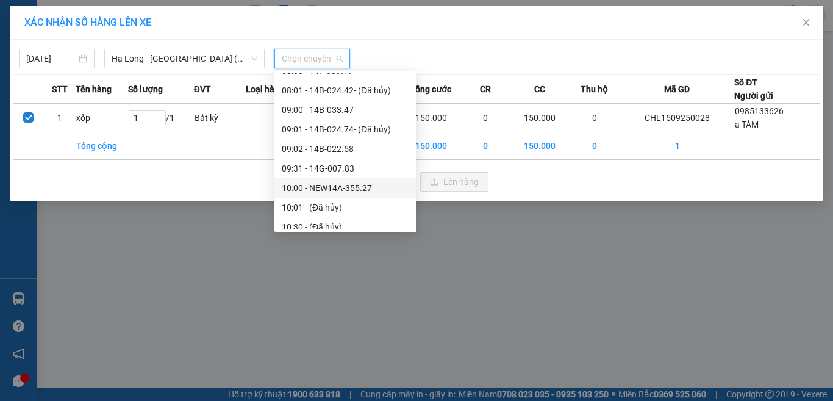
click at [326, 184] on div "10:00 - NEW14A-355.27" at bounding box center [345, 187] width 127 height 13
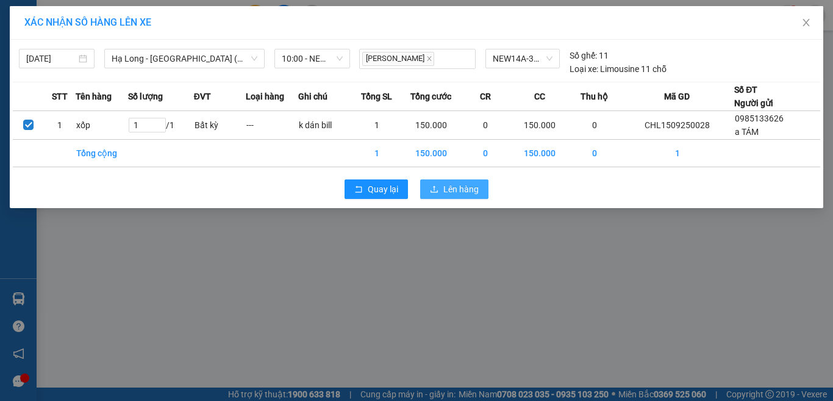
click at [459, 192] on span "Lên hàng" at bounding box center [460, 188] width 35 height 13
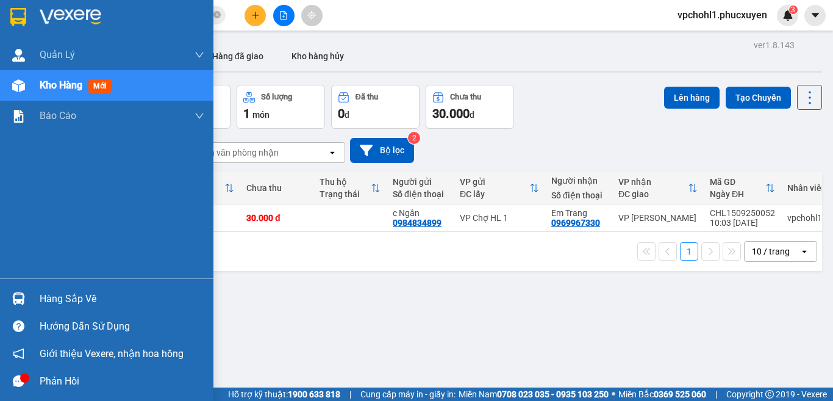
click at [59, 292] on div "Hàng sắp về" at bounding box center [122, 299] width 165 height 18
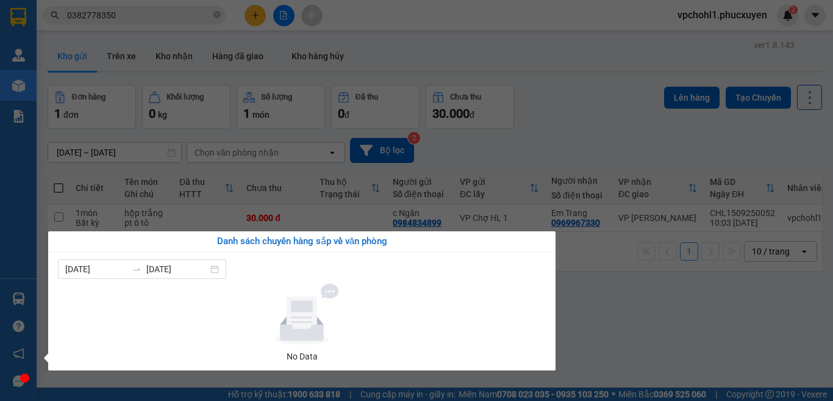
click at [588, 303] on section "Kết quả tìm kiếm ( 1 ) Bộ lọc Mã ĐH Trạng thái Món hàng Thu hộ Tổng cước Chưa c…" at bounding box center [416, 200] width 833 height 401
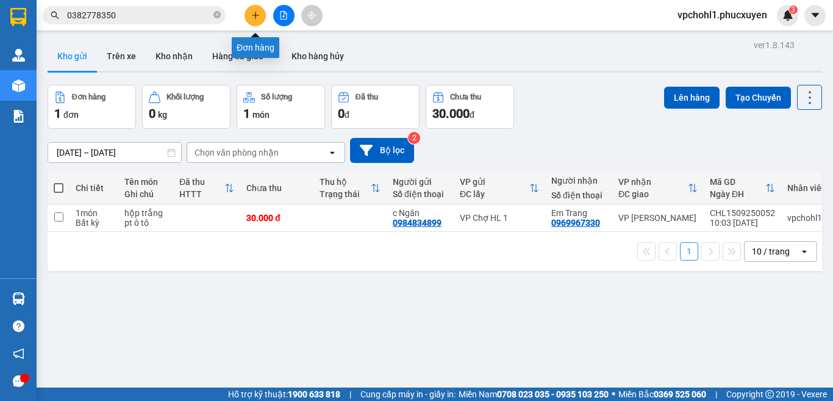
click at [254, 10] on button at bounding box center [255, 15] width 21 height 21
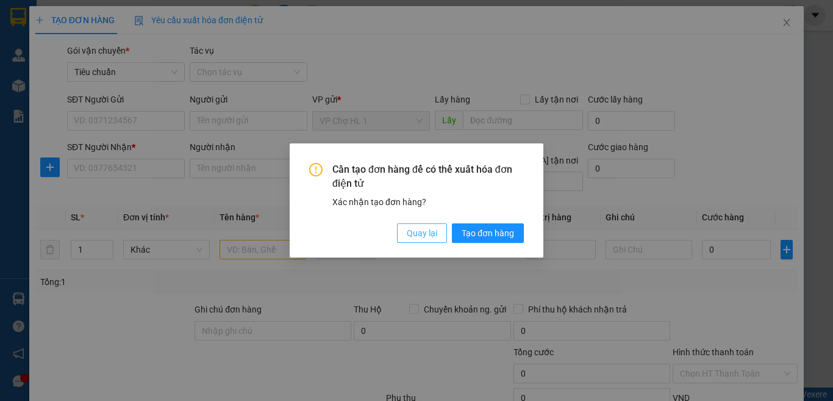
click at [430, 235] on span "Quay lại" at bounding box center [422, 232] width 30 height 13
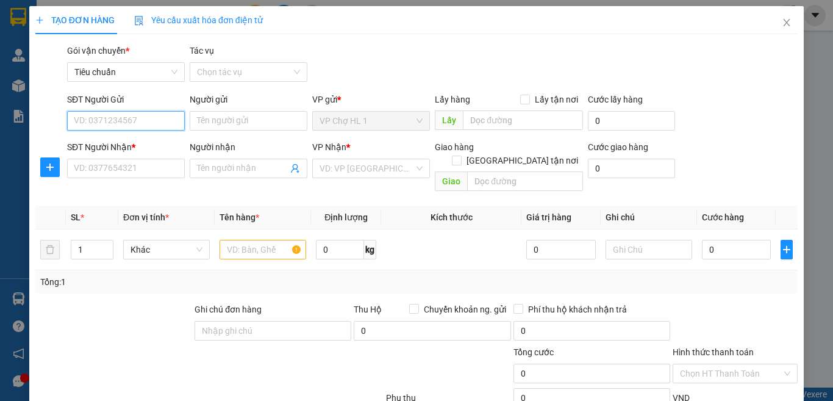
click at [165, 123] on input "SĐT Người Gửi" at bounding box center [126, 121] width 118 height 20
click at [784, 23] on icon "close" at bounding box center [787, 22] width 7 height 7
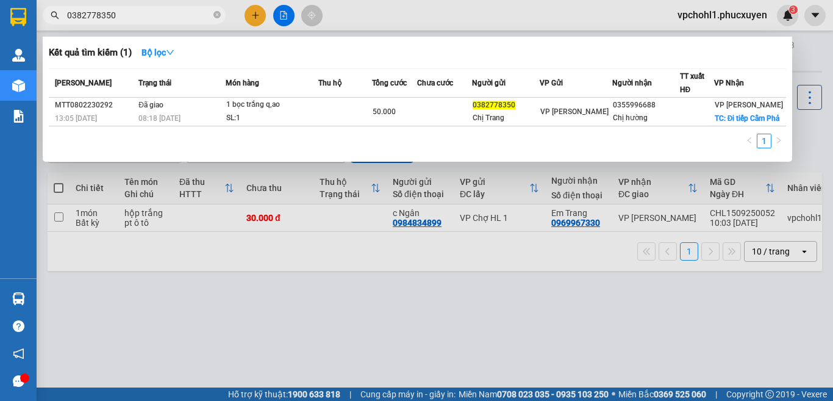
drag, startPoint x: 132, startPoint y: 16, endPoint x: 51, endPoint y: 16, distance: 81.1
click at [51, 16] on div "0382778350" at bounding box center [119, 15] width 238 height 18
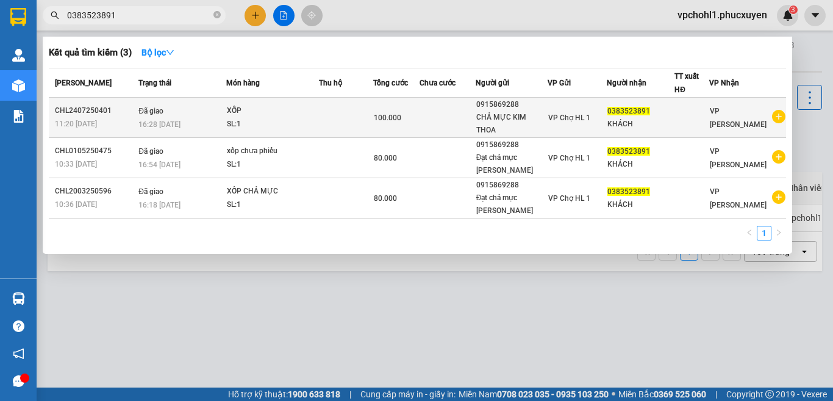
click at [371, 124] on td at bounding box center [346, 118] width 54 height 40
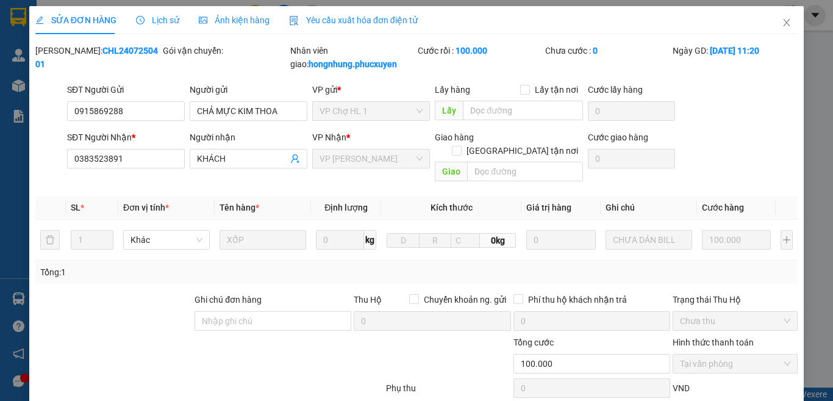
click at [157, 18] on span "Lịch sử" at bounding box center [157, 20] width 43 height 10
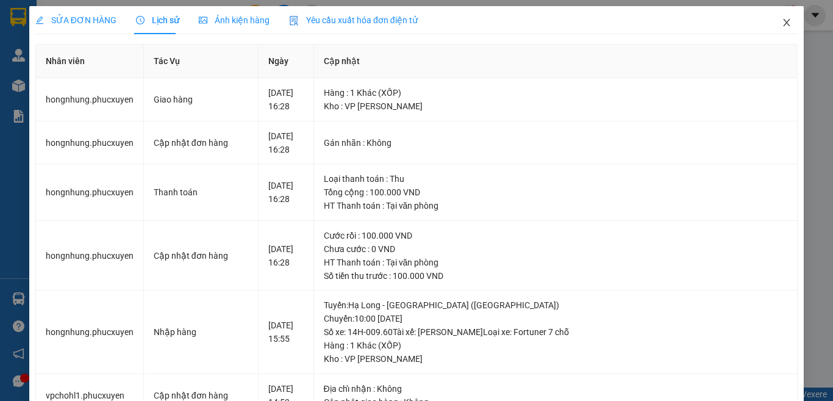
click at [782, 21] on icon "close" at bounding box center [787, 23] width 10 height 10
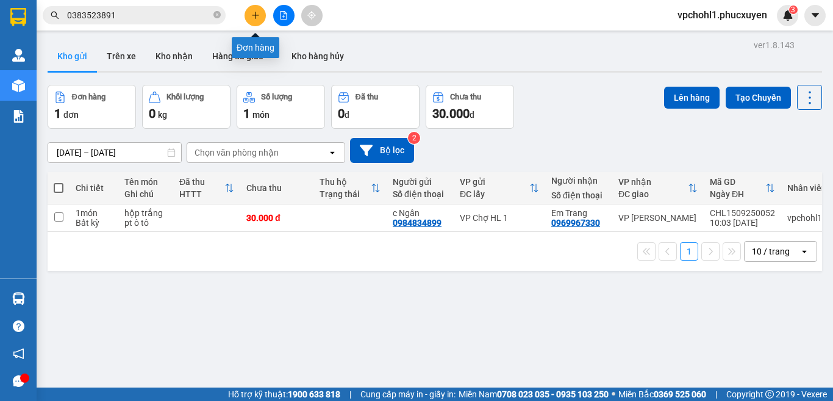
click at [258, 13] on icon "plus" at bounding box center [255, 15] width 9 height 9
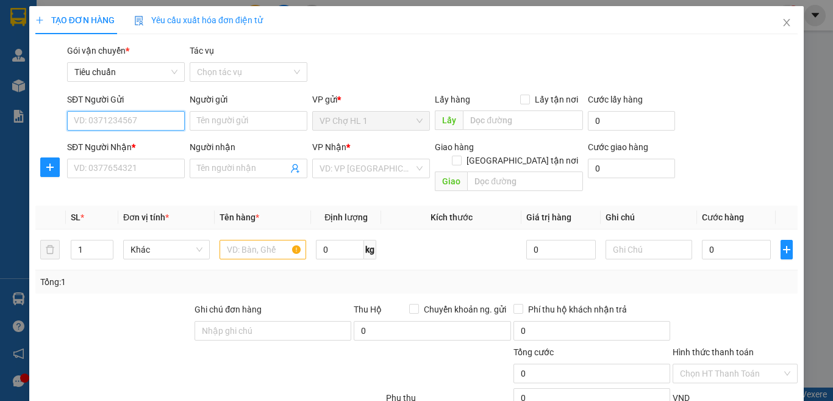
click at [152, 118] on input "SĐT Người Gửi" at bounding box center [126, 121] width 118 height 20
click at [226, 123] on input "Người gửi" at bounding box center [249, 121] width 118 height 20
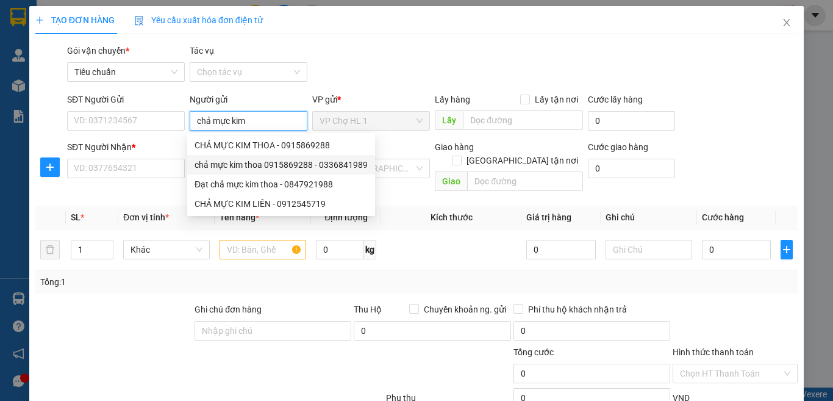
click at [229, 160] on div "chả mực kim thoa 0915869288 - 0336841989" at bounding box center [281, 164] width 173 height 13
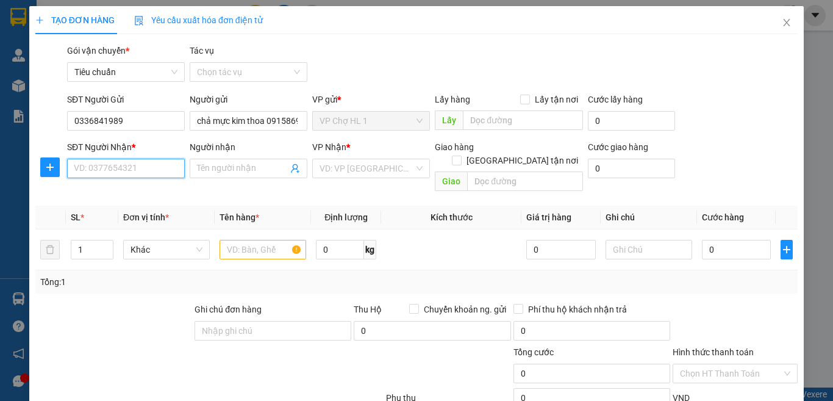
click at [140, 173] on input "SĐT Người Nhận *" at bounding box center [126, 169] width 118 height 20
click at [151, 193] on div "0383523891 - KHÁCH" at bounding box center [124, 192] width 101 height 13
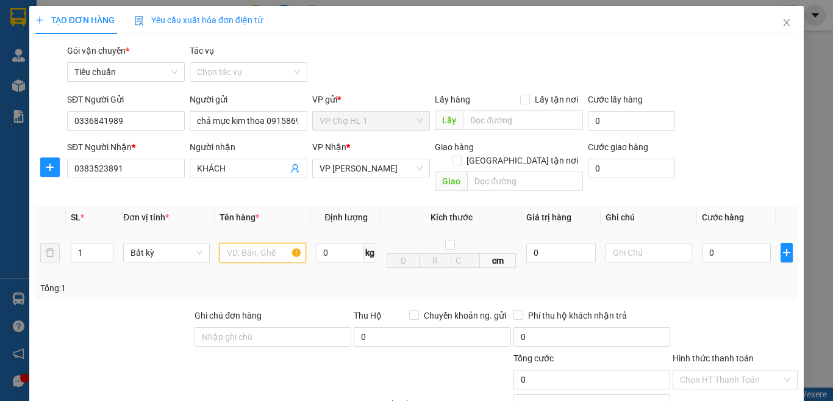
click at [243, 243] on input "text" at bounding box center [263, 253] width 87 height 20
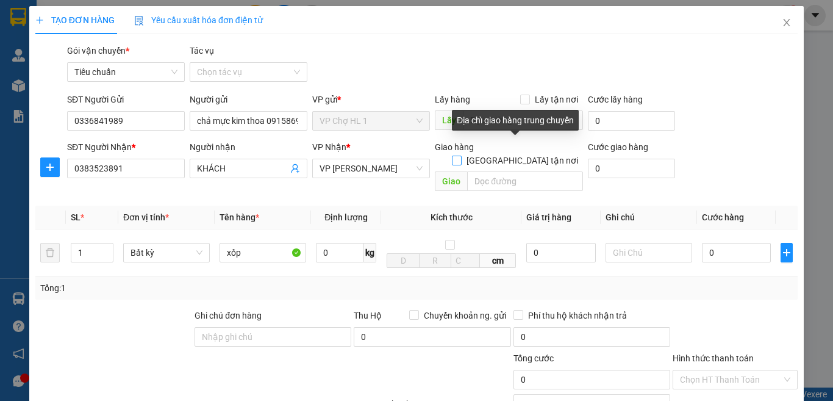
click at [460, 156] on input "[GEOGRAPHIC_DATA] tận nơi" at bounding box center [456, 160] width 9 height 9
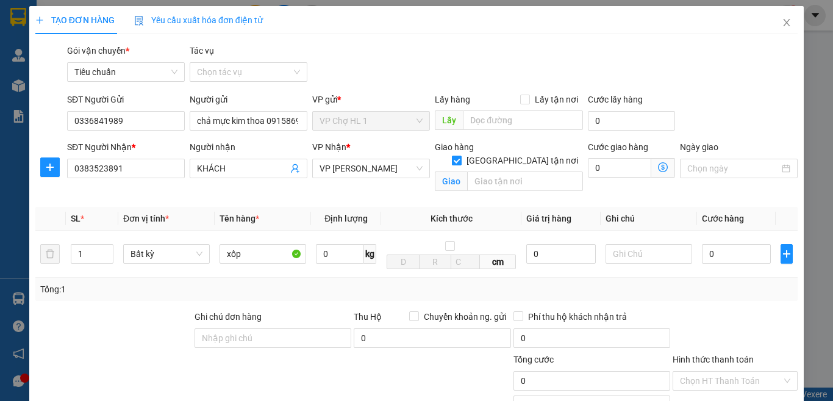
click at [460, 156] on input "[GEOGRAPHIC_DATA] tận nơi" at bounding box center [456, 160] width 9 height 9
click at [722, 243] on input "0" at bounding box center [736, 253] width 69 height 20
click at [728, 147] on div "SĐT Người Nhận * 0383523891 Người nhận KHÁCH VP Nhận * VP Dương Đình Nghệ Giao …" at bounding box center [433, 168] width 736 height 56
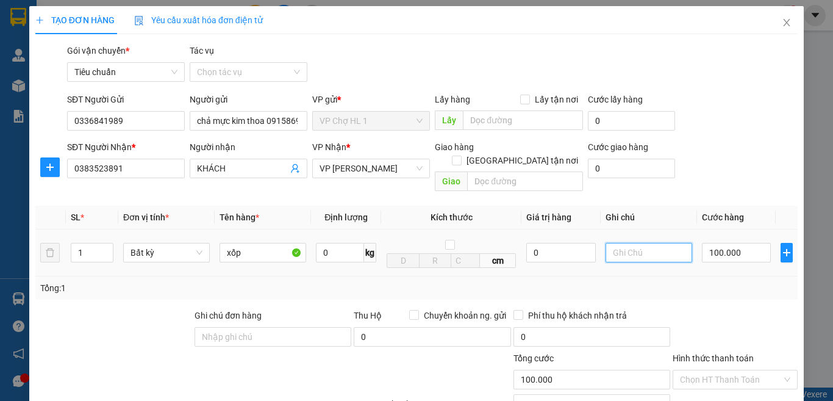
click at [619, 243] on input "text" at bounding box center [649, 253] width 87 height 20
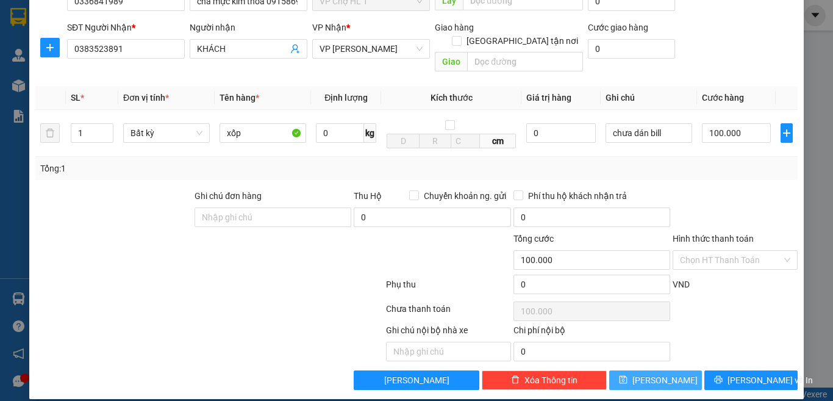
click at [643, 370] on button "[PERSON_NAME]" at bounding box center [655, 380] width 93 height 20
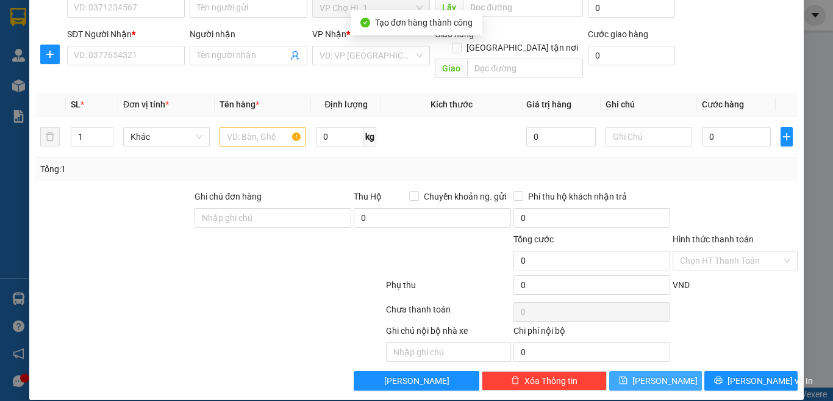
scroll to position [0, 0]
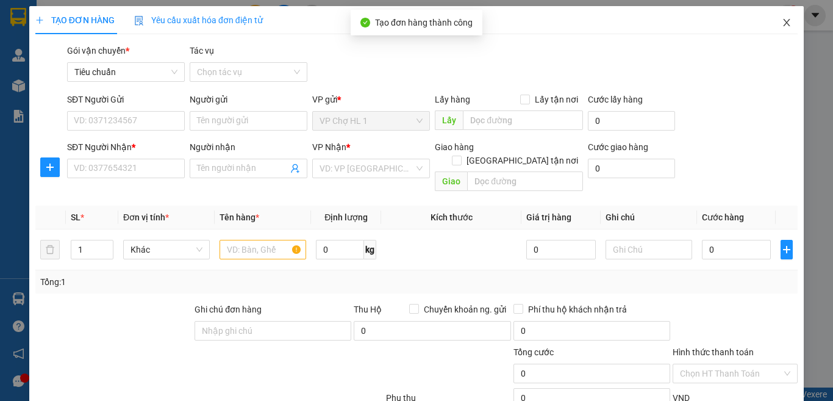
click at [782, 21] on icon "close" at bounding box center [787, 23] width 10 height 10
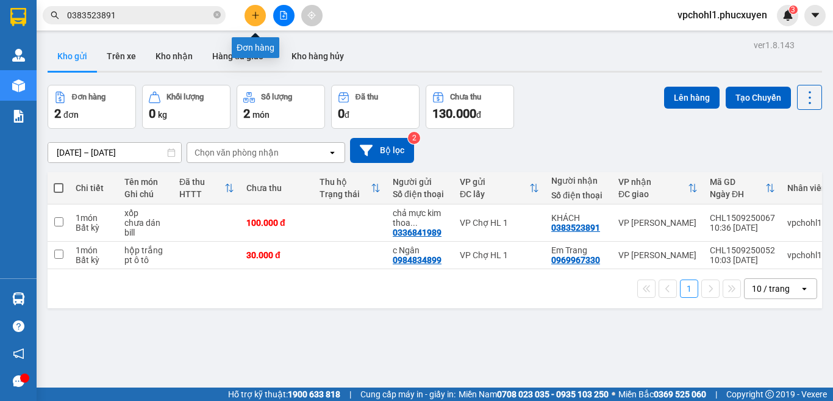
click at [256, 12] on icon "plus" at bounding box center [255, 15] width 1 height 7
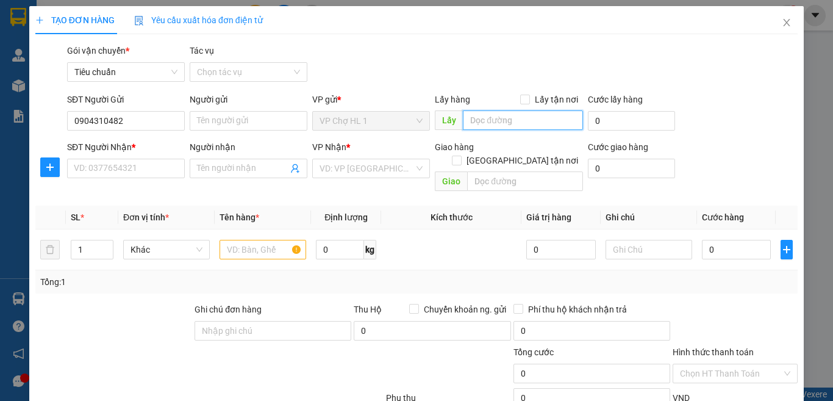
click at [503, 126] on input "text" at bounding box center [523, 120] width 120 height 20
click at [276, 118] on input "Người gửi" at bounding box center [249, 121] width 118 height 20
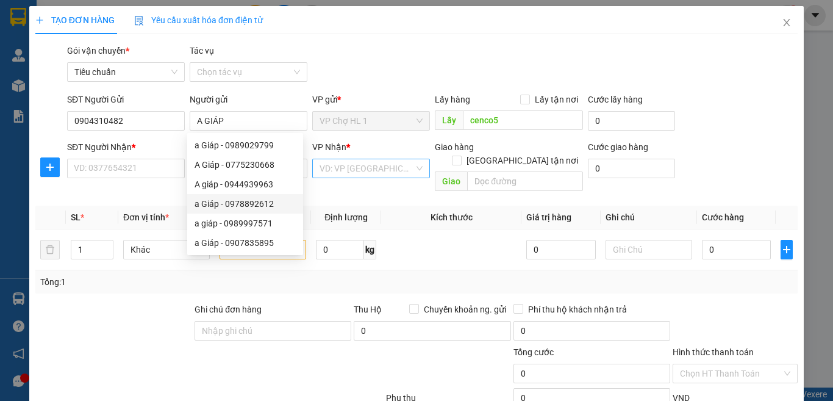
drag, startPoint x: 370, startPoint y: 180, endPoint x: 373, endPoint y: 174, distance: 6.3
click at [371, 179] on div "VP Nhận * VD: VP Sài Gòn" at bounding box center [371, 161] width 118 height 43
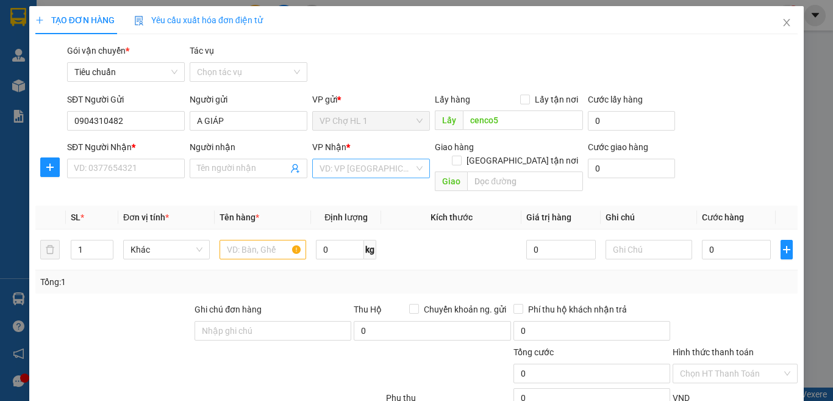
click at [374, 172] on input "search" at bounding box center [367, 168] width 95 height 18
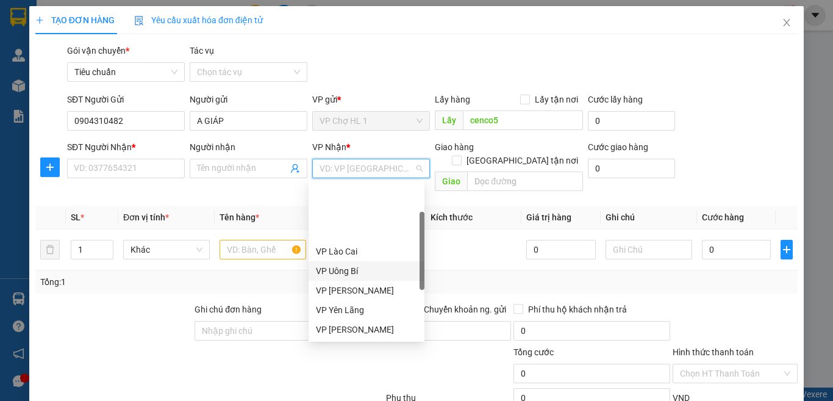
scroll to position [183, 0]
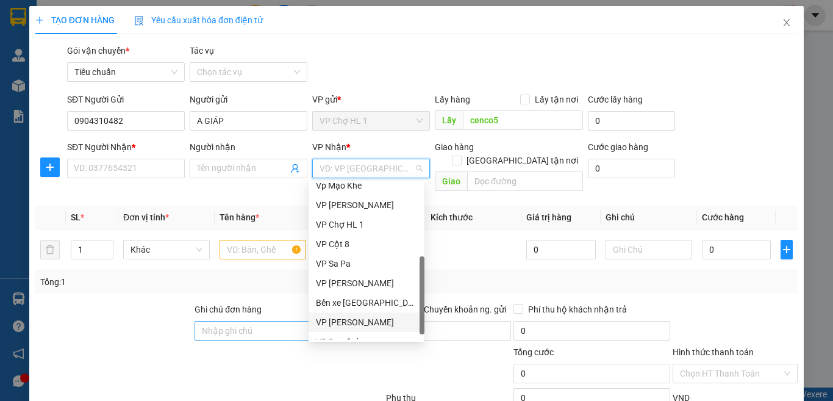
drag, startPoint x: 366, startPoint y: 322, endPoint x: 346, endPoint y: 309, distance: 23.3
click at [365, 323] on div "VP [PERSON_NAME]" at bounding box center [366, 321] width 101 height 13
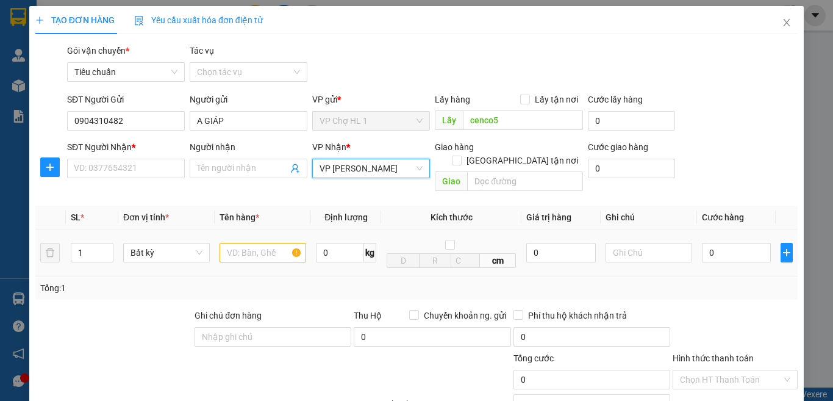
click at [263, 248] on div at bounding box center [263, 252] width 87 height 24
click at [263, 246] on input "text" at bounding box center [263, 253] width 87 height 20
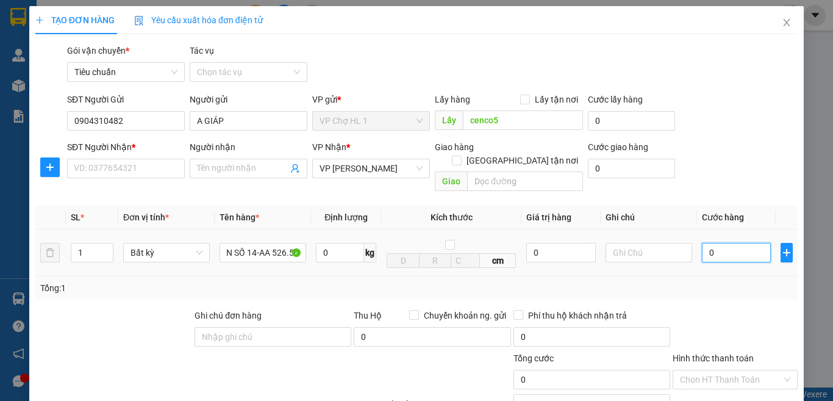
scroll to position [0, 0]
click at [743, 246] on input "0" at bounding box center [736, 253] width 69 height 20
click at [643, 243] on input "text" at bounding box center [649, 253] width 87 height 20
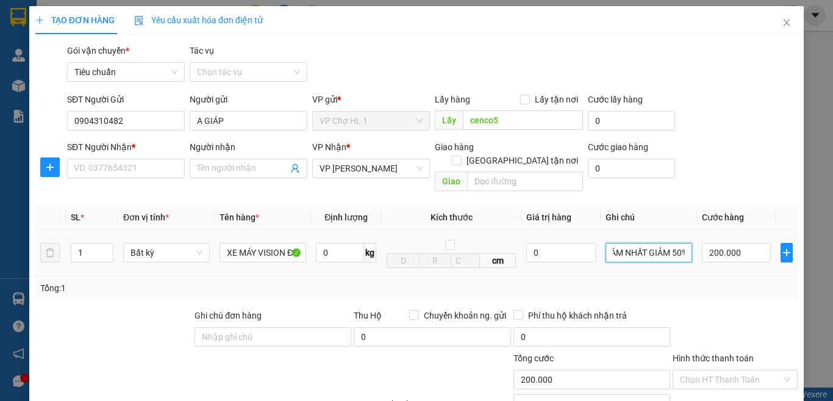
scroll to position [0, 28]
click at [772, 152] on div "SĐT Người Nhận * VD: 0377654321 Người nhận Tên người nhận VP Nhận * VP Dương Đì…" at bounding box center [433, 168] width 736 height 56
click at [124, 165] on input "SĐT Người Nhận *" at bounding box center [126, 169] width 118 height 20
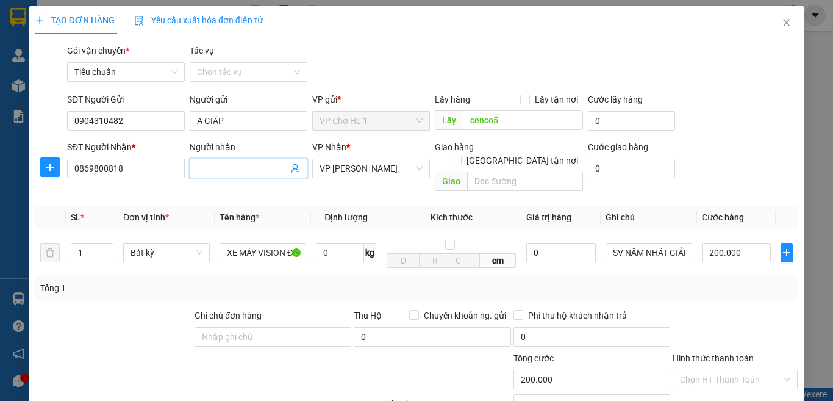
click at [239, 166] on input "Người nhận" at bounding box center [242, 168] width 91 height 13
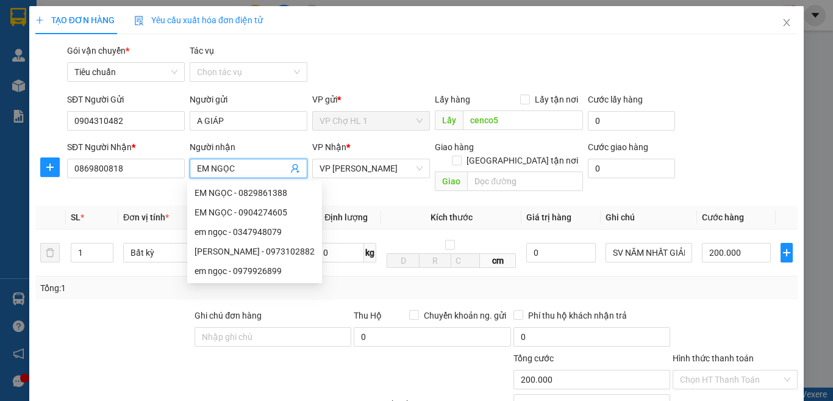
click at [709, 165] on div "SĐT Người Nhận * 0869800818 Người nhận EM NGỌC VP Nhận * VP Dương Đình Nghệ Gia…" at bounding box center [433, 168] width 736 height 56
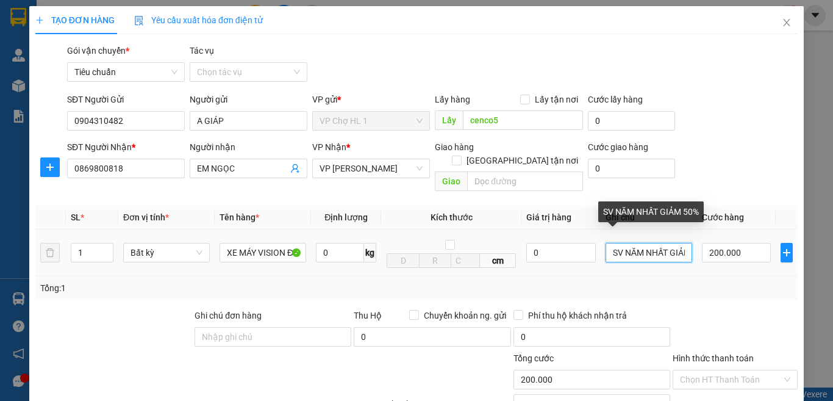
click at [606, 243] on input "SV NĂM NHẤT GIẢM 50%" at bounding box center [649, 253] width 87 height 20
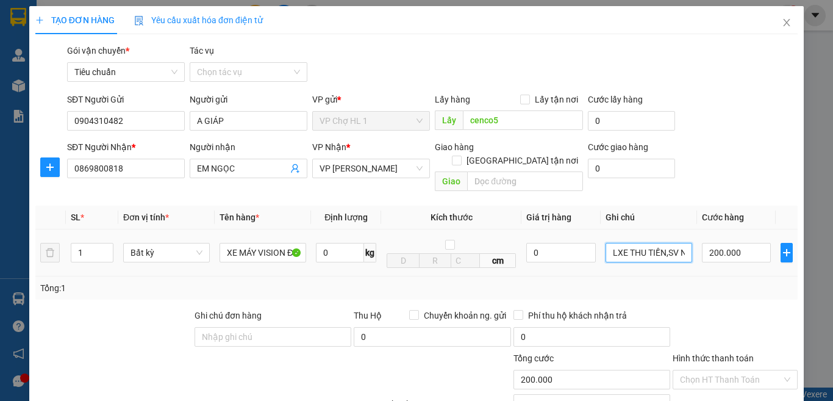
scroll to position [120, 0]
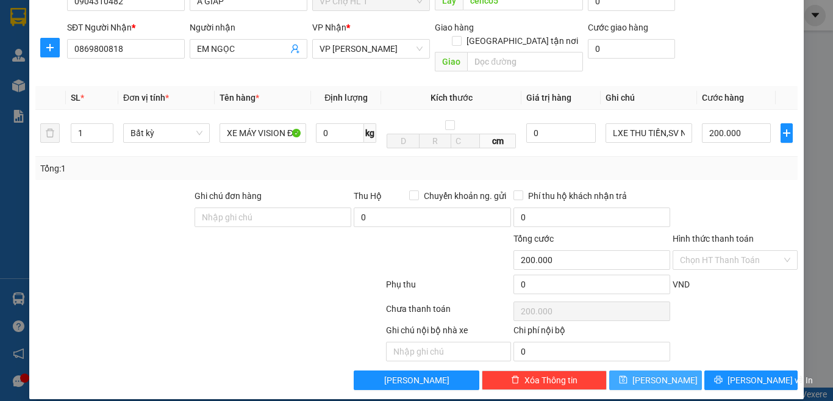
click at [661, 373] on span "[PERSON_NAME]" at bounding box center [664, 379] width 65 height 13
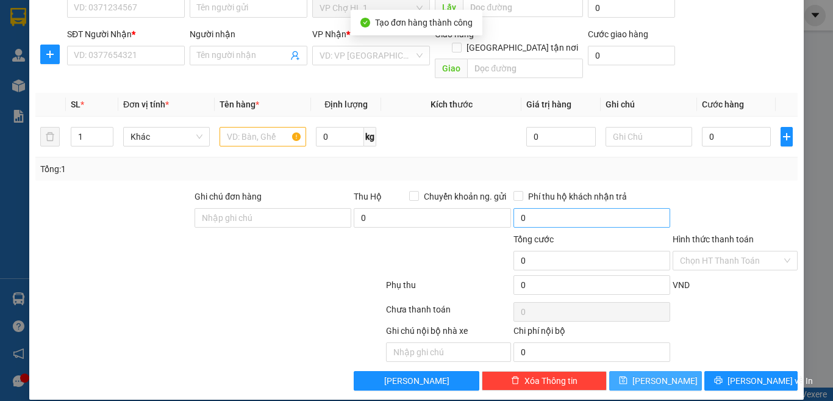
scroll to position [0, 0]
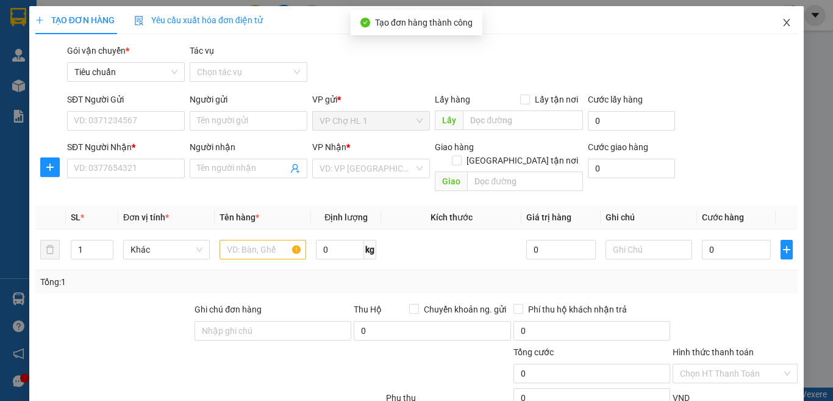
click at [782, 24] on icon "close" at bounding box center [787, 23] width 10 height 10
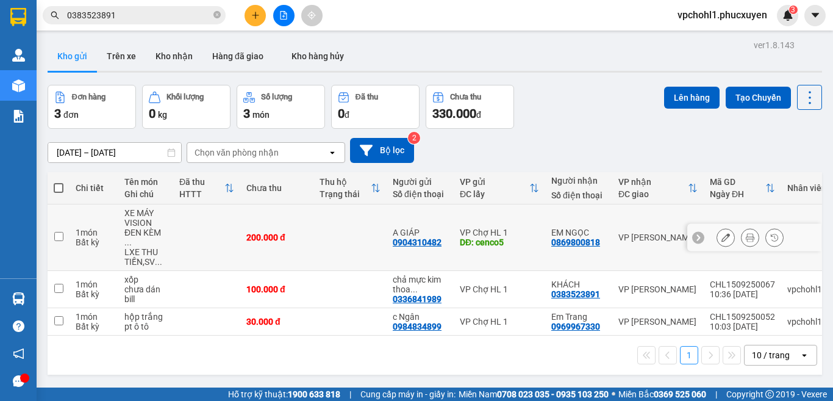
click at [57, 232] on input "checkbox" at bounding box center [58, 236] width 9 height 9
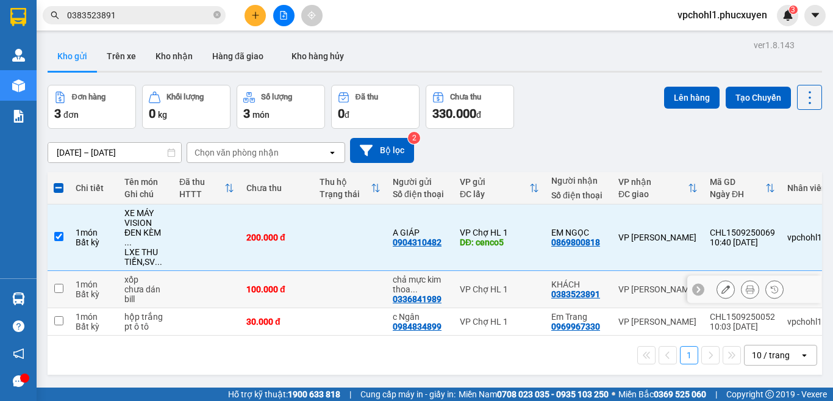
click at [56, 284] on input "checkbox" at bounding box center [58, 288] width 9 height 9
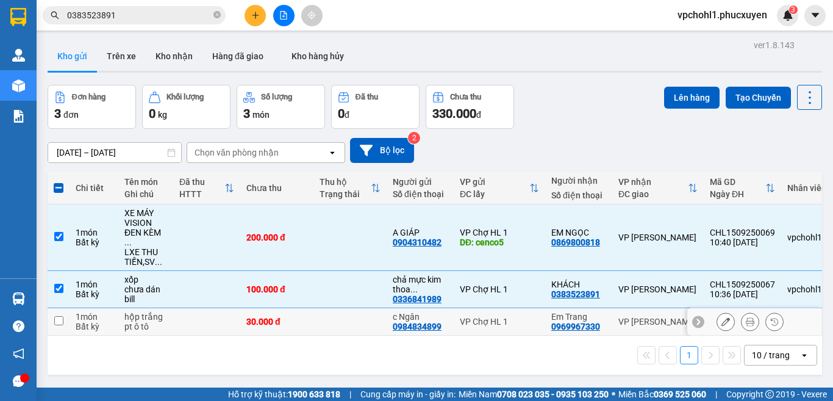
click at [59, 316] on input "checkbox" at bounding box center [58, 320] width 9 height 9
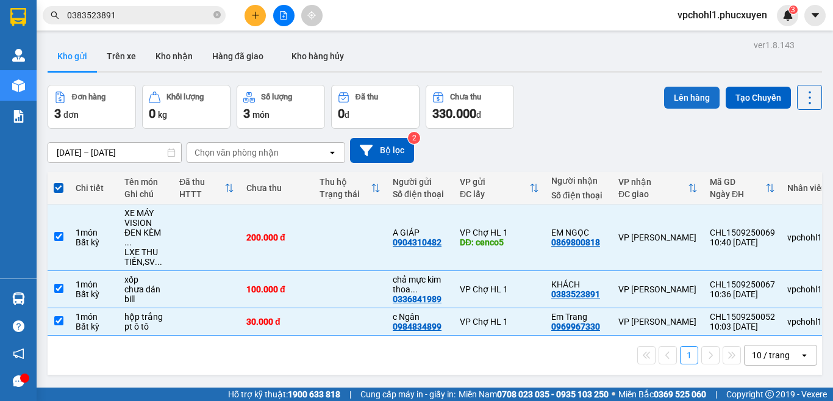
click at [670, 99] on button "Lên hàng" at bounding box center [692, 98] width 56 height 22
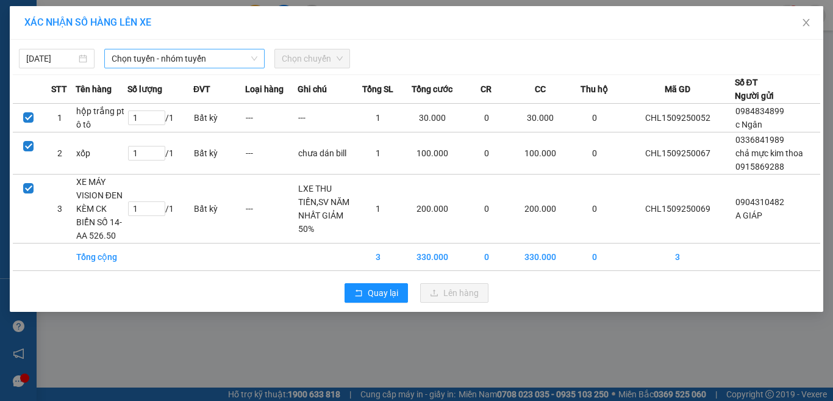
click at [170, 57] on span "Chọn tuyến - nhóm tuyến" at bounding box center [185, 58] width 146 height 18
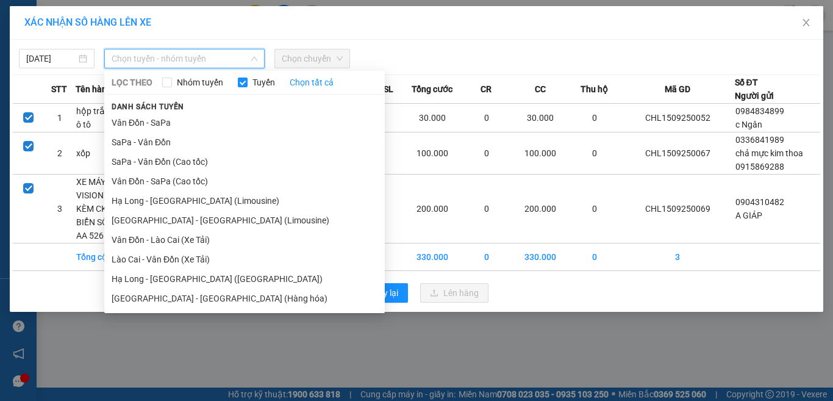
drag, startPoint x: 206, startPoint y: 278, endPoint x: 206, endPoint y: 262, distance: 15.9
click at [206, 276] on li "Hạ Long - Hà Nội (Hàng hóa)" at bounding box center [244, 279] width 281 height 20
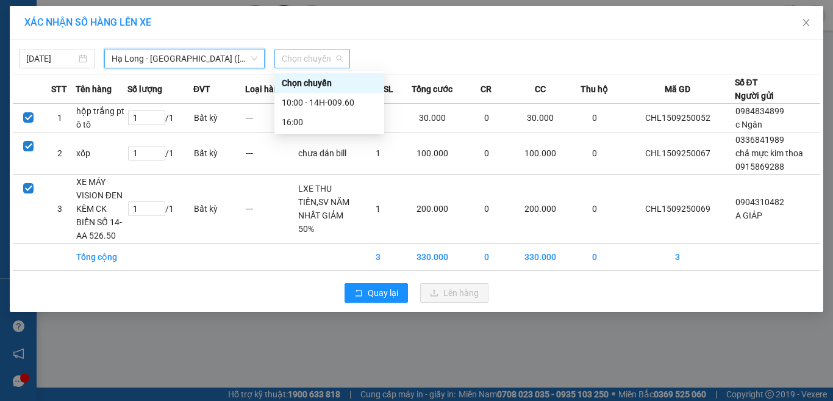
click at [301, 63] on span "Chọn chuyến" at bounding box center [312, 58] width 61 height 18
click at [299, 98] on div "10:00 - 14H-009.60" at bounding box center [329, 102] width 95 height 13
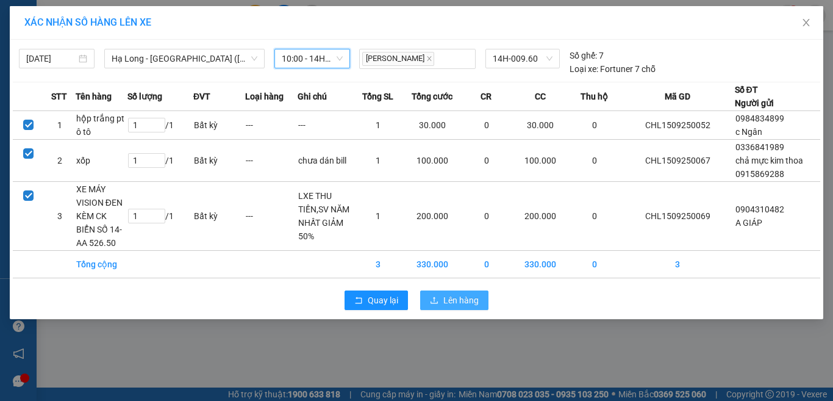
click at [451, 300] on span "Lên hàng" at bounding box center [460, 299] width 35 height 13
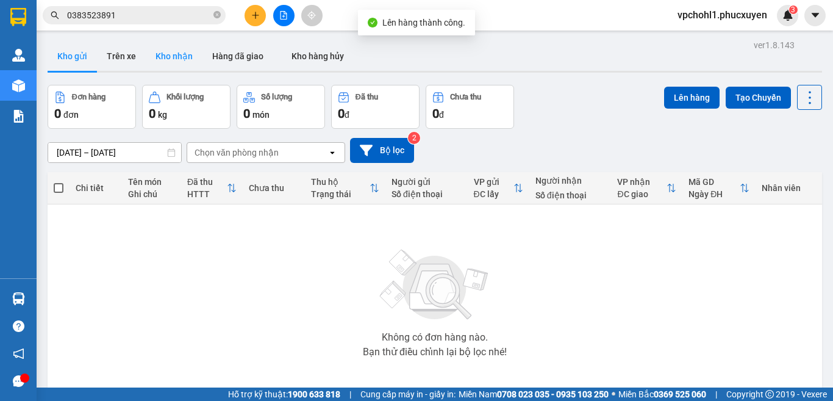
click at [162, 60] on button "Kho nhận" at bounding box center [174, 55] width 57 height 29
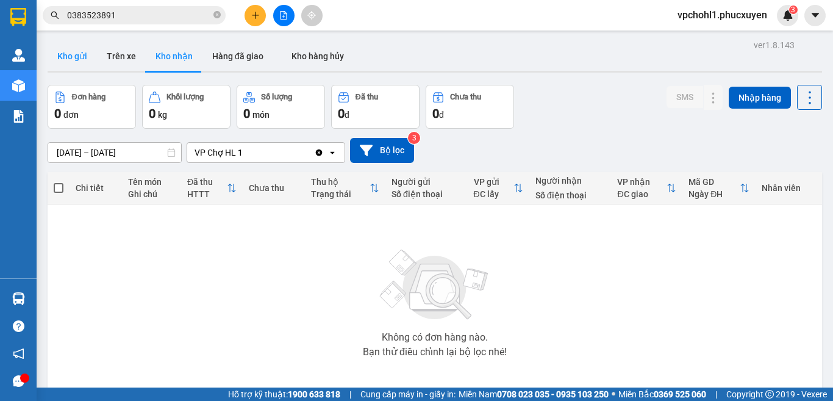
click at [72, 59] on button "Kho gửi" at bounding box center [72, 55] width 49 height 29
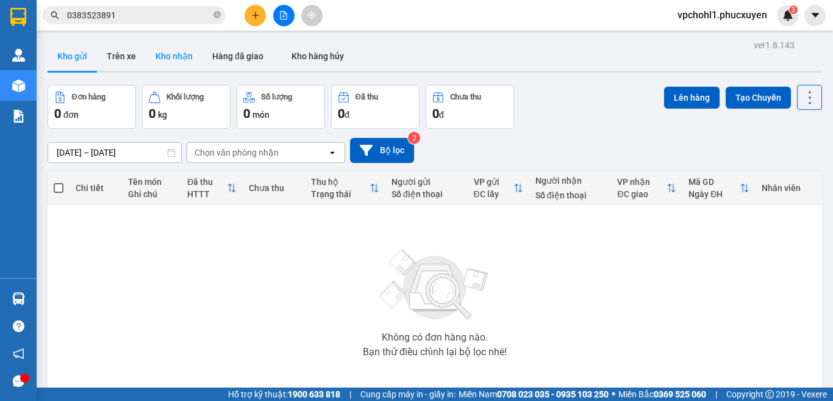
click at [179, 63] on button "Kho nhận" at bounding box center [174, 55] width 57 height 29
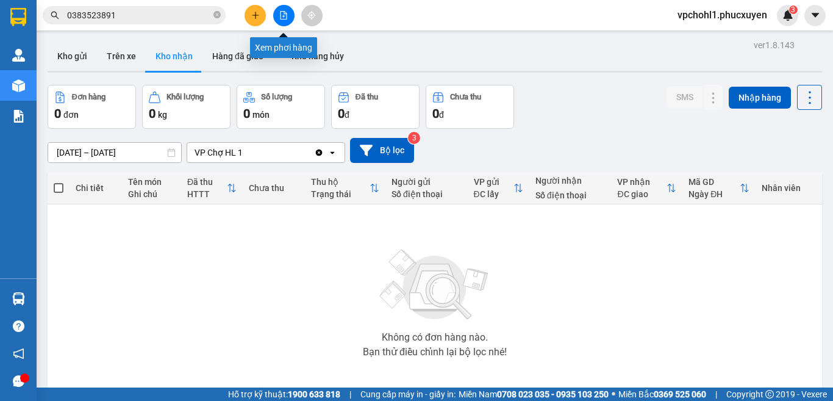
click at [280, 15] on icon "file-add" at bounding box center [283, 15] width 9 height 9
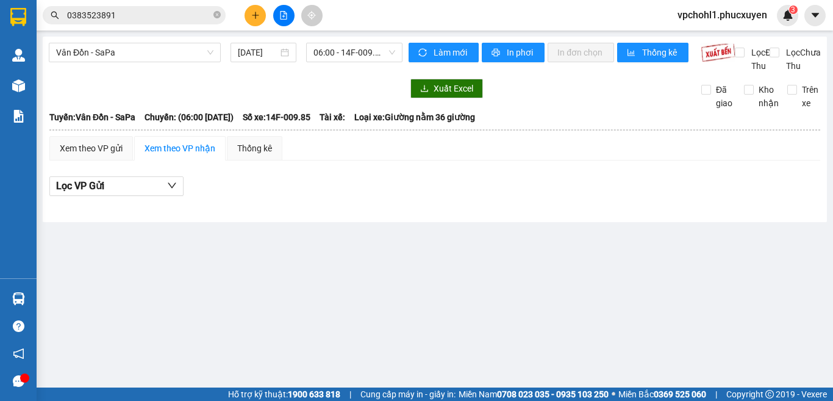
click at [174, 42] on div "Vân Đồn - SaPa 15/09/2025 06:00 - 14F-009.85 Làm mới In phơi In đơn chọn Thống …" at bounding box center [435, 129] width 784 height 185
click at [160, 47] on span "Vân Đồn - SaPa" at bounding box center [134, 52] width 157 height 18
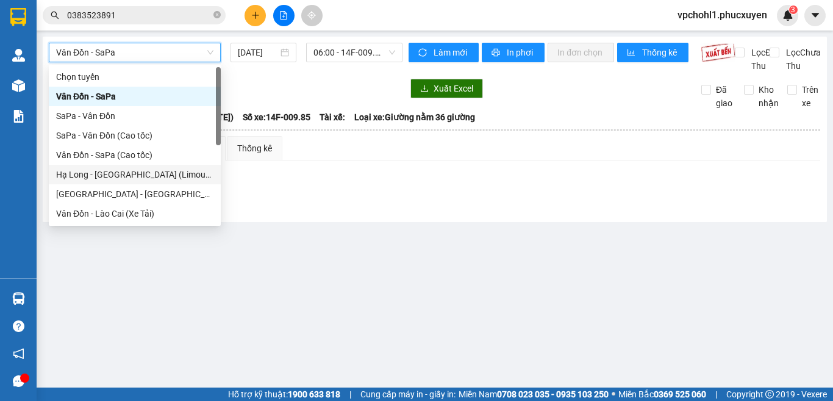
drag, startPoint x: 370, startPoint y: 254, endPoint x: 164, endPoint y: 246, distance: 206.3
click at [368, 254] on main "Vân Đồn - SaPa Vân Đồn - SaPa 15/09/2025 06:00 - 14F-009.85 Làm mới In phơi In …" at bounding box center [416, 193] width 833 height 387
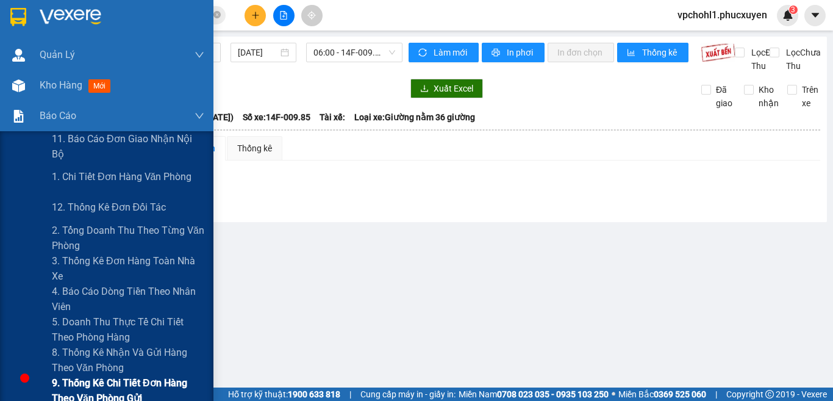
click at [73, 384] on span "9. Thống kê chi tiết đơn hàng theo văn phòng gửi" at bounding box center [128, 390] width 152 height 30
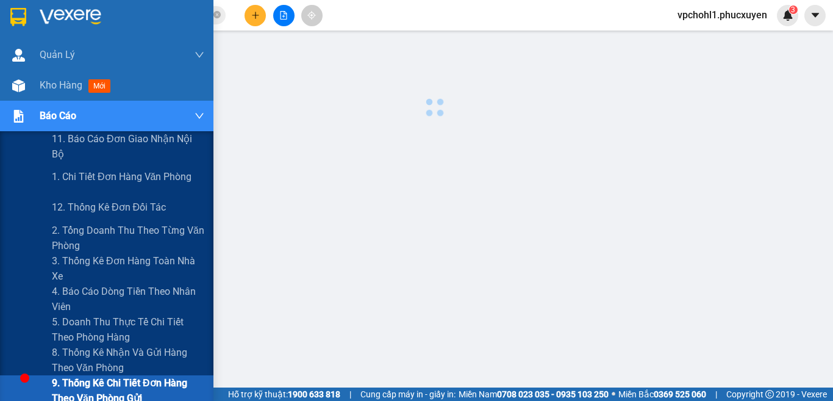
click at [73, 384] on span "9. Thống kê chi tiết đơn hàng theo văn phòng gửi" at bounding box center [128, 390] width 152 height 30
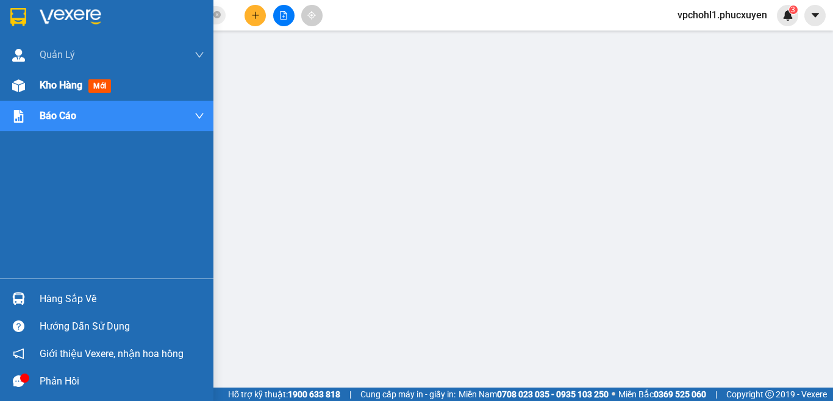
click at [56, 87] on span "Kho hàng" at bounding box center [61, 85] width 43 height 12
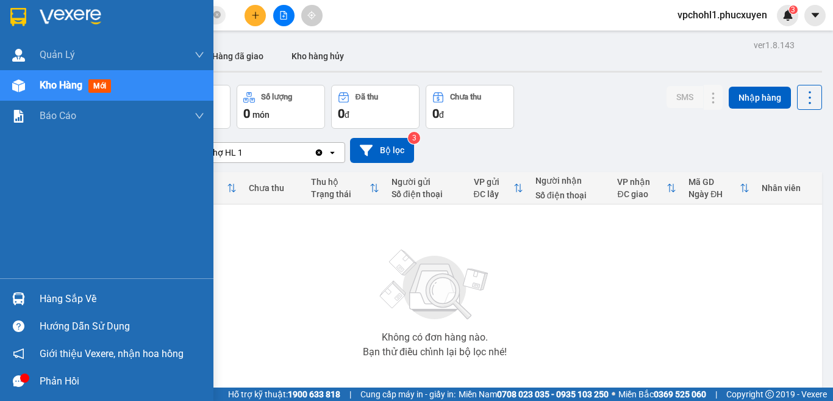
click at [50, 298] on div "Hàng sắp về" at bounding box center [122, 299] width 165 height 18
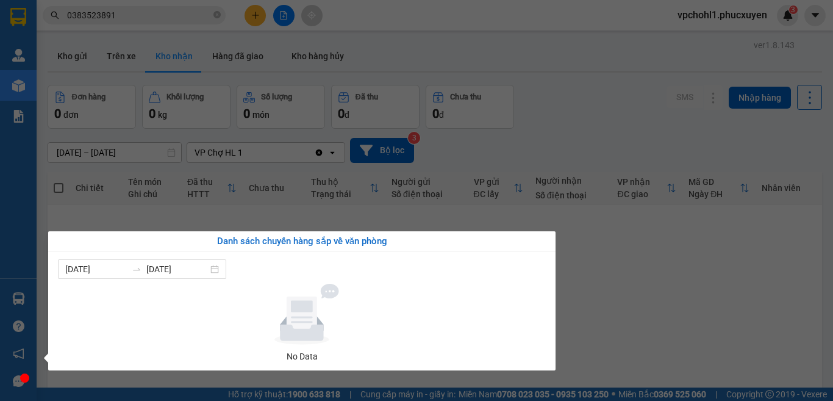
click at [607, 273] on section "Kết quả tìm kiếm ( 3 ) Bộ lọc Mã ĐH Trạng thái Món hàng Thu hộ Tổng cước Chưa c…" at bounding box center [416, 200] width 833 height 401
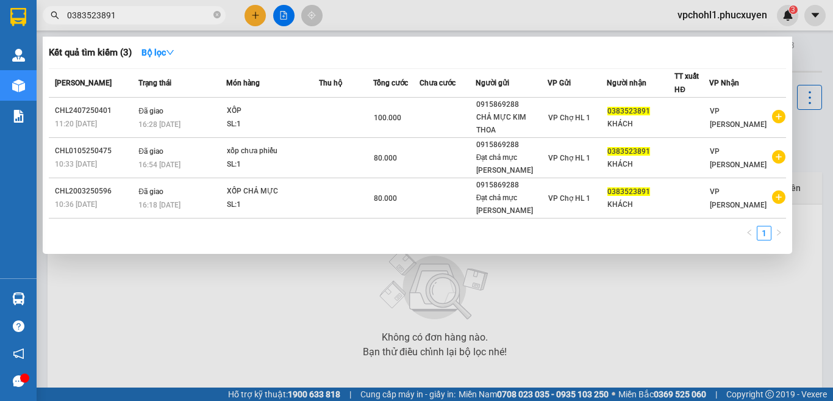
drag, startPoint x: 110, startPoint y: 15, endPoint x: 43, endPoint y: 12, distance: 67.7
click at [43, 12] on span "0383523891" at bounding box center [134, 15] width 183 height 18
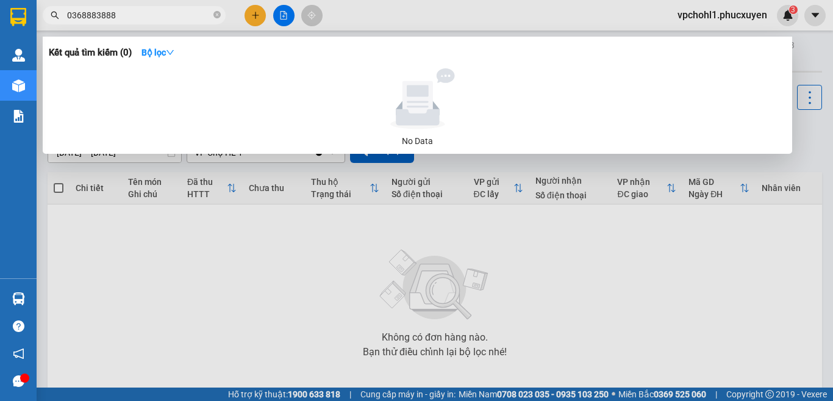
drag, startPoint x: 121, startPoint y: 14, endPoint x: 69, endPoint y: 18, distance: 52.0
click at [69, 18] on input "0368883888" at bounding box center [139, 15] width 144 height 13
click at [260, 15] on div at bounding box center [416, 200] width 833 height 401
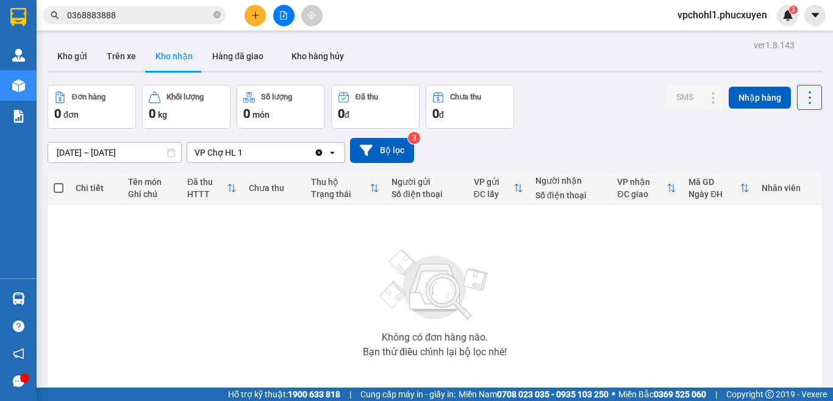
click at [260, 15] on button at bounding box center [255, 15] width 21 height 21
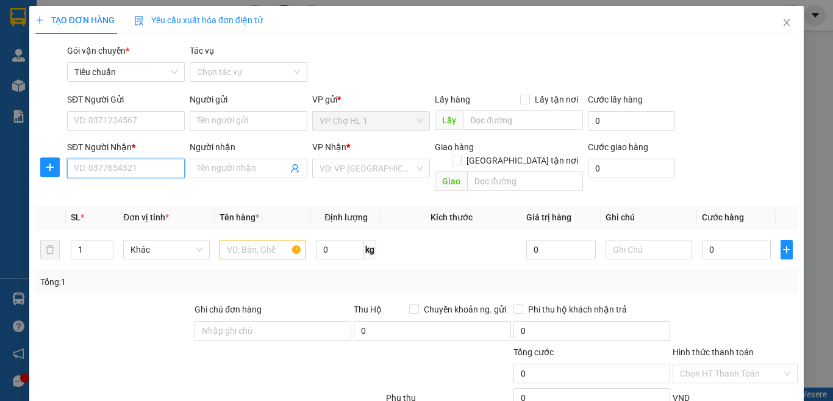
click at [159, 169] on input "SĐT Người Nhận *" at bounding box center [126, 169] width 118 height 20
paste input "0368883888"
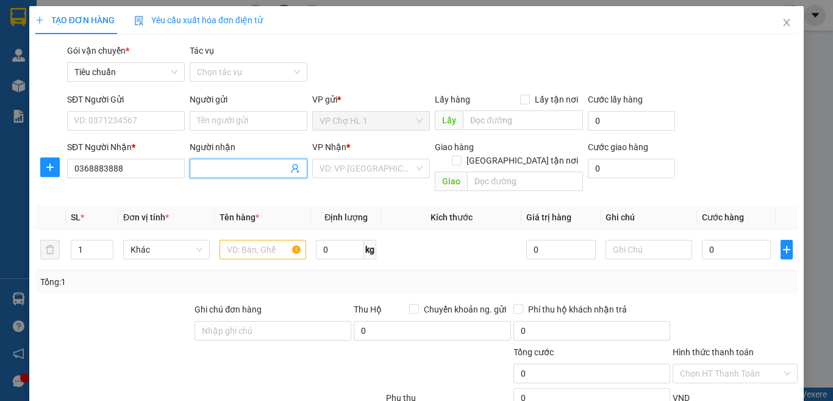
click at [221, 170] on input "Người nhận" at bounding box center [242, 168] width 91 height 13
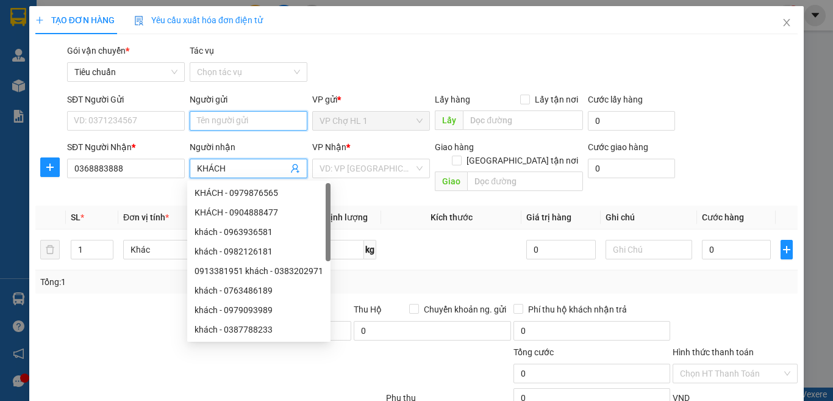
click at [228, 119] on input "Người gửi" at bounding box center [249, 121] width 118 height 20
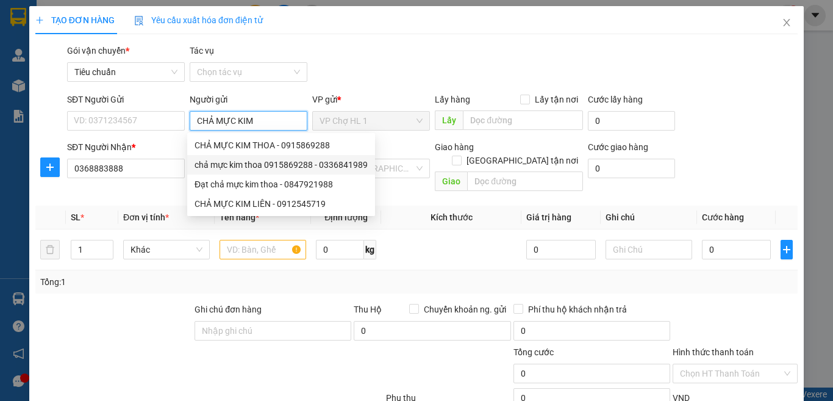
click at [246, 160] on div "chả mực kim thoa 0915869288 - 0336841989" at bounding box center [281, 164] width 173 height 13
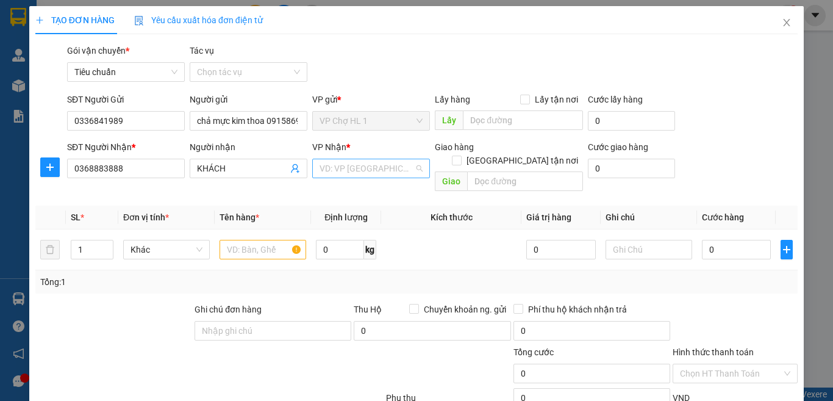
click at [385, 166] on input "search" at bounding box center [367, 168] width 95 height 18
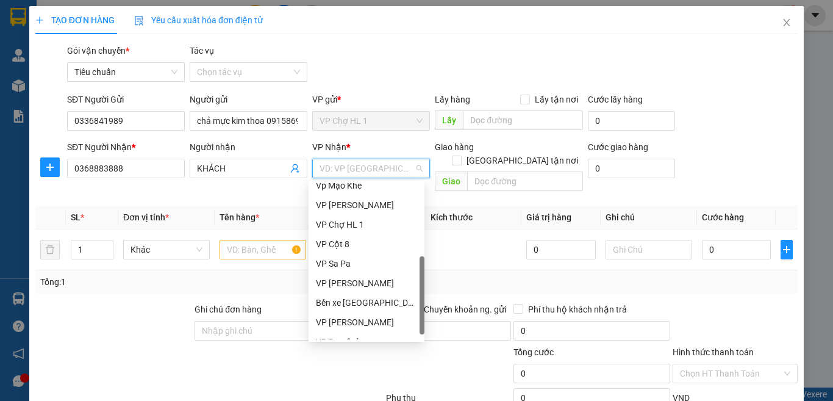
scroll to position [122, 0]
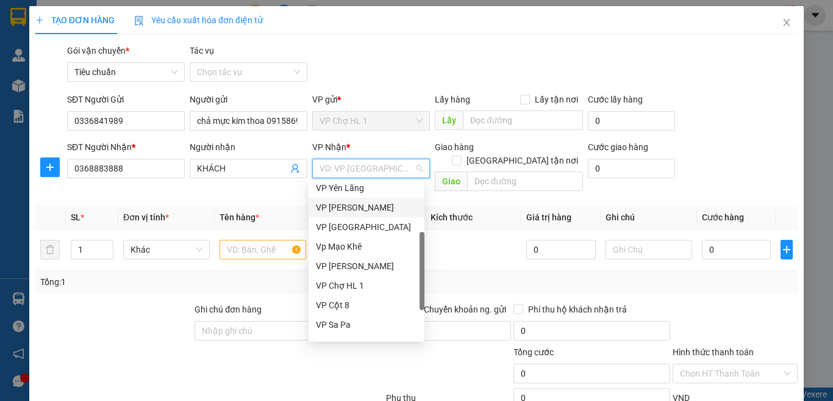
click at [354, 202] on div "VP [PERSON_NAME]" at bounding box center [366, 207] width 101 height 13
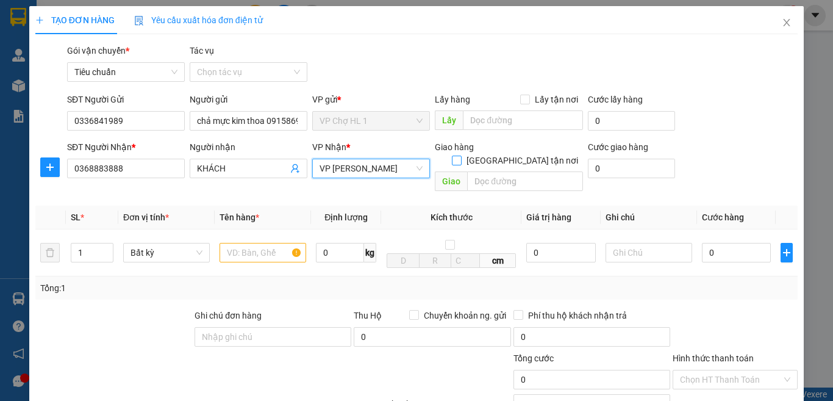
click at [460, 156] on input "[GEOGRAPHIC_DATA] tận nơi" at bounding box center [456, 160] width 9 height 9
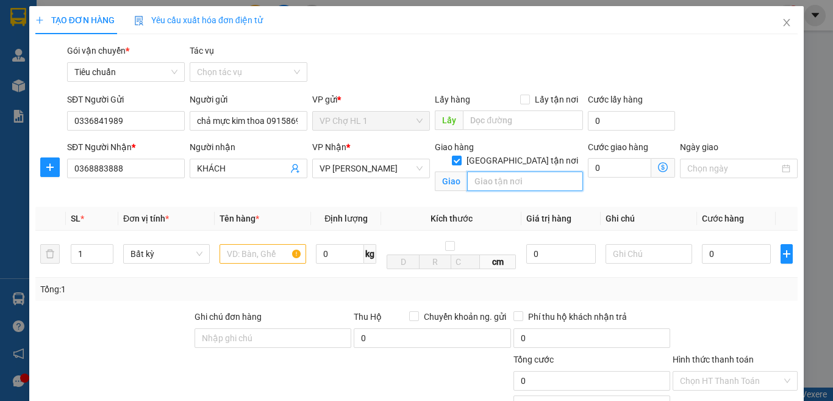
click at [514, 174] on input "text" at bounding box center [525, 181] width 116 height 20
click at [245, 260] on input "text" at bounding box center [263, 254] width 87 height 20
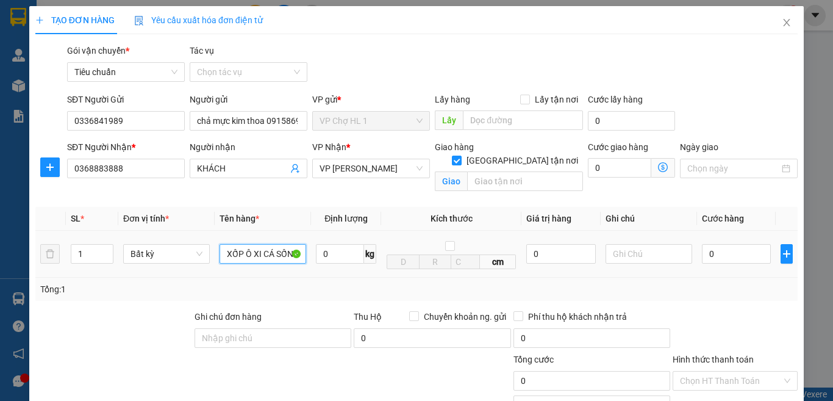
scroll to position [0, 2]
click at [733, 114] on div "SĐT Người Gửi 0336841989 Người gửi chả mực kim thoa 0915869288 VP gửi * VP Chợ …" at bounding box center [433, 114] width 736 height 43
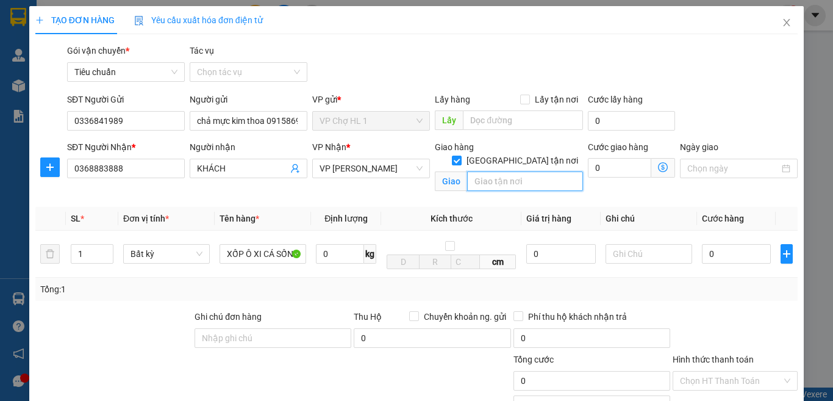
click at [556, 171] on input "text" at bounding box center [525, 181] width 116 height 20
click at [697, 111] on div "SĐT Người Gửi 0336841989 Người gửi chả mực kim thoa 0915869288 VP gửi * VP Chợ …" at bounding box center [433, 114] width 736 height 43
click at [658, 164] on icon "dollar-circle" at bounding box center [663, 167] width 10 height 10
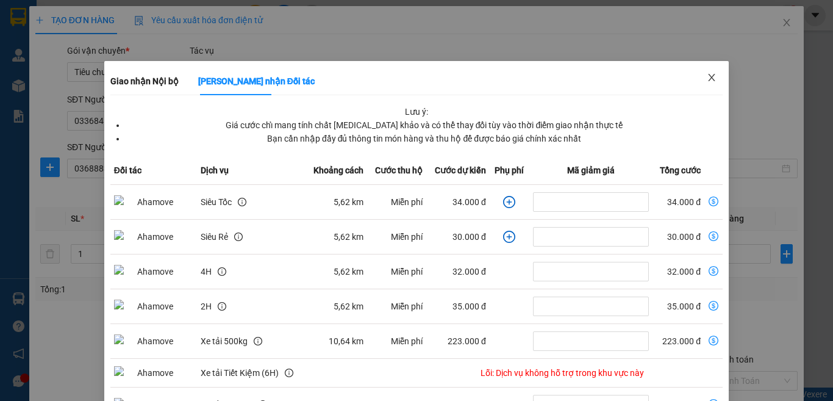
click at [707, 74] on icon "close" at bounding box center [712, 78] width 10 height 10
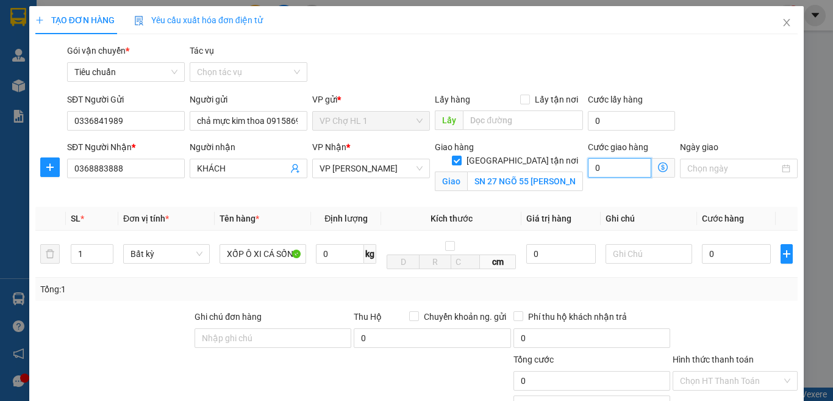
click at [619, 160] on input "0" at bounding box center [619, 168] width 63 height 20
click at [726, 127] on div "SĐT Người Gửi 0336841989 Người gửi chả mực kim thoa 0915869288 VP gửi * VP Chợ …" at bounding box center [433, 114] width 736 height 43
click at [715, 117] on div "SĐT Người Gửi 0336841989 Người gửi chả mực kim thoa 0915869288 VP gửi * VP Chợ …" at bounding box center [433, 114] width 736 height 43
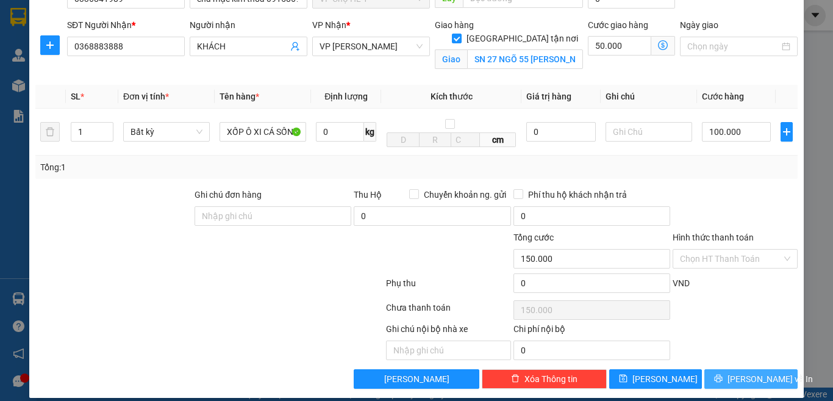
click at [737, 385] on span "[PERSON_NAME] và In" at bounding box center [770, 378] width 85 height 13
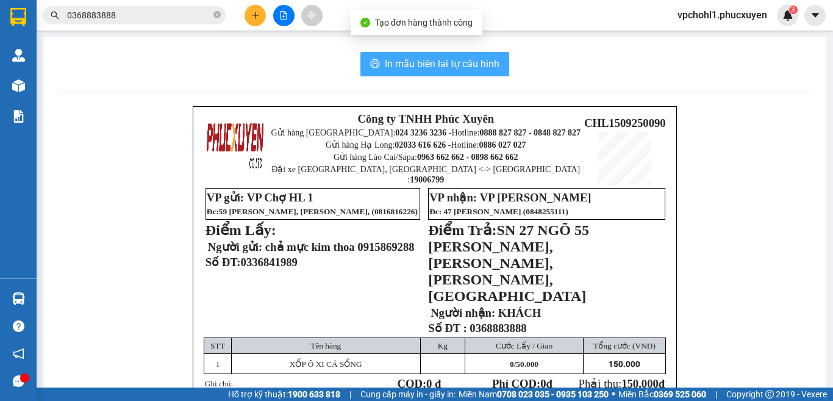
click at [419, 63] on span "In mẫu biên lai tự cấu hình" at bounding box center [442, 63] width 115 height 15
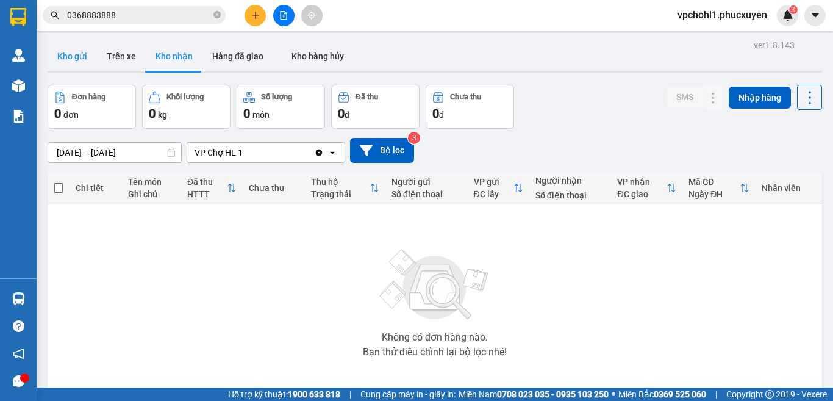
click at [71, 57] on button "Kho gửi" at bounding box center [72, 55] width 49 height 29
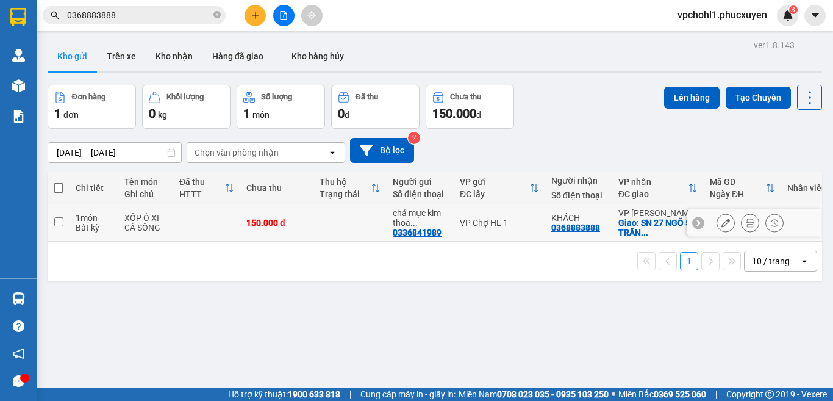
click at [717, 222] on button at bounding box center [725, 222] width 17 height 21
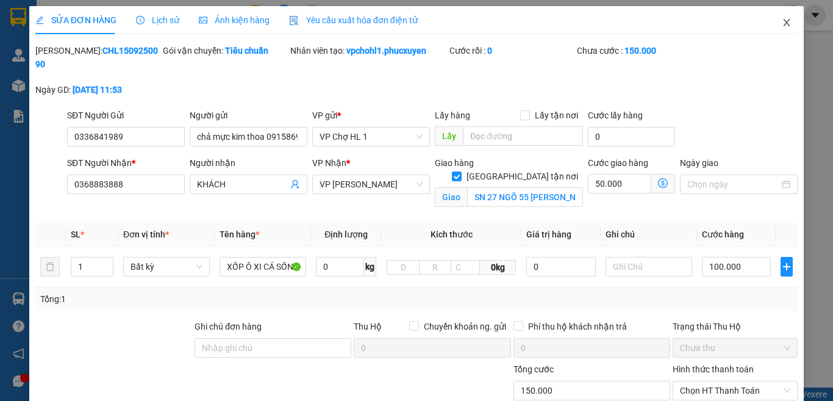
click at [778, 16] on span "Close" at bounding box center [787, 23] width 34 height 34
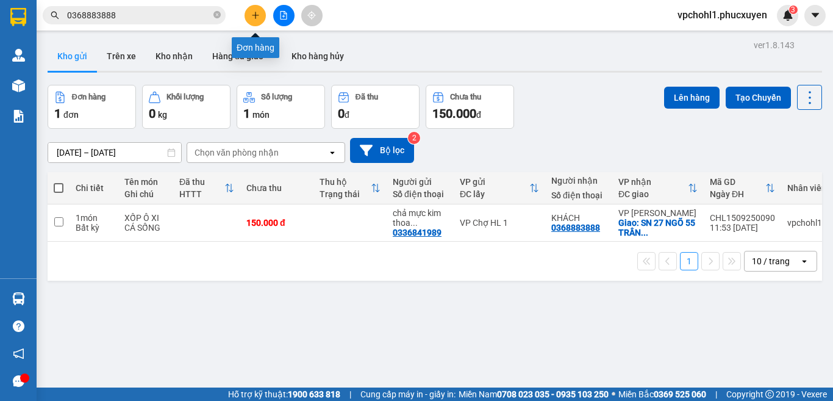
click at [252, 13] on icon "plus" at bounding box center [255, 15] width 9 height 9
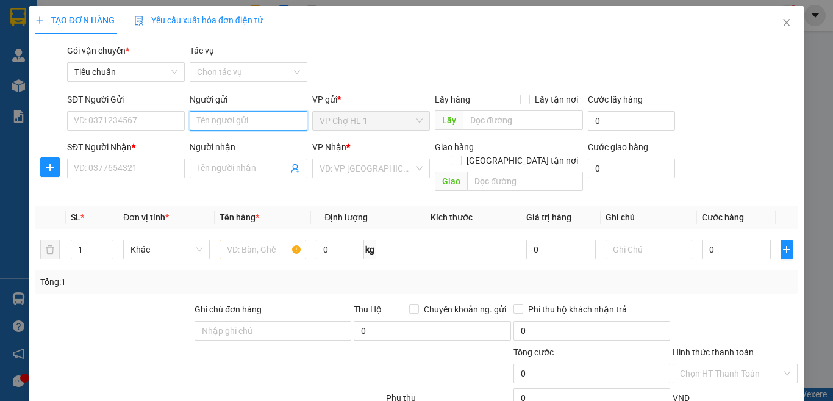
click at [245, 121] on input "Người gửi" at bounding box center [249, 121] width 118 height 20
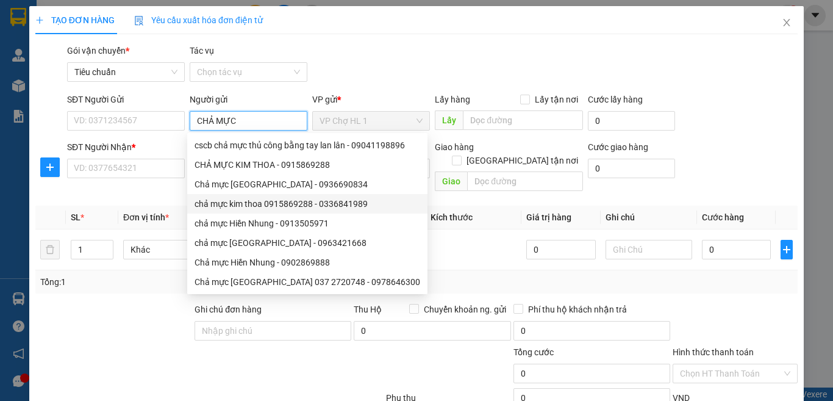
drag, startPoint x: 263, startPoint y: 201, endPoint x: 183, endPoint y: 195, distance: 80.1
click at [263, 201] on div "chả mực kim thoa 0915869288 - 0336841989" at bounding box center [308, 203] width 226 height 13
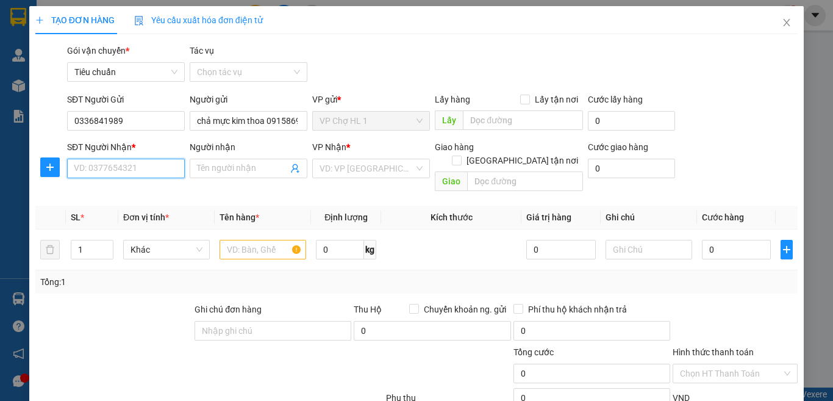
click at [143, 176] on input "SĐT Người Nhận *" at bounding box center [126, 169] width 118 height 20
click at [224, 174] on input "Người nhận" at bounding box center [242, 168] width 91 height 13
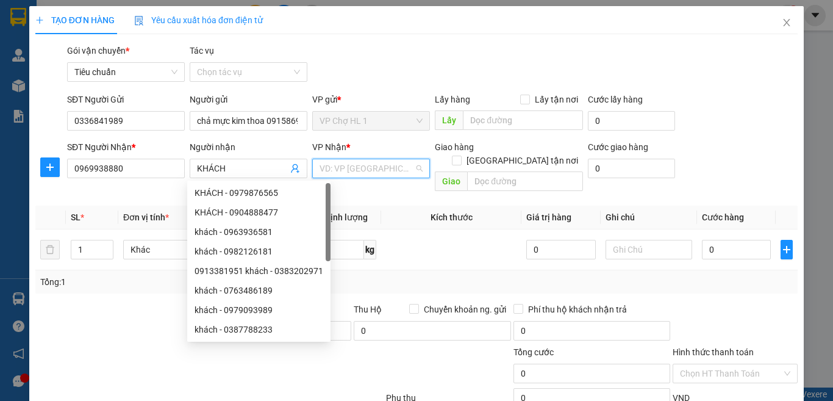
click at [359, 171] on input "search" at bounding box center [367, 168] width 95 height 18
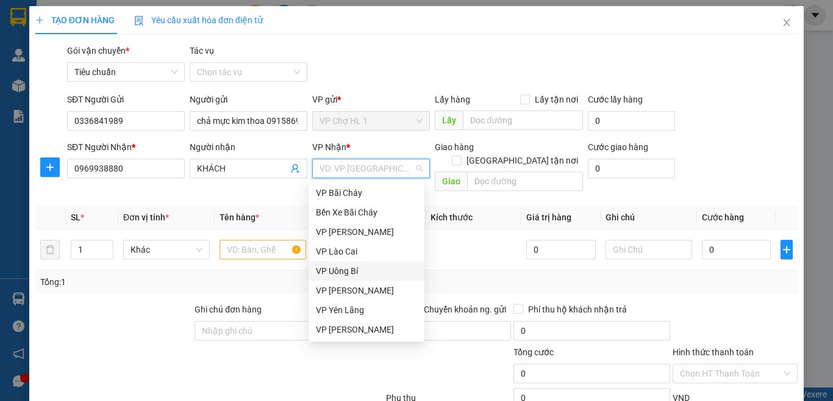
scroll to position [195, 0]
click at [346, 271] on div "VP [PERSON_NAME]" at bounding box center [366, 270] width 101 height 13
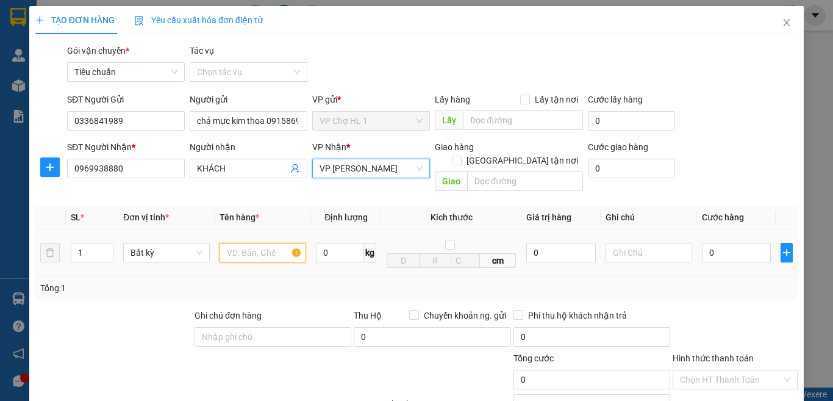
click at [263, 243] on input "text" at bounding box center [263, 253] width 87 height 20
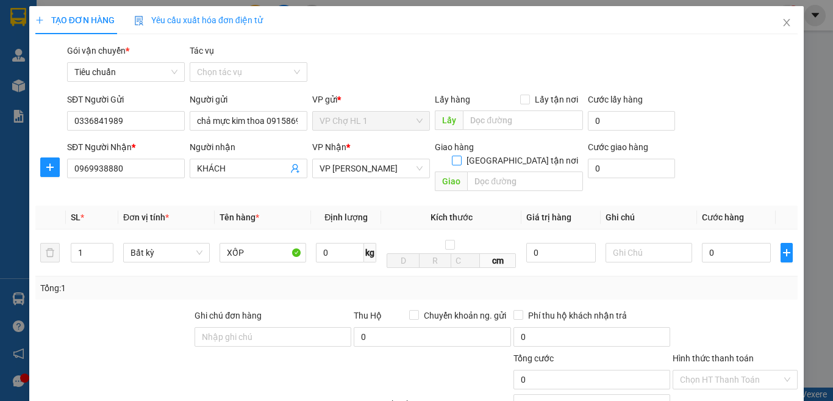
click at [460, 156] on input "[GEOGRAPHIC_DATA] tận nơi" at bounding box center [456, 160] width 9 height 9
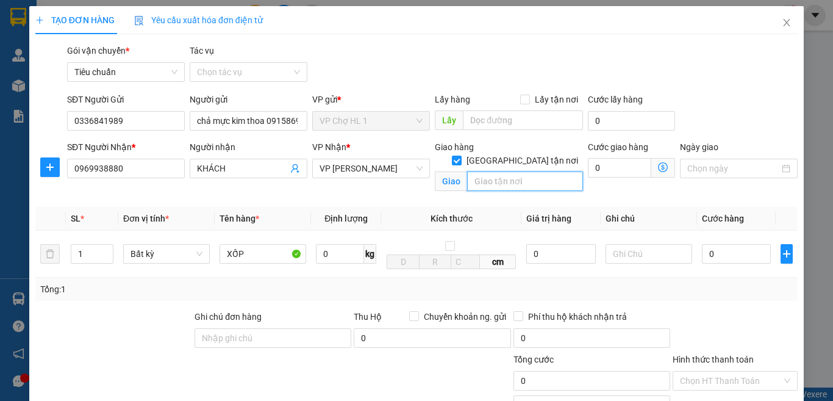
click at [482, 171] on input "text" at bounding box center [525, 181] width 116 height 20
click at [782, 26] on icon "close" at bounding box center [787, 23] width 10 height 10
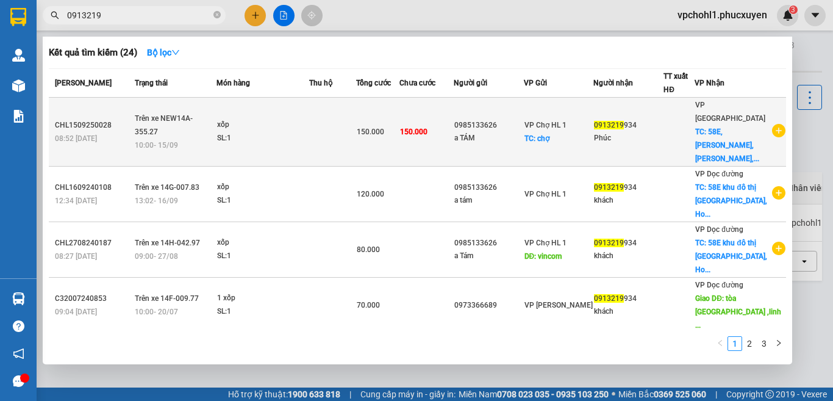
click at [191, 138] on div "10:00 - 15/09" at bounding box center [175, 144] width 81 height 13
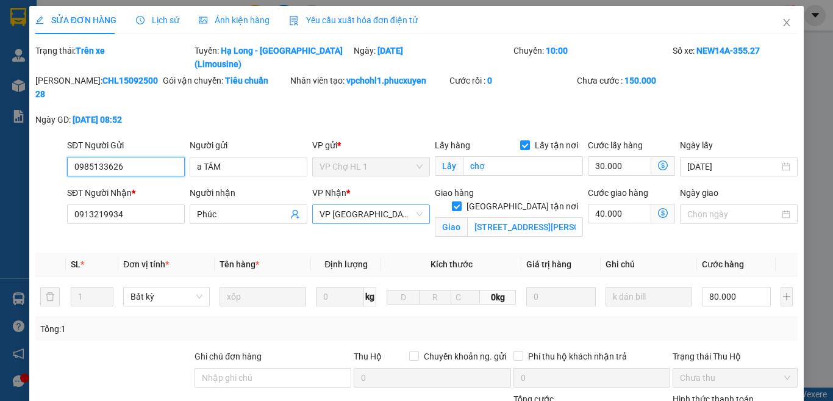
click at [352, 205] on span "VP [GEOGRAPHIC_DATA]" at bounding box center [371, 214] width 103 height 18
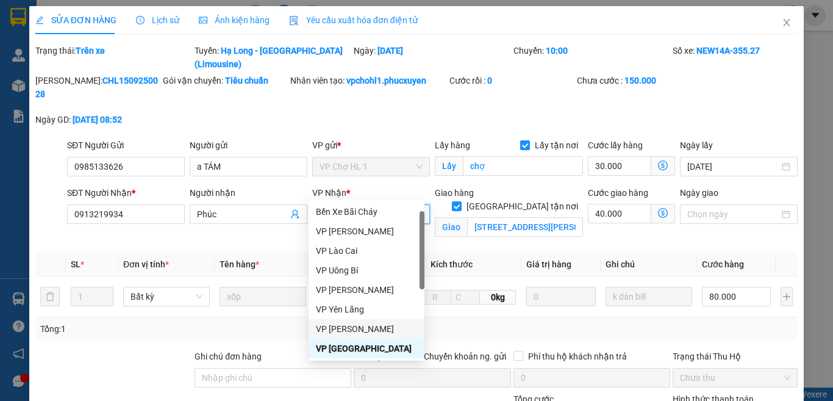
scroll to position [81, 0]
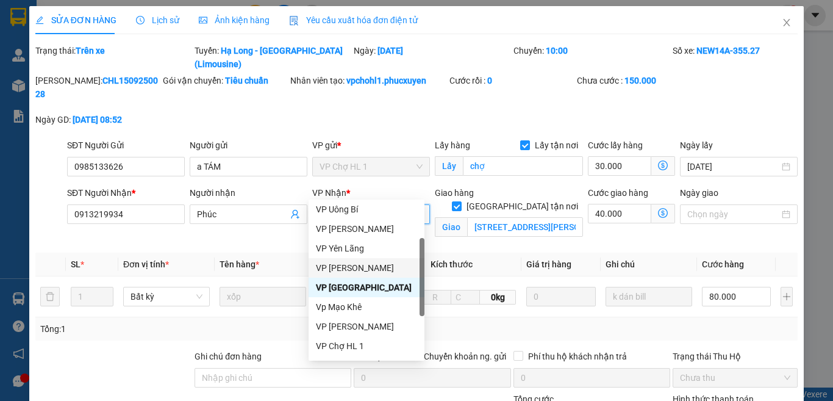
click at [365, 270] on div "VP [PERSON_NAME]" at bounding box center [366, 267] width 101 height 13
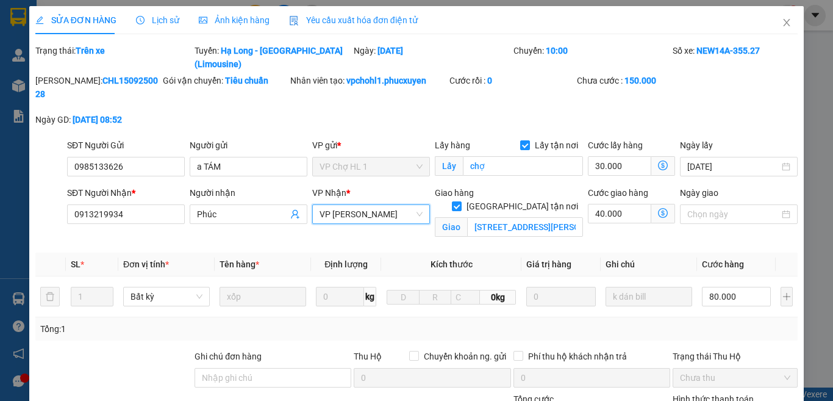
scroll to position [146, 0]
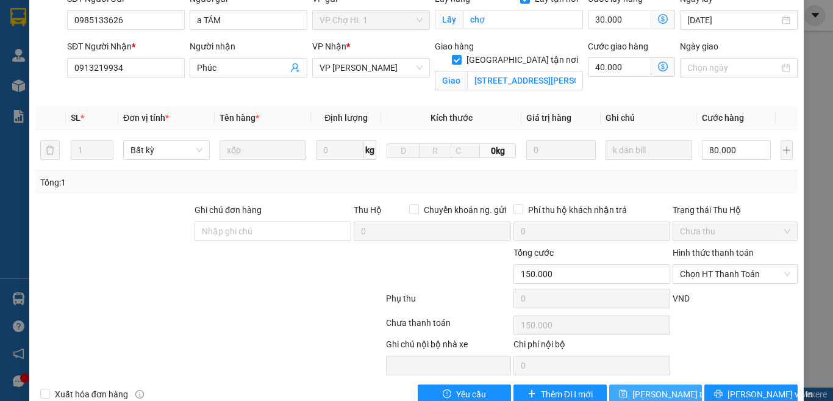
click at [643, 387] on span "[PERSON_NAME] thay đổi" at bounding box center [681, 393] width 98 height 13
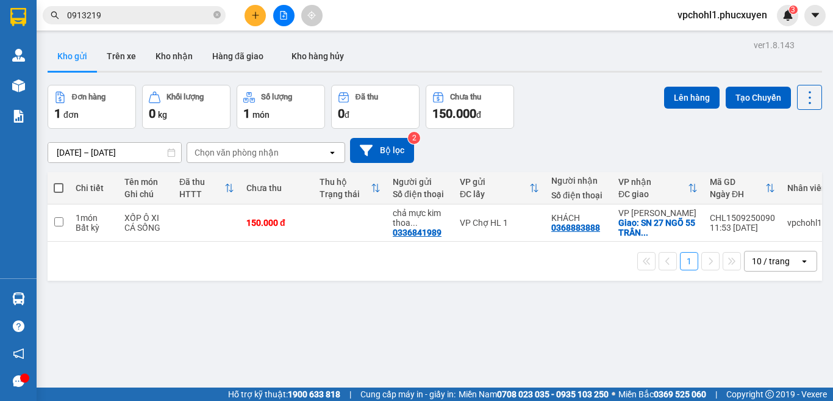
click at [135, 11] on input "0913219" at bounding box center [139, 15] width 144 height 13
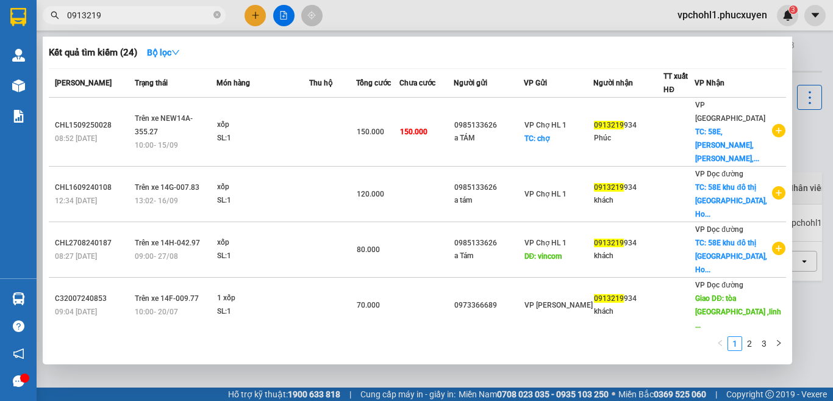
click at [310, 382] on div at bounding box center [416, 200] width 833 height 401
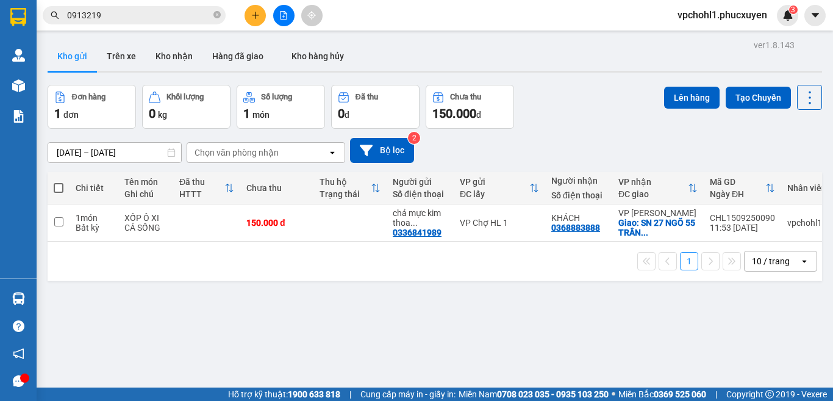
click at [250, 12] on button at bounding box center [255, 15] width 21 height 21
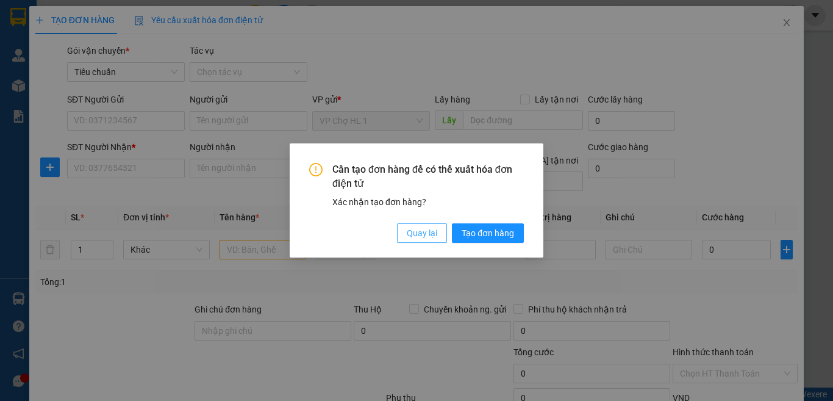
click at [430, 234] on span "Quay lại" at bounding box center [422, 232] width 30 height 13
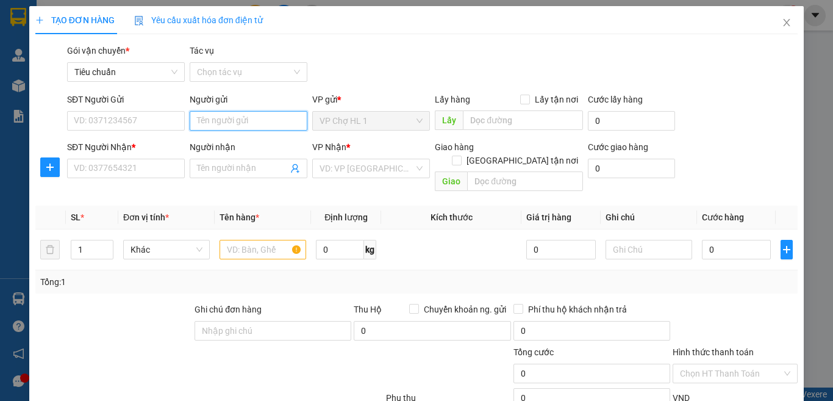
click at [274, 112] on input "Người gửi" at bounding box center [249, 121] width 118 height 20
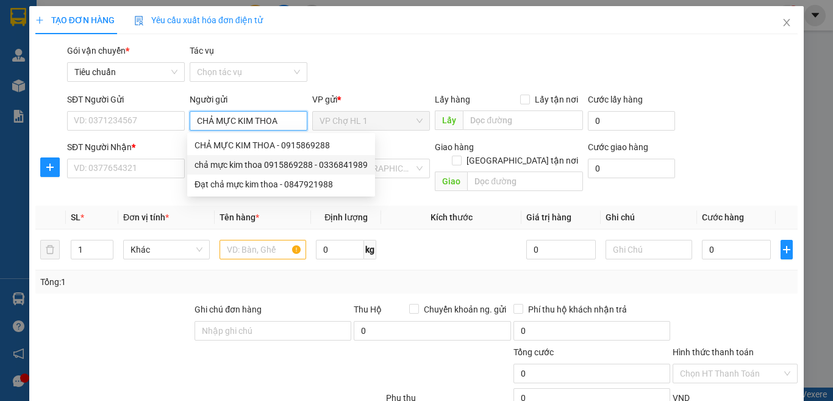
click at [274, 163] on div "chả mực kim thoa 0915869288 - 0336841989" at bounding box center [281, 164] width 173 height 13
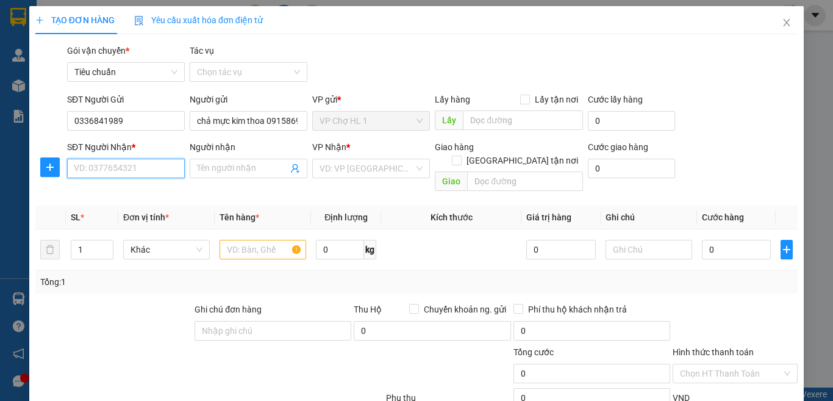
click at [132, 171] on input "SĐT Người Nhận *" at bounding box center [126, 169] width 118 height 20
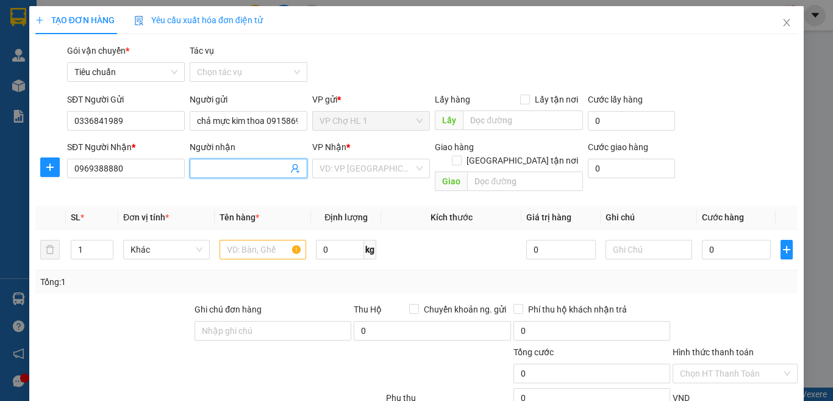
click at [239, 168] on input "Người nhận" at bounding box center [242, 168] width 91 height 13
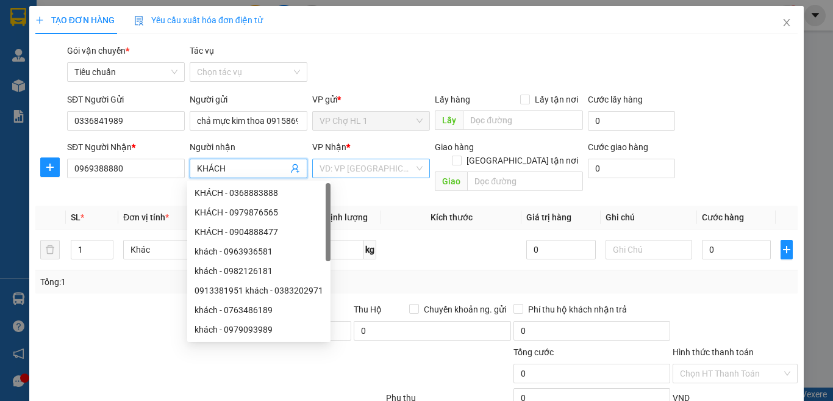
click at [353, 168] on input "search" at bounding box center [367, 168] width 95 height 18
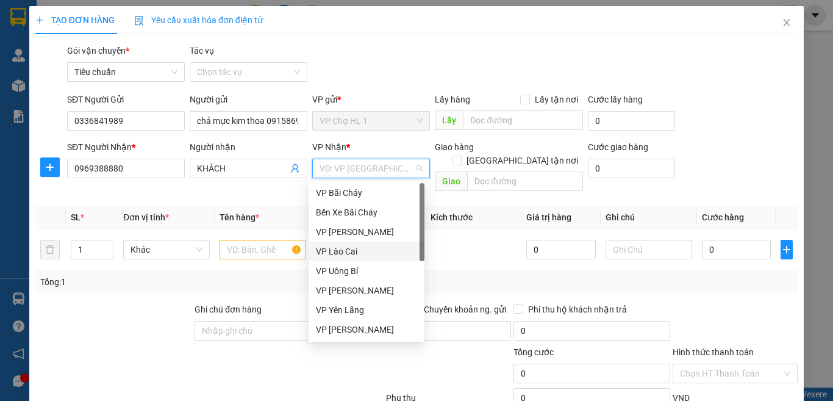
scroll to position [195, 0]
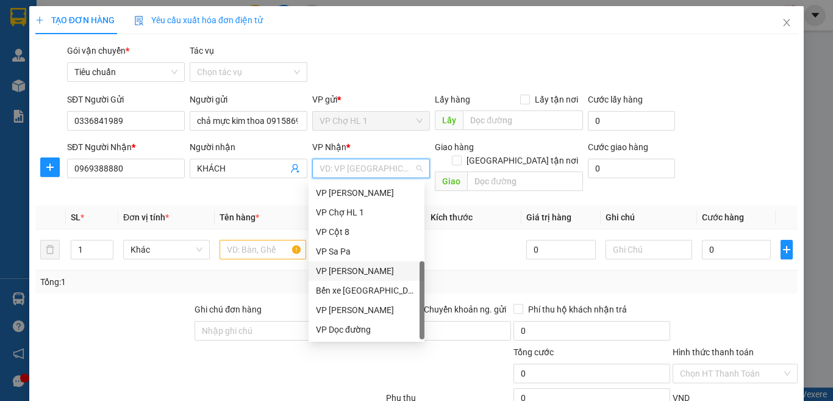
click at [358, 274] on div "VP [PERSON_NAME]" at bounding box center [366, 270] width 101 height 13
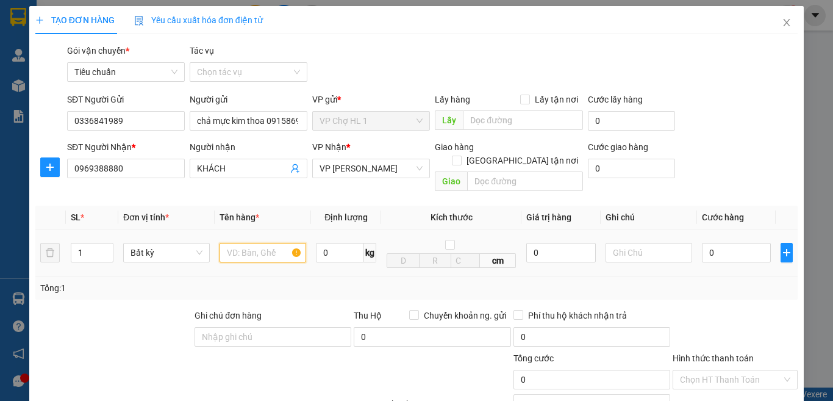
click at [260, 243] on input "text" at bounding box center [263, 253] width 87 height 20
click at [460, 156] on input "[GEOGRAPHIC_DATA] tận nơi" at bounding box center [456, 160] width 9 height 9
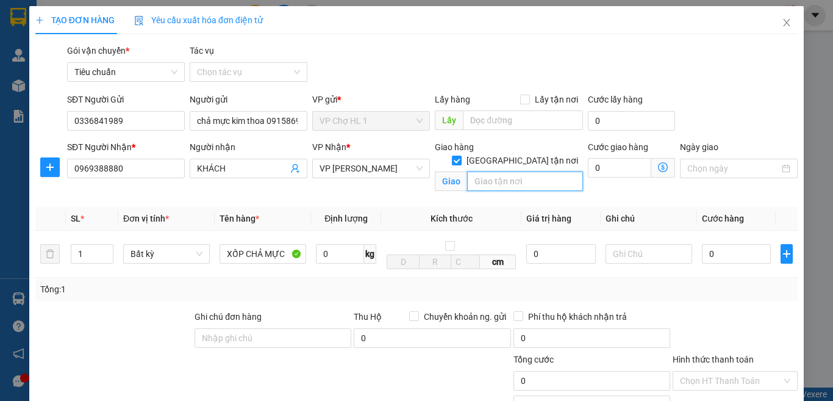
click at [501, 171] on input "text" at bounding box center [525, 181] width 116 height 20
click at [658, 165] on icon "dollar-circle" at bounding box center [663, 167] width 10 height 10
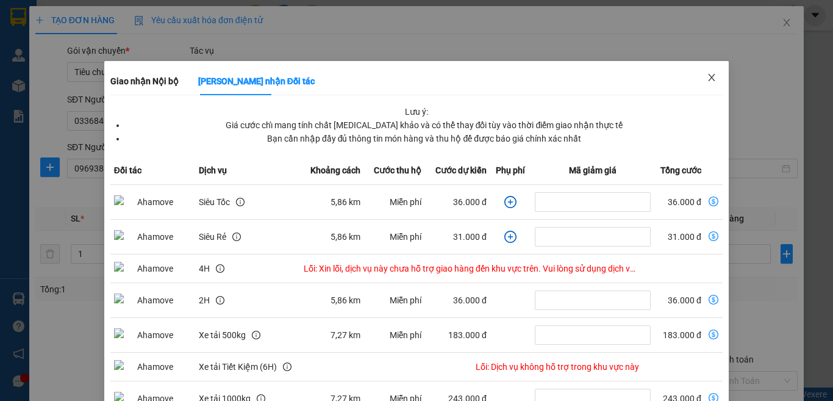
click at [707, 77] on icon "close" at bounding box center [712, 78] width 10 height 10
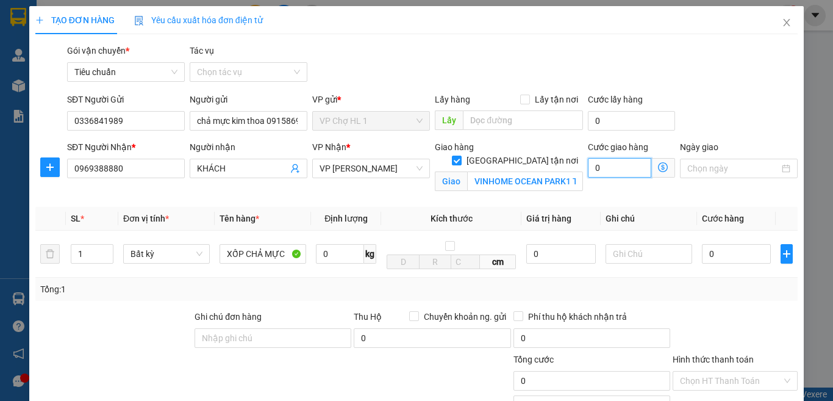
click at [623, 170] on input "0" at bounding box center [619, 168] width 63 height 20
click at [720, 116] on div "SĐT Người Gửi 0336841989 Người gửi chả mực kim thoa 0915869288 VP gửi * VP Chợ …" at bounding box center [433, 114] width 736 height 43
click at [714, 254] on input "0" at bounding box center [736, 254] width 69 height 20
click at [722, 116] on div "SĐT Người Gửi 0336841989 Người gửi chả mực kim thoa 0915869288 VP gửi * VP Chợ …" at bounding box center [433, 114] width 736 height 43
click at [658, 165] on icon "dollar-circle" at bounding box center [663, 167] width 10 height 10
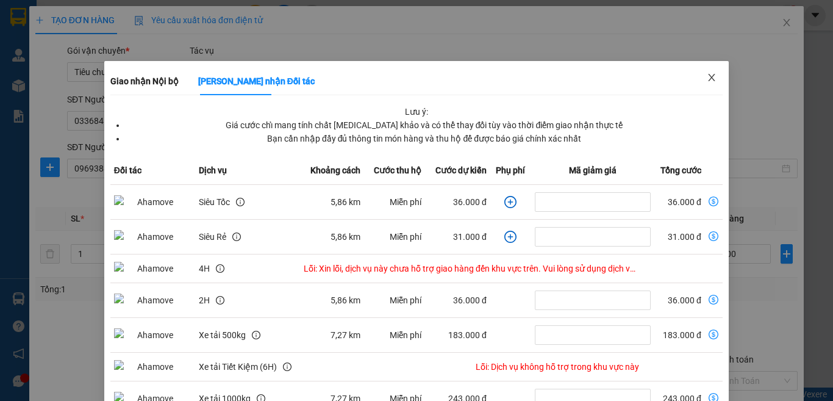
click at [707, 77] on icon "close" at bounding box center [712, 78] width 10 height 10
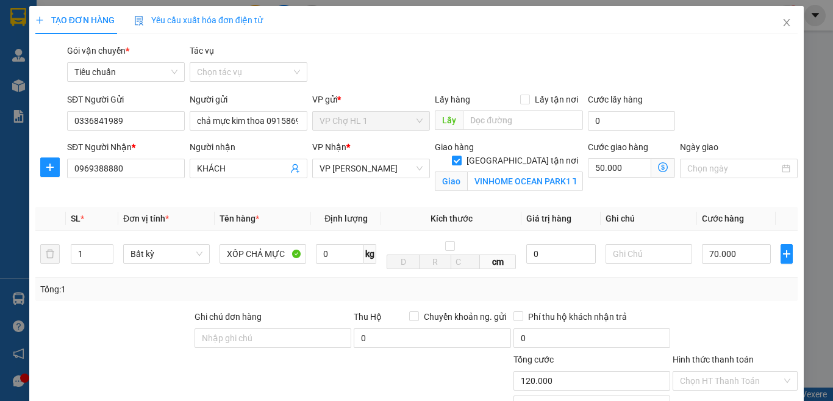
scroll to position [134, 0]
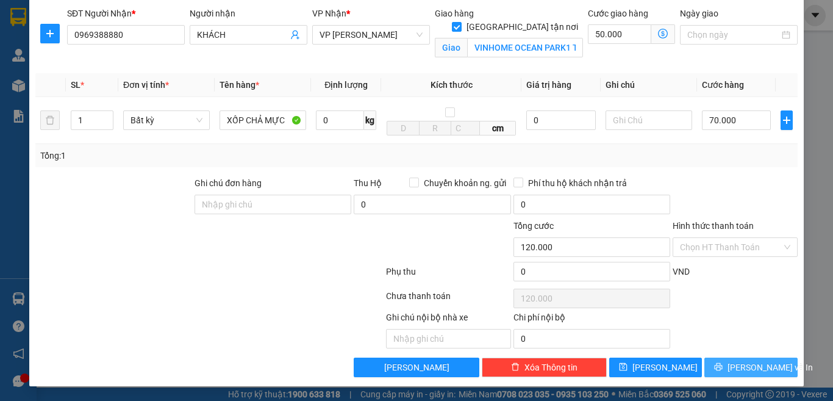
click at [728, 367] on button "[PERSON_NAME] và In" at bounding box center [750, 367] width 93 height 20
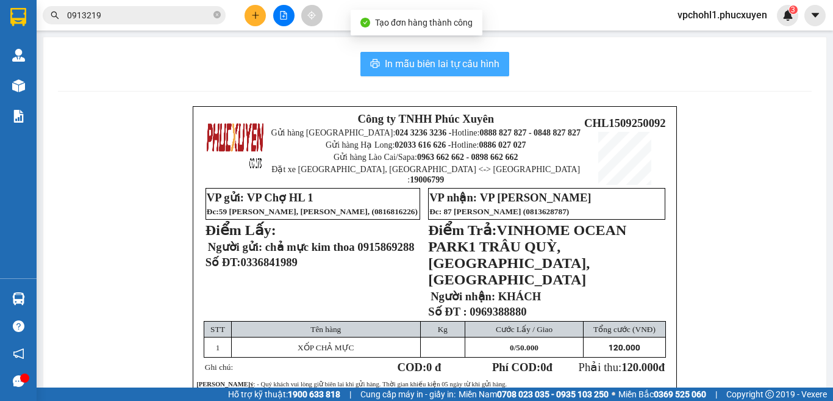
click at [439, 62] on span "In mẫu biên lai tự cấu hình" at bounding box center [442, 63] width 115 height 15
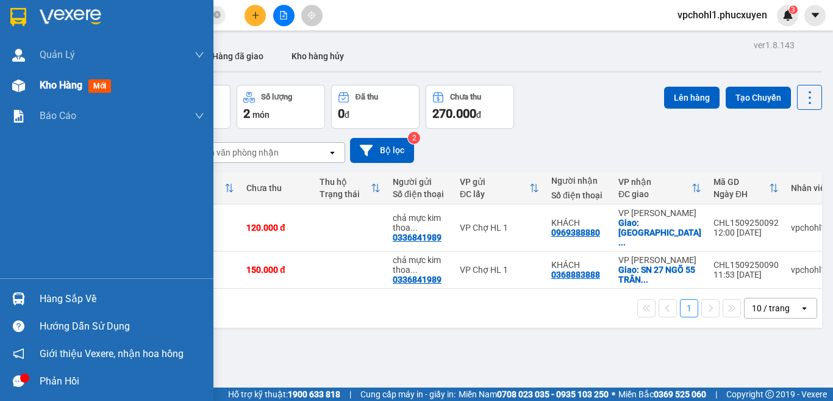
click at [57, 86] on span "Kho hàng" at bounding box center [61, 85] width 43 height 12
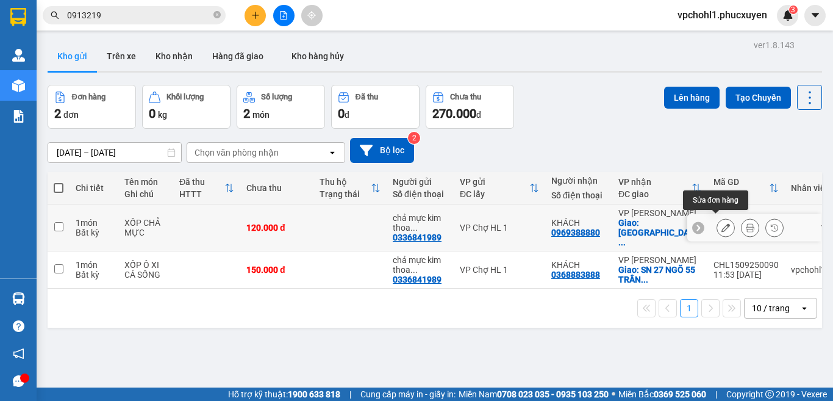
click at [722, 223] on icon at bounding box center [726, 227] width 9 height 9
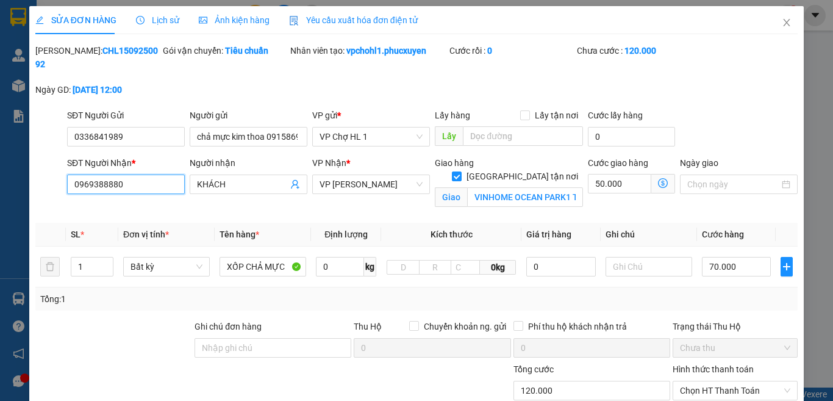
drag, startPoint x: 129, startPoint y: 170, endPoint x: 111, endPoint y: 169, distance: 17.7
click at [111, 174] on input "0969388880" at bounding box center [126, 184] width 118 height 20
drag, startPoint x: 127, startPoint y: 173, endPoint x: 68, endPoint y: 172, distance: 59.2
click at [68, 174] on input "8009693888" at bounding box center [126, 184] width 118 height 20
click at [238, 177] on input "KHÁCH" at bounding box center [242, 183] width 91 height 13
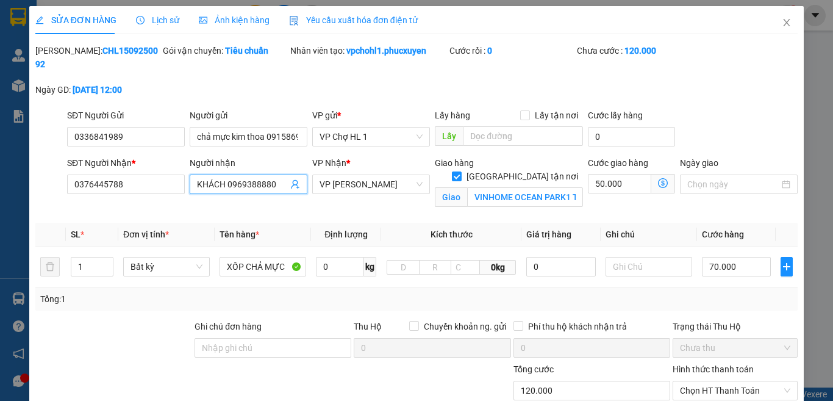
drag, startPoint x: 221, startPoint y: 171, endPoint x: 185, endPoint y: 171, distance: 36.6
click at [187, 171] on div "Người nhận KHÁCH 0969388880 KHÁCH 0969388880" at bounding box center [248, 184] width 123 height 57
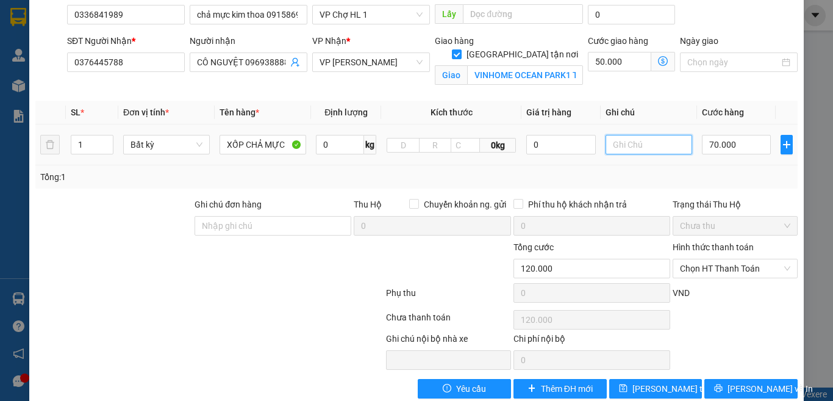
click at [642, 138] on input "text" at bounding box center [649, 145] width 87 height 20
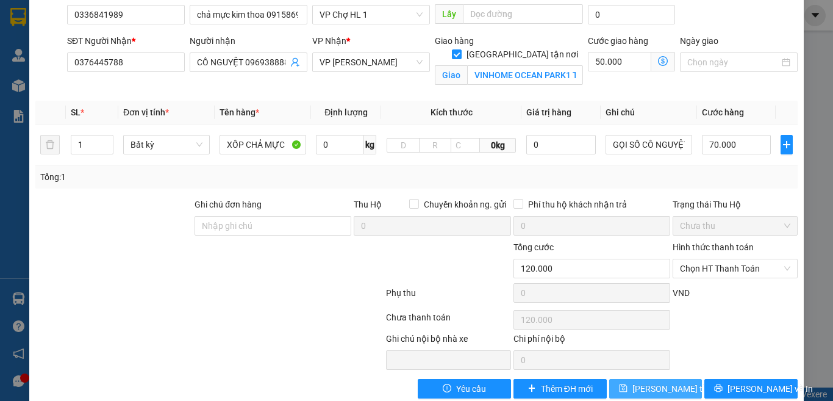
click at [667, 382] on span "[PERSON_NAME] thay đổi" at bounding box center [681, 388] width 98 height 13
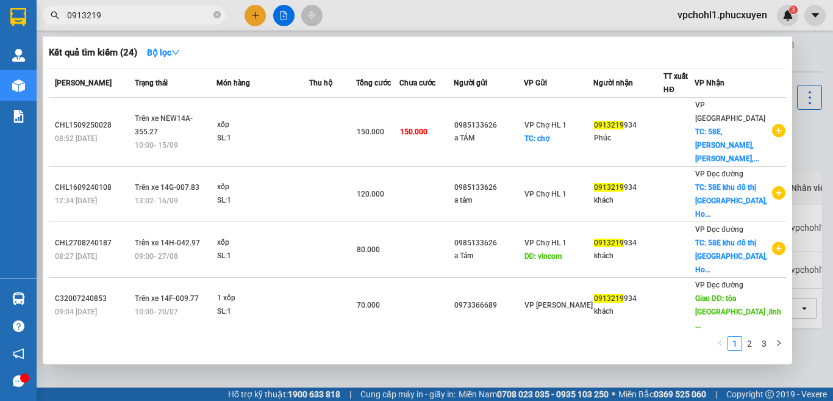
click at [129, 16] on input "0913219" at bounding box center [139, 15] width 144 height 13
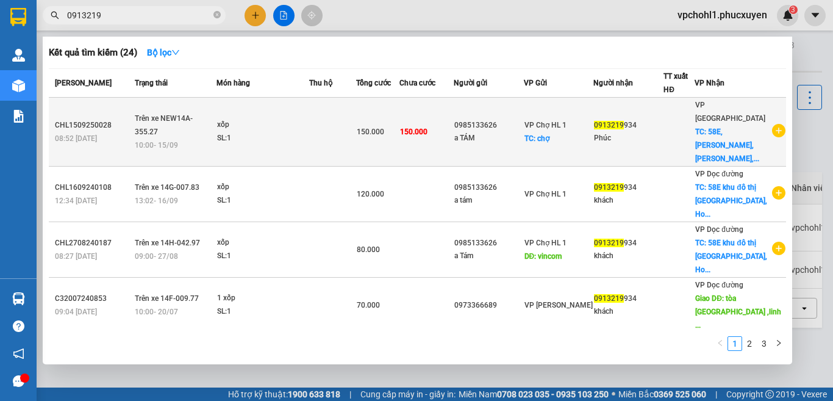
click at [453, 134] on td "150.000" at bounding box center [426, 132] width 54 height 69
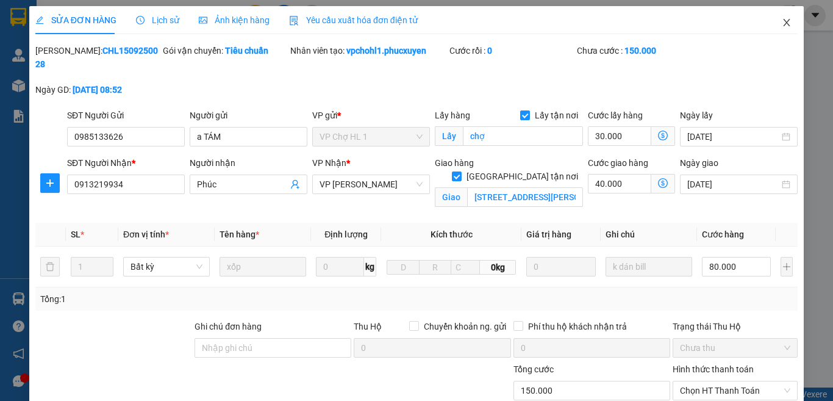
click at [782, 21] on icon "close" at bounding box center [787, 23] width 10 height 10
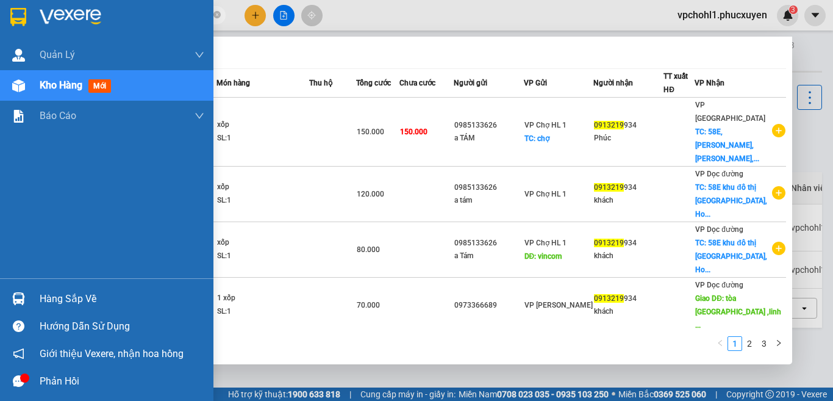
drag, startPoint x: 112, startPoint y: 14, endPoint x: 28, endPoint y: 14, distance: 84.2
click at [28, 14] on section "Kết quả tìm kiếm ( 24 ) Bộ lọc Mã ĐH Trạng thái Món hàng Thu hộ Tổng cước Chưa …" at bounding box center [416, 200] width 833 height 401
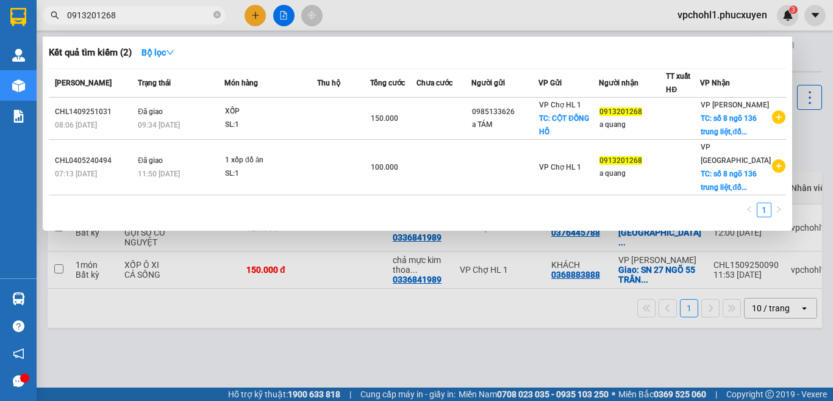
drag, startPoint x: 118, startPoint y: 16, endPoint x: 46, endPoint y: 10, distance: 72.2
click at [46, 11] on span "0913201268" at bounding box center [134, 15] width 183 height 18
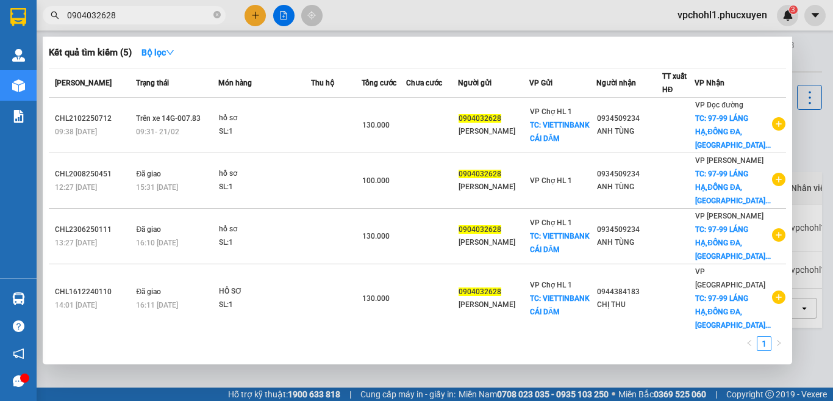
click at [551, 18] on div at bounding box center [416, 200] width 833 height 401
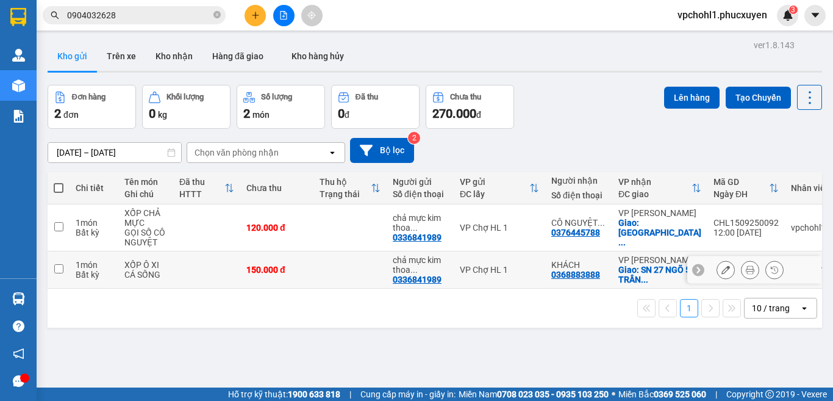
click at [722, 271] on icon at bounding box center [726, 269] width 9 height 9
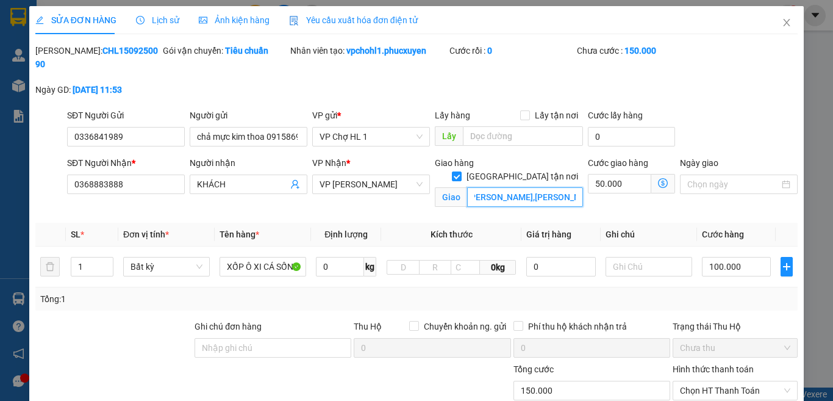
scroll to position [0, 135]
click at [718, 122] on div "SĐT Người Gửi 0336841989 Người gửi chả mực kim thoa 0915869288 VP gửi * VP Chợ …" at bounding box center [433, 130] width 736 height 43
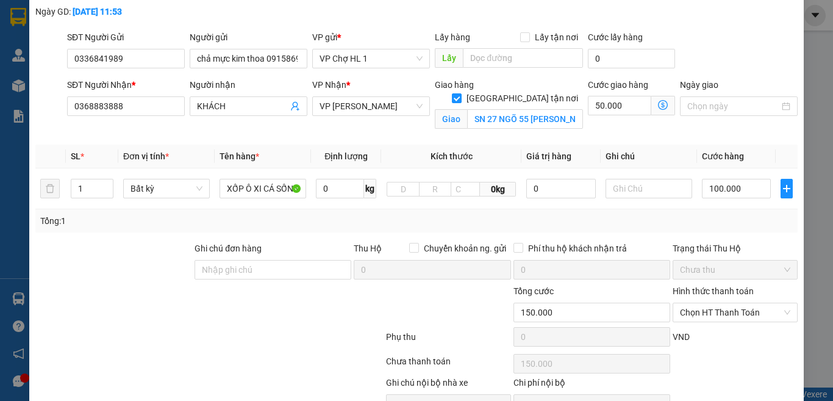
scroll to position [52, 0]
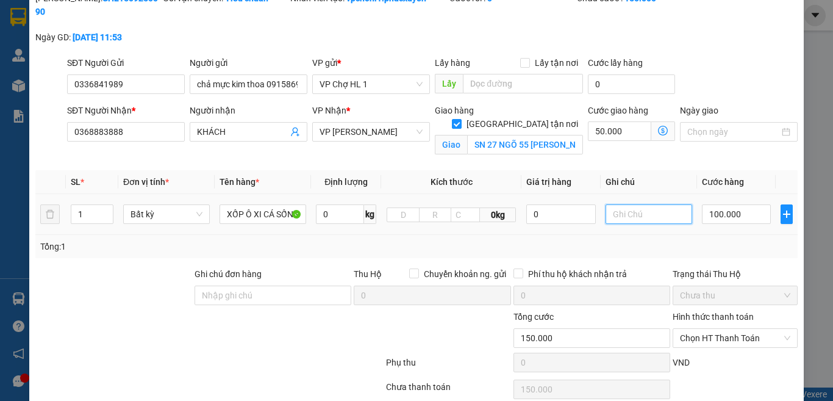
click at [651, 204] on input "text" at bounding box center [649, 214] width 87 height 20
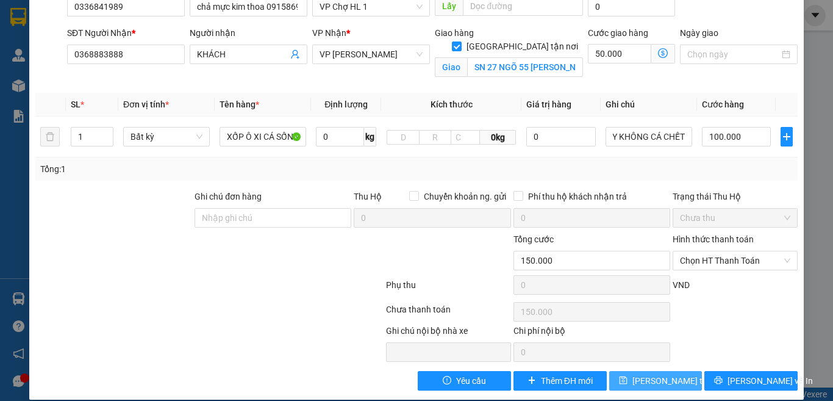
click at [661, 374] on span "[PERSON_NAME] thay đổi" at bounding box center [681, 380] width 98 height 13
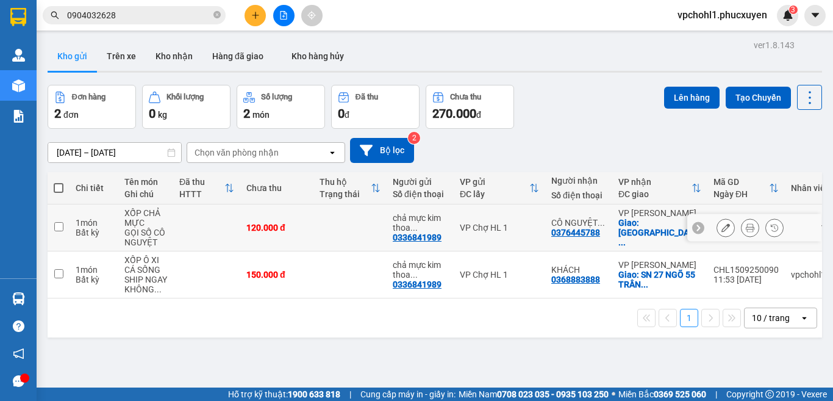
click at [56, 224] on input "checkbox" at bounding box center [58, 226] width 9 height 9
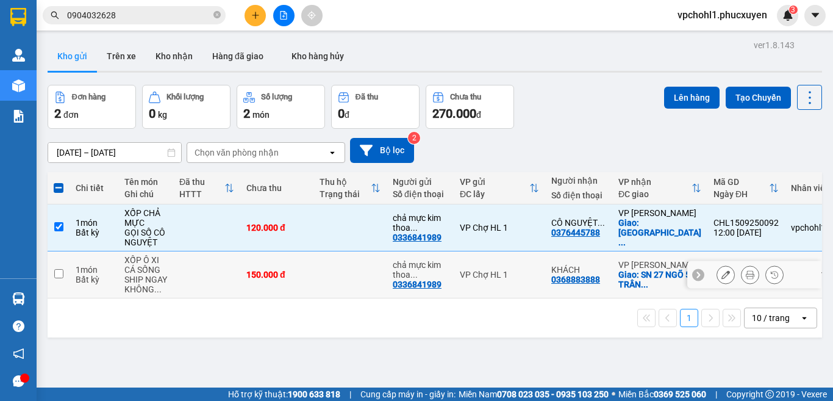
click at [58, 275] on input "checkbox" at bounding box center [58, 273] width 9 height 9
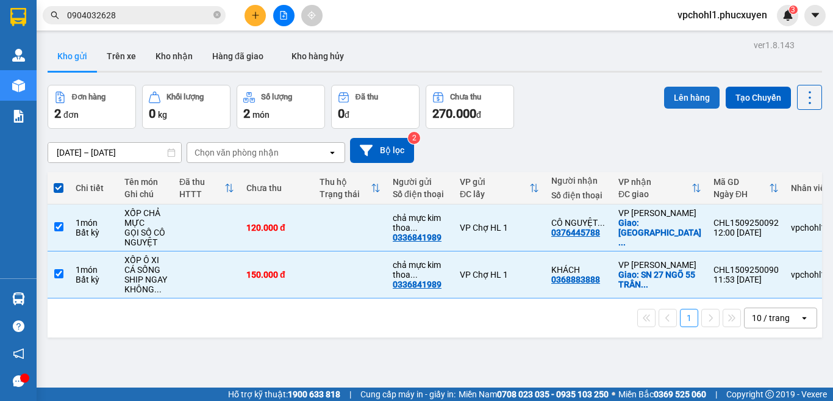
click at [681, 101] on button "Lên hàng" at bounding box center [692, 98] width 56 height 22
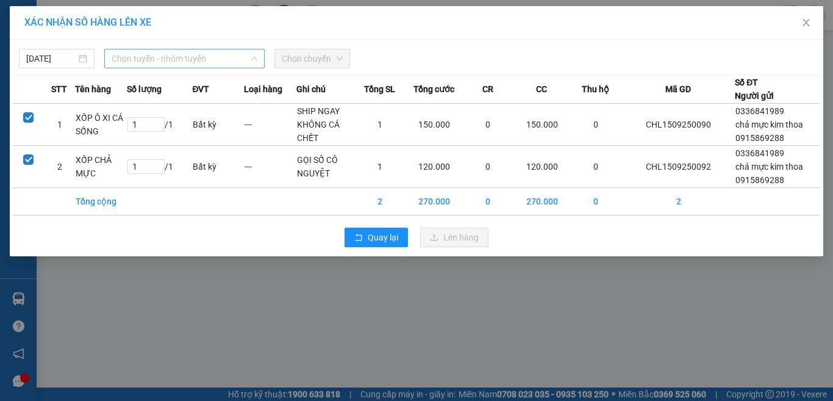
click at [156, 56] on span "Chọn tuyến - nhóm tuyến" at bounding box center [185, 58] width 146 height 18
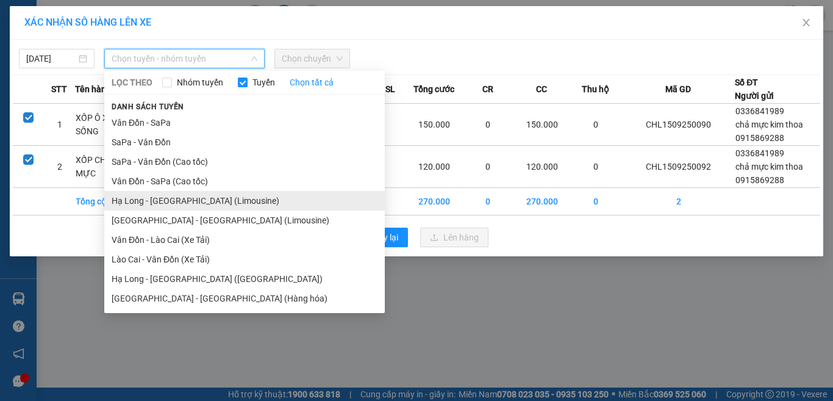
click at [181, 199] on li "Hạ Long - Hà Nội (Limousine)" at bounding box center [244, 201] width 281 height 20
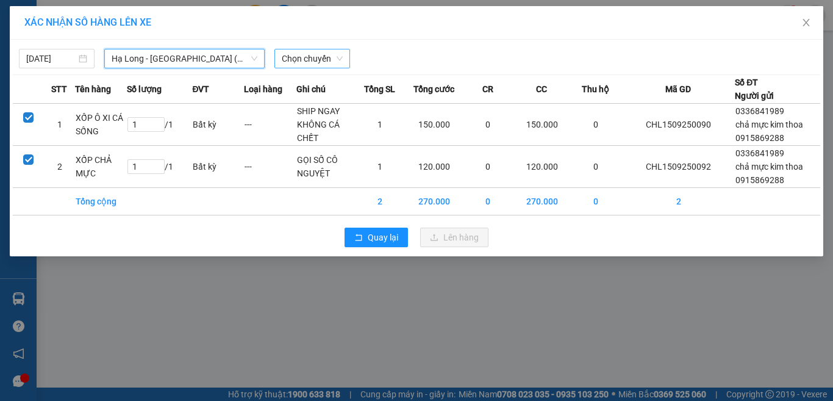
click at [320, 55] on span "Chọn chuyến" at bounding box center [312, 58] width 61 height 18
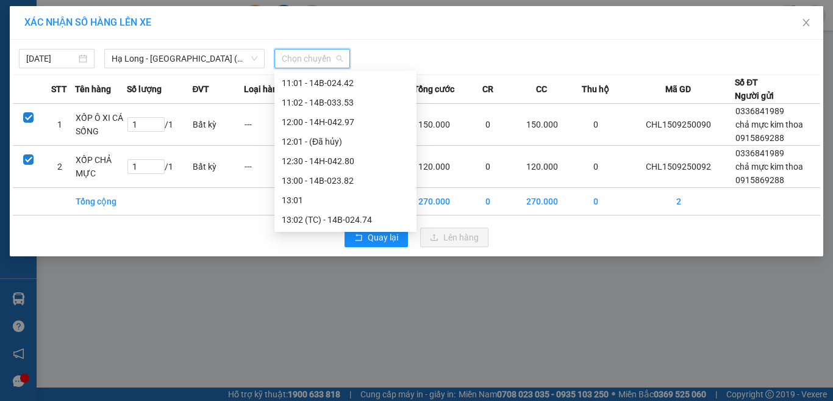
scroll to position [549, 0]
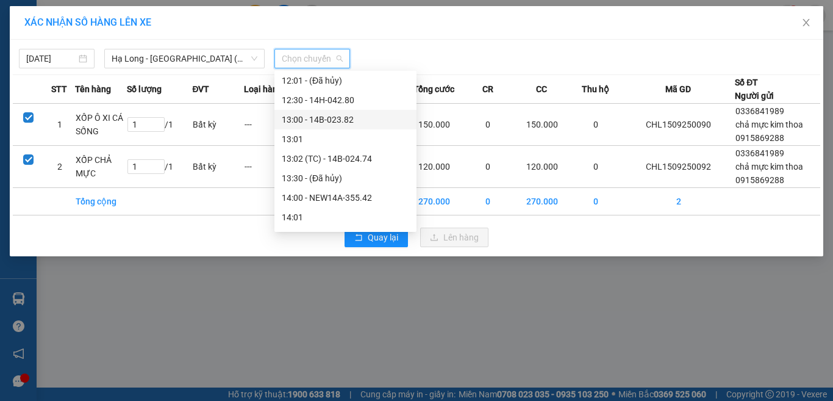
click at [326, 121] on div "13:00 - 14B-023.82" at bounding box center [345, 119] width 127 height 13
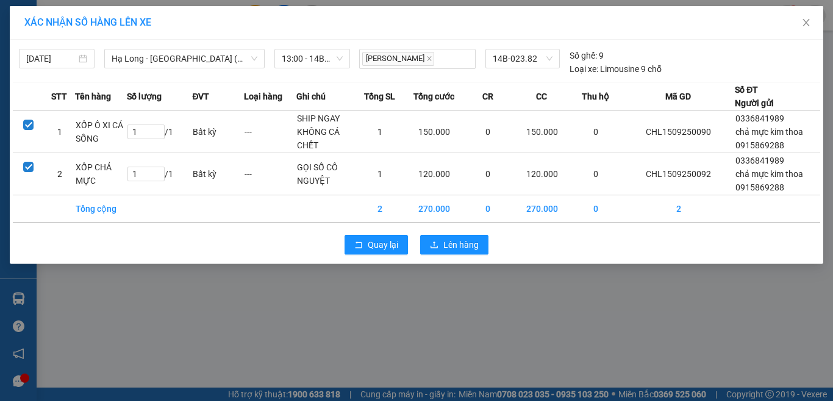
click at [443, 256] on div "Quay lại Lên hàng" at bounding box center [417, 245] width 808 height 32
click at [448, 249] on span "Lên hàng" at bounding box center [460, 244] width 35 height 13
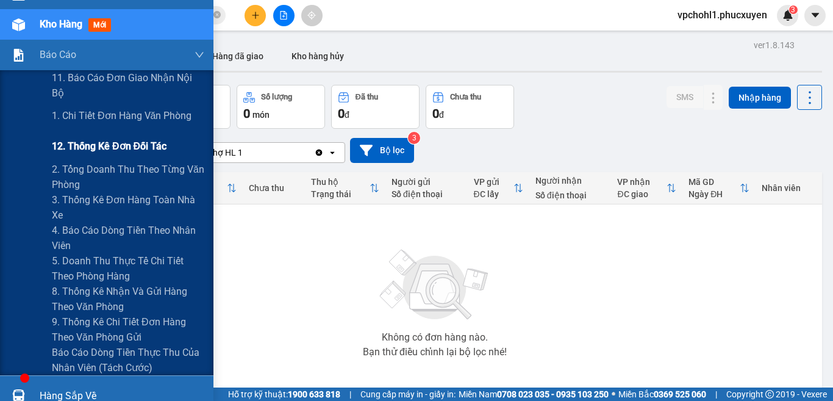
scroll to position [122, 0]
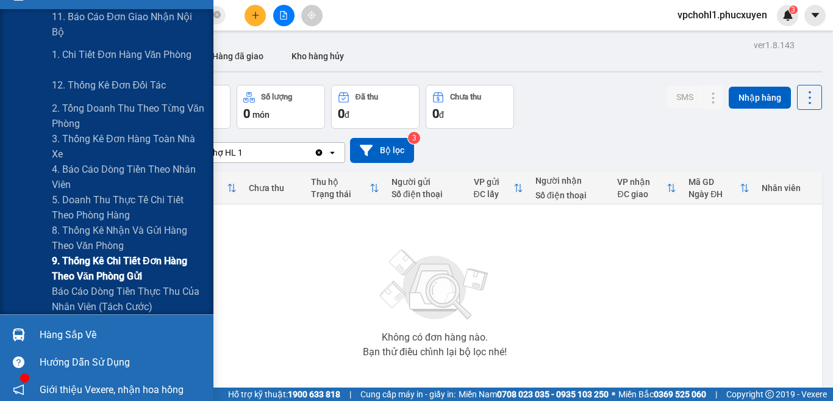
click at [84, 259] on span "9. Thống kê chi tiết đơn hàng theo văn phòng gửi" at bounding box center [128, 268] width 152 height 30
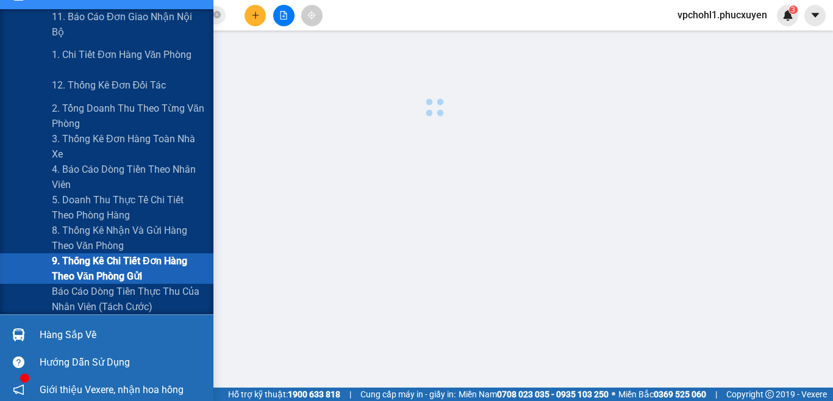
click at [84, 259] on span "9. Thống kê chi tiết đơn hàng theo văn phòng gửi" at bounding box center [128, 268] width 152 height 30
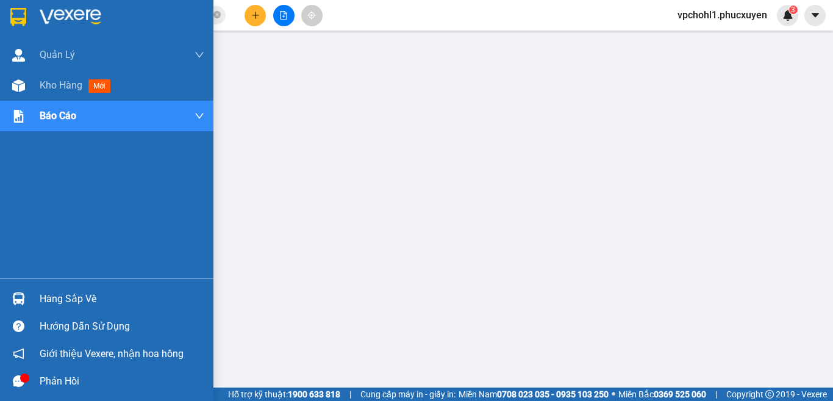
click at [73, 303] on div "Hàng sắp về" at bounding box center [122, 299] width 165 height 18
click at [51, 82] on span "Kho hàng" at bounding box center [61, 85] width 43 height 12
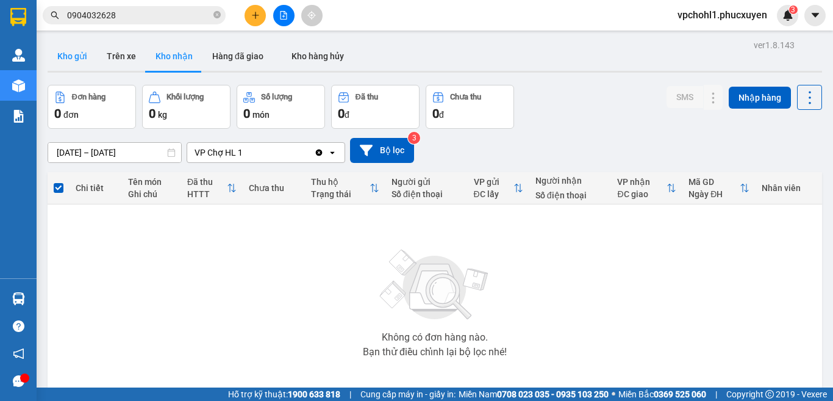
click at [67, 56] on button "Kho gửi" at bounding box center [72, 55] width 49 height 29
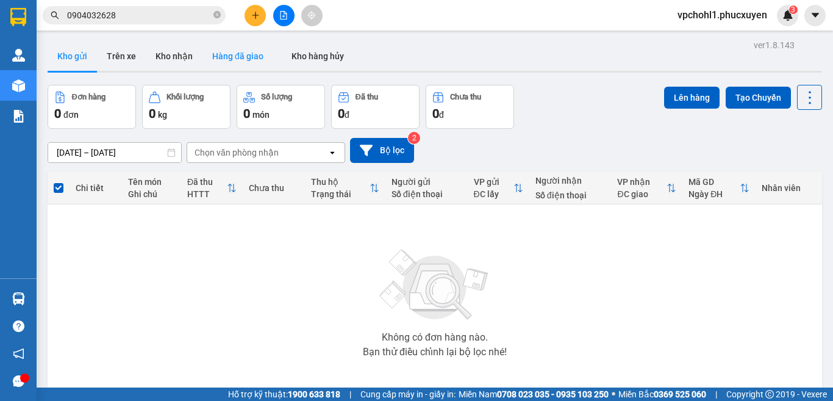
click at [251, 59] on button "Hàng đã giao" at bounding box center [237, 55] width 71 height 29
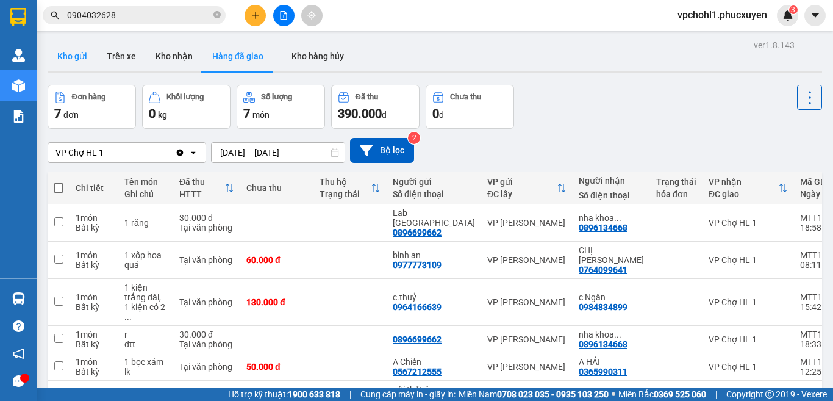
click at [77, 56] on button "Kho gửi" at bounding box center [72, 55] width 49 height 29
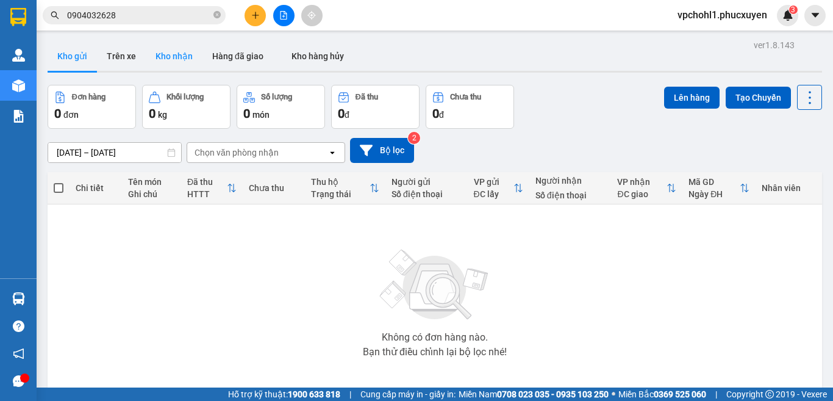
click at [188, 57] on button "Kho nhận" at bounding box center [174, 55] width 57 height 29
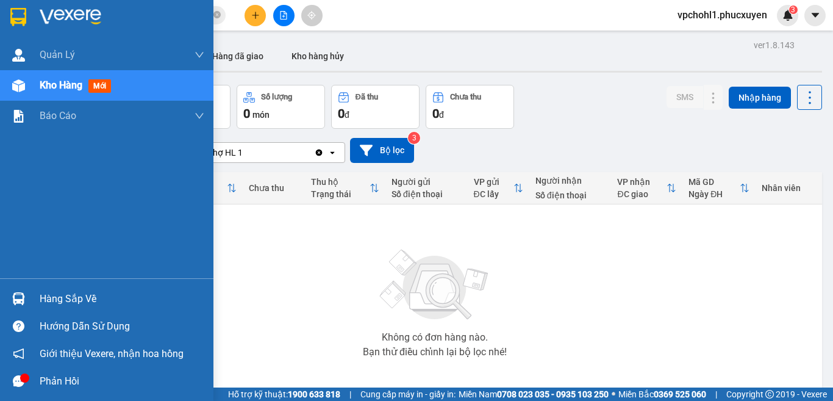
click at [58, 299] on div "Hàng sắp về" at bounding box center [122, 299] width 165 height 18
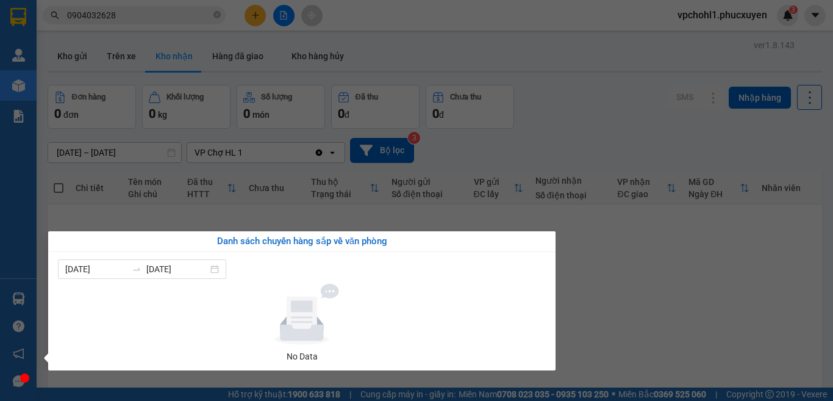
click at [662, 323] on section "Kết quả tìm kiếm ( 5 ) Bộ lọc Mã ĐH Trạng thái Món hàng Thu hộ Tổng cước Chưa c…" at bounding box center [416, 200] width 833 height 401
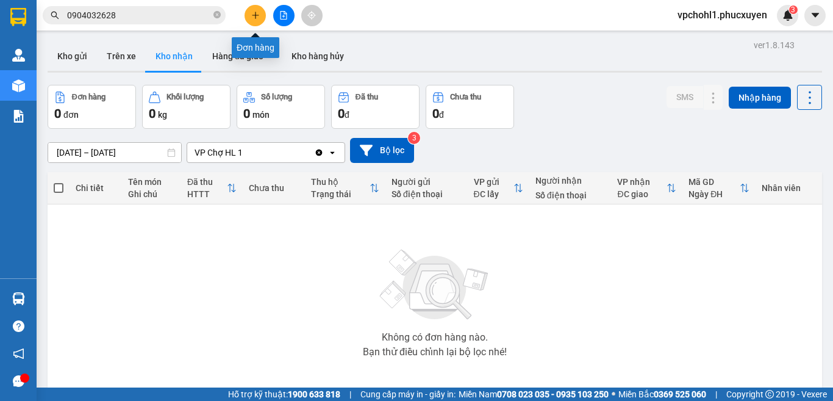
click at [254, 15] on icon "plus" at bounding box center [255, 15] width 7 height 1
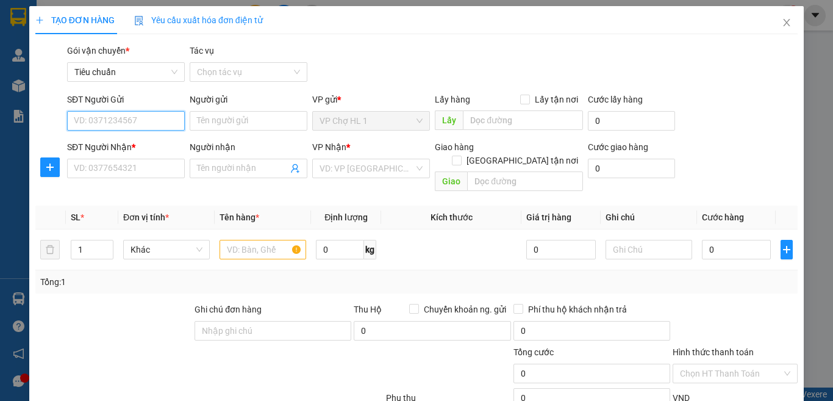
click at [154, 120] on input "SĐT Người Gửi" at bounding box center [126, 121] width 118 height 20
type input "6"
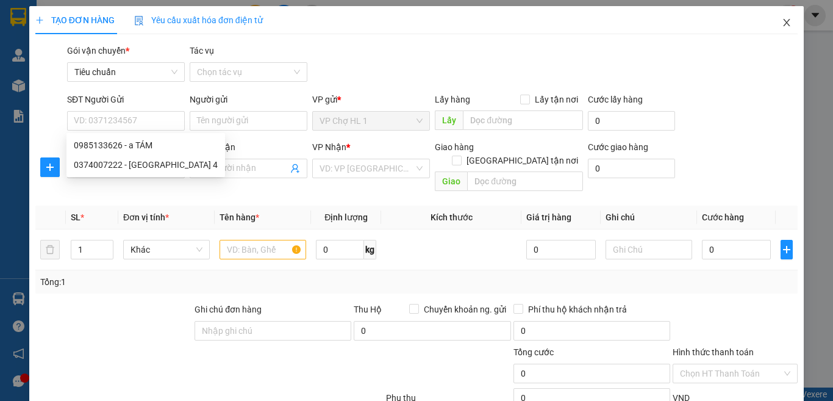
click at [782, 20] on icon "close" at bounding box center [787, 23] width 10 height 10
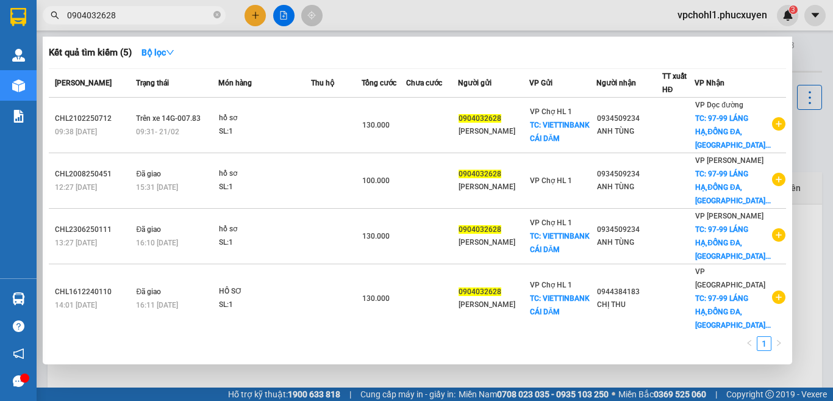
drag, startPoint x: 124, startPoint y: 15, endPoint x: 25, endPoint y: 13, distance: 98.8
click at [26, 14] on section "Kết quả tìm kiếm ( 5 ) Bộ lọc Mã ĐH Trạng thái Món hàng Thu hộ Tổng cước Chưa c…" at bounding box center [416, 200] width 833 height 401
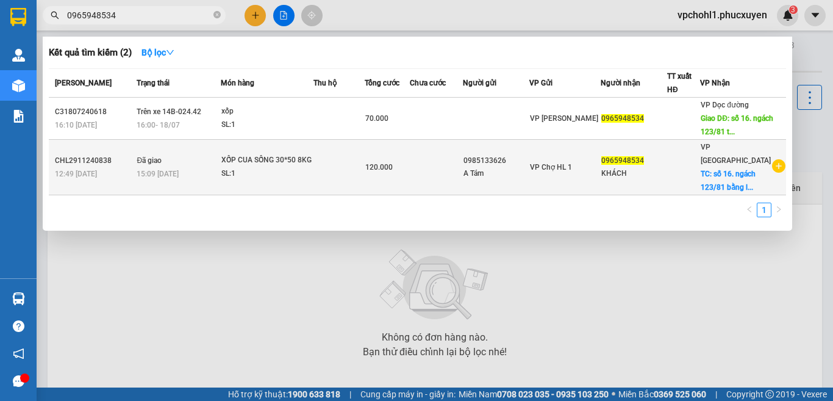
type input "0965948534"
click at [399, 181] on td "120.000" at bounding box center [387, 168] width 45 height 56
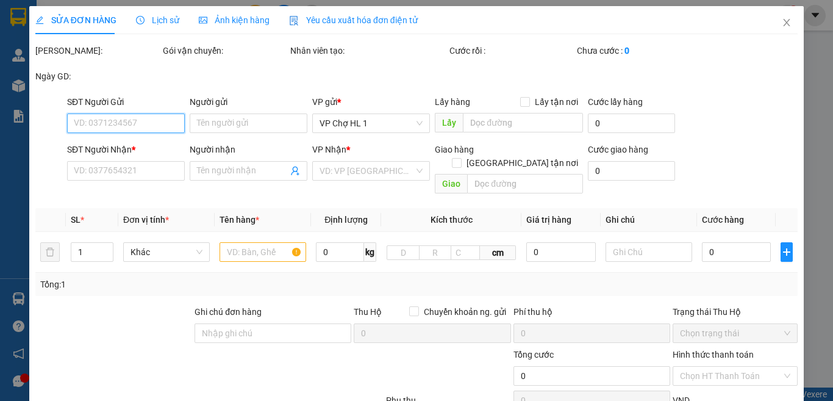
type input "0985133626"
type input "A Tám"
type input "0965948534"
type input "KHÁCH"
checkbox input "true"
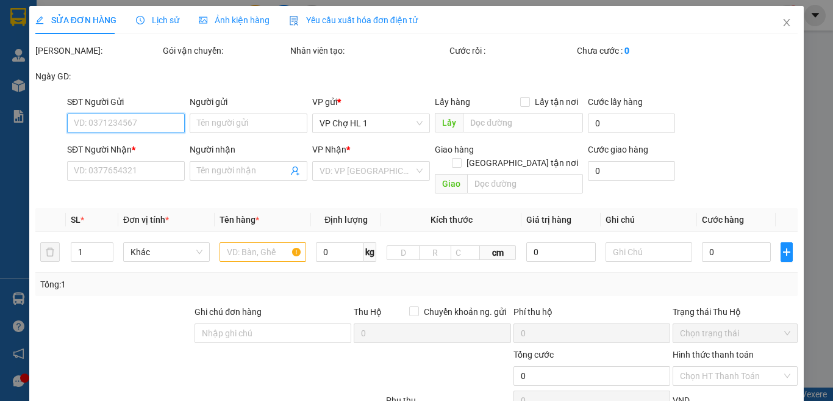
type input "số 16. ngách 123/81 bằng liệt,hoàng mai,[GEOGRAPHIC_DATA]"
type input "60.000"
type input "120.000"
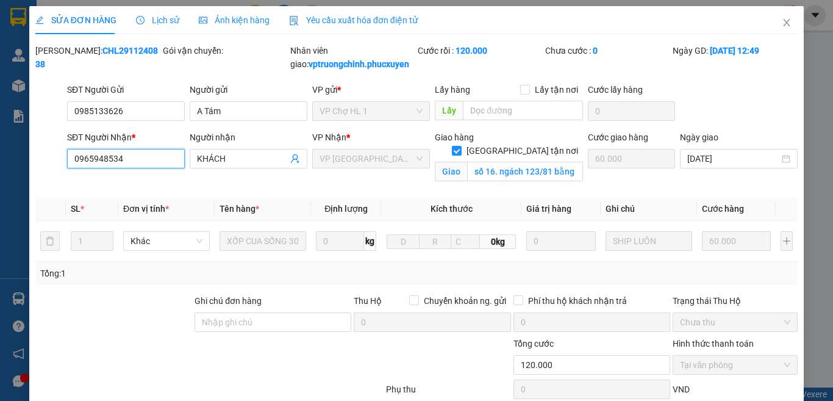
click at [142, 168] on input "0965948534" at bounding box center [126, 159] width 118 height 20
drag, startPoint x: 136, startPoint y: 174, endPoint x: 62, endPoint y: 175, distance: 73.8
click at [62, 175] on div "SĐT Người Nhận * 0965948534 0965948534 Người nhận KHÁCH VP Nhận * VP Trường Chi…" at bounding box center [416, 159] width 765 height 57
click at [782, 25] on icon "close" at bounding box center [787, 23] width 10 height 10
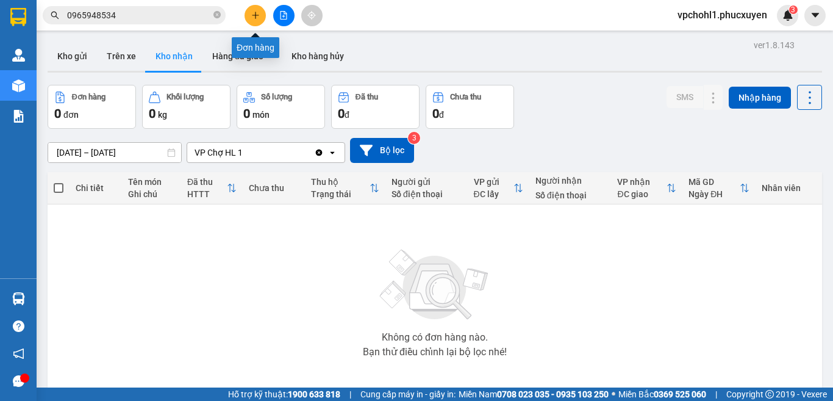
click at [254, 11] on icon "plus" at bounding box center [255, 15] width 9 height 9
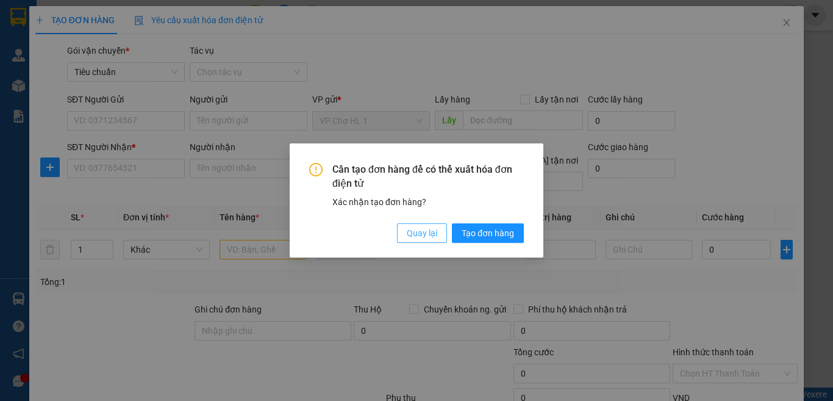
click at [425, 236] on span "Quay lại" at bounding box center [422, 232] width 30 height 13
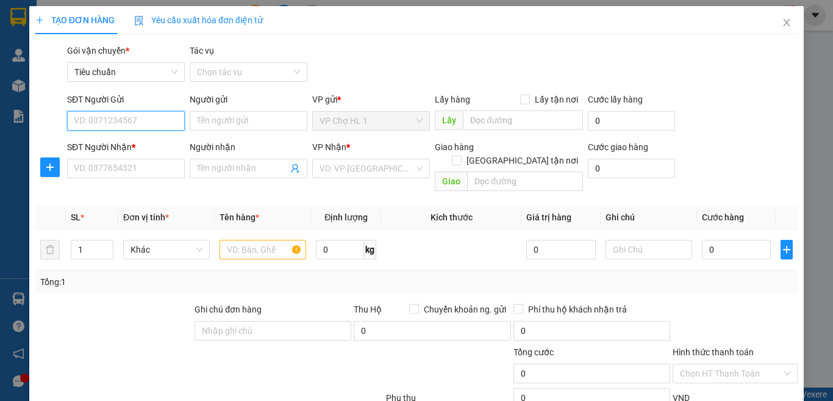
click at [180, 119] on input "SĐT Người Gửi" at bounding box center [126, 121] width 118 height 20
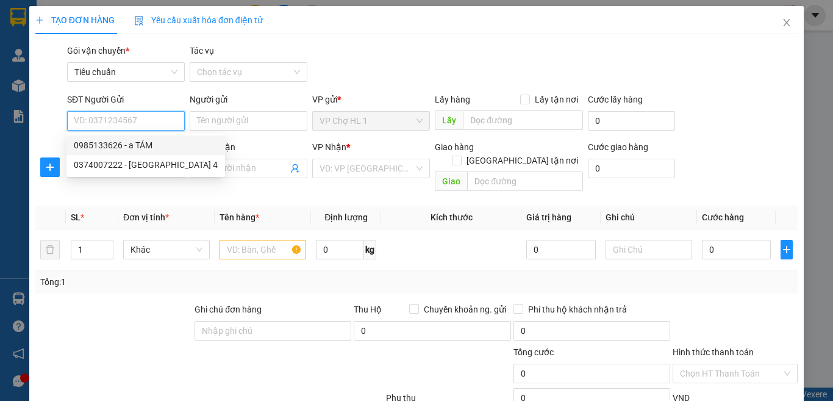
click at [142, 148] on div "0985133626 - a TÁM" at bounding box center [146, 144] width 144 height 13
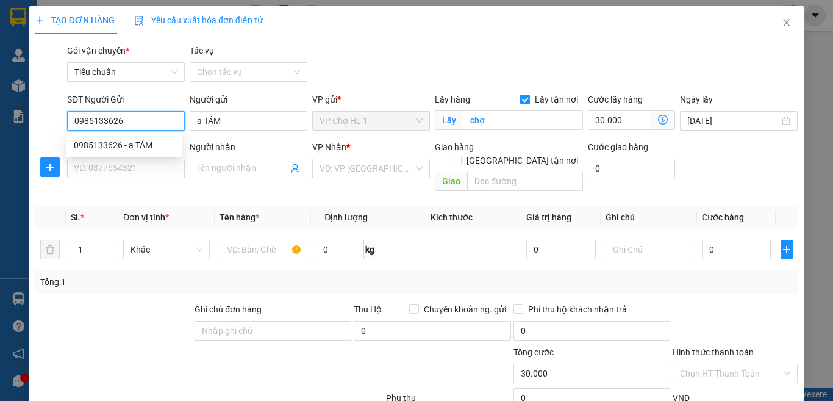
type input "0985133626"
type input "a TÁM"
checkbox input "true"
type input "chợ"
type input "30.000"
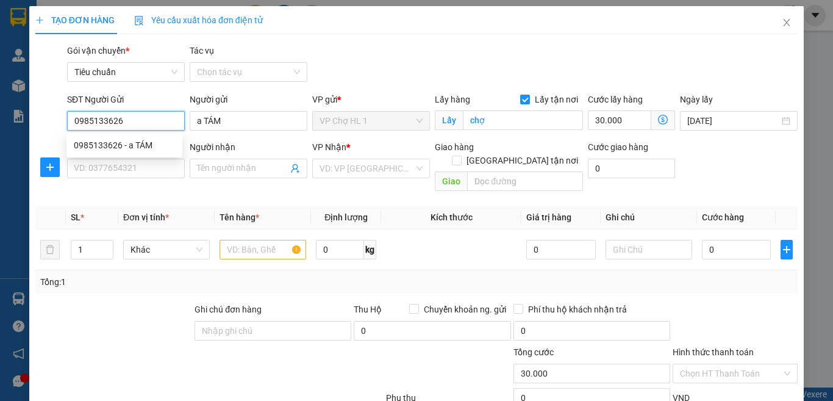
type input "30.000"
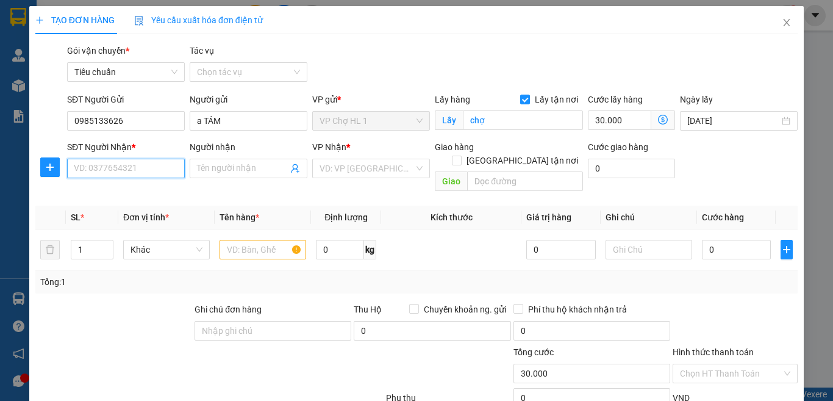
click at [137, 171] on input "SĐT Người Nhận *" at bounding box center [126, 169] width 118 height 20
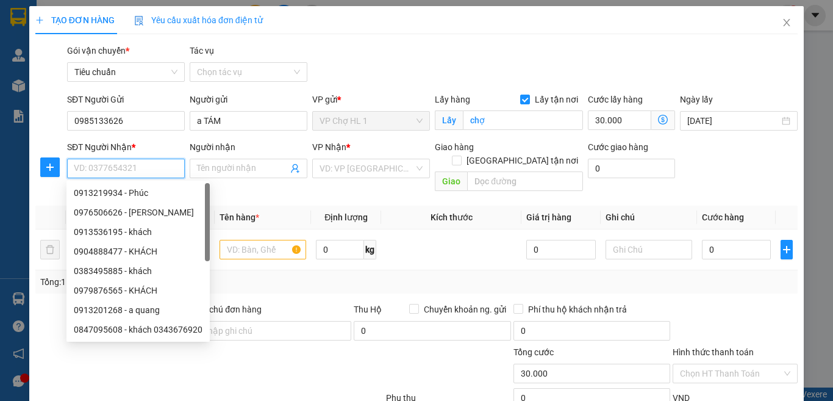
paste input "0965948534"
type input "0965948534"
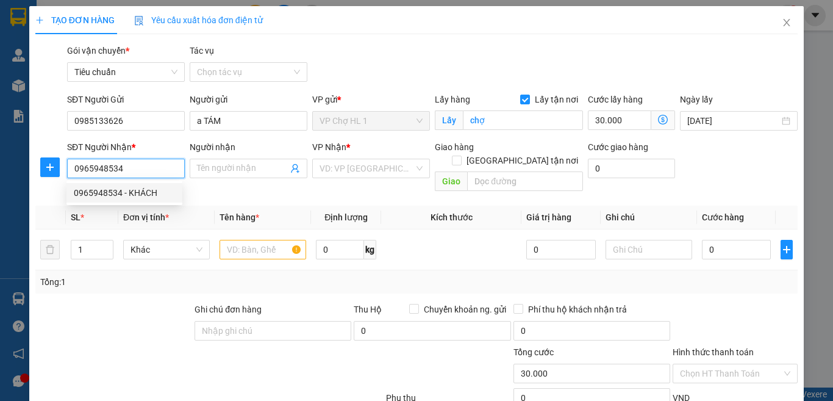
drag, startPoint x: 141, startPoint y: 195, endPoint x: 63, endPoint y: 170, distance: 81.8
click at [140, 194] on div "0965948534 - KHÁCH" at bounding box center [124, 192] width 101 height 13
type input "KHÁCH"
checkbox input "true"
type input "số 16. ngách 123/81 bằng liệt,hoàng mai,[GEOGRAPHIC_DATA]"
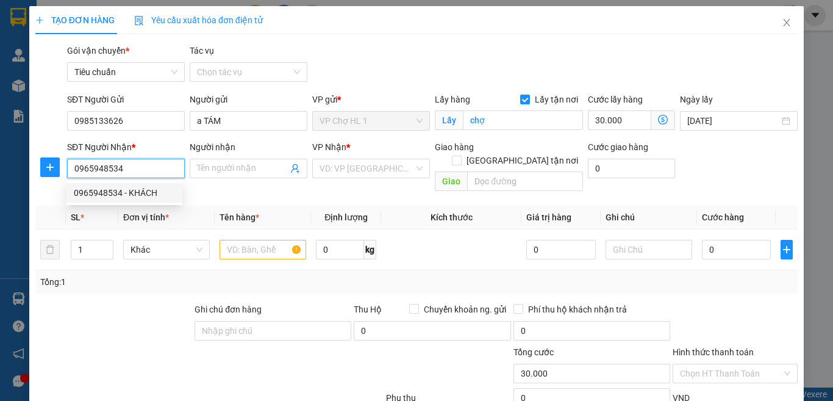
type input "90.000"
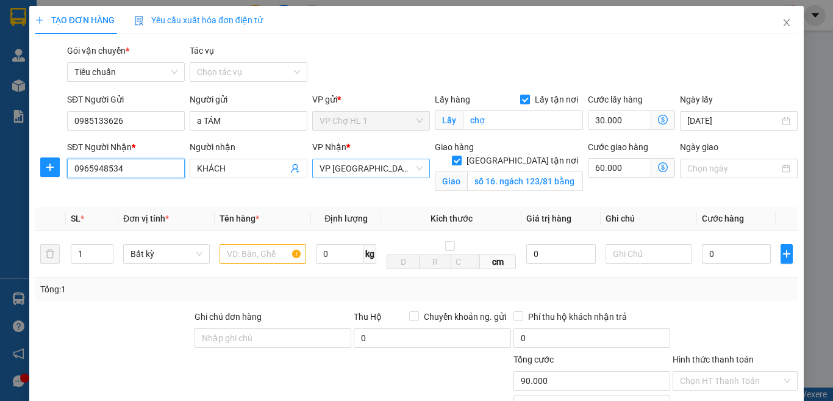
click at [362, 163] on span "VP [GEOGRAPHIC_DATA]" at bounding box center [371, 168] width 103 height 18
type input "0965948534"
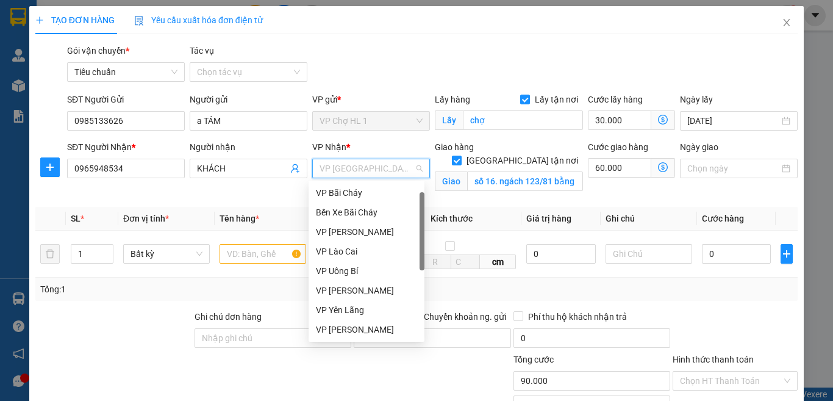
scroll to position [20, 0]
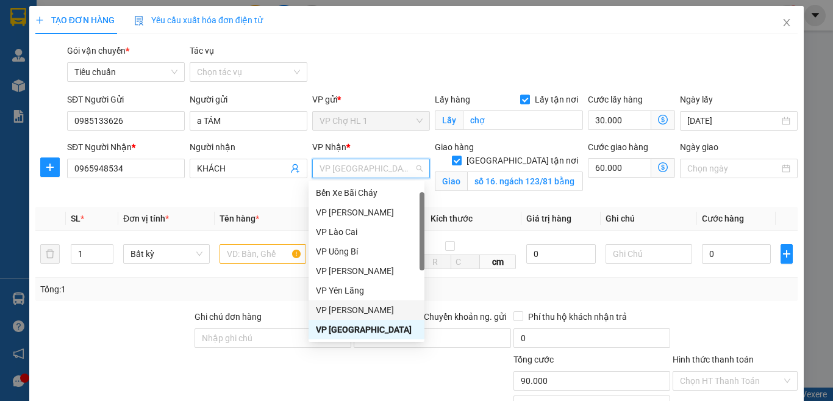
click at [350, 306] on div "VP [PERSON_NAME]" at bounding box center [366, 309] width 101 height 13
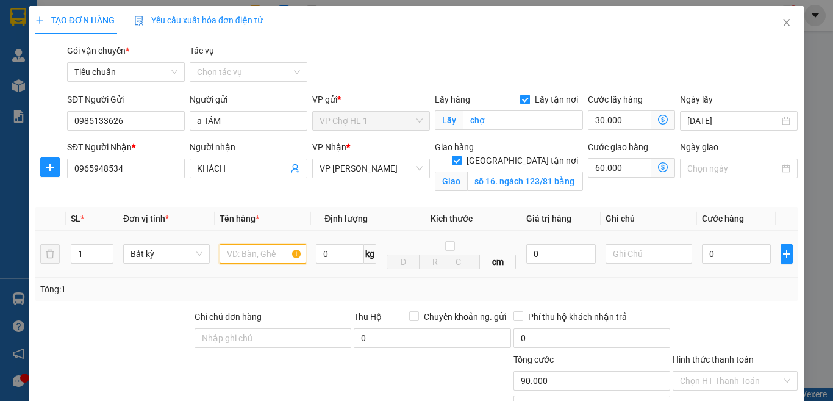
click at [254, 257] on input "text" at bounding box center [263, 254] width 87 height 20
type input "XỐP HẢI SẢN"
click at [737, 77] on div "Gói vận chuyển * Tiêu chuẩn Tác vụ Chọn tác vụ" at bounding box center [433, 65] width 736 height 43
click at [658, 166] on icon "dollar-circle" at bounding box center [663, 167] width 10 height 10
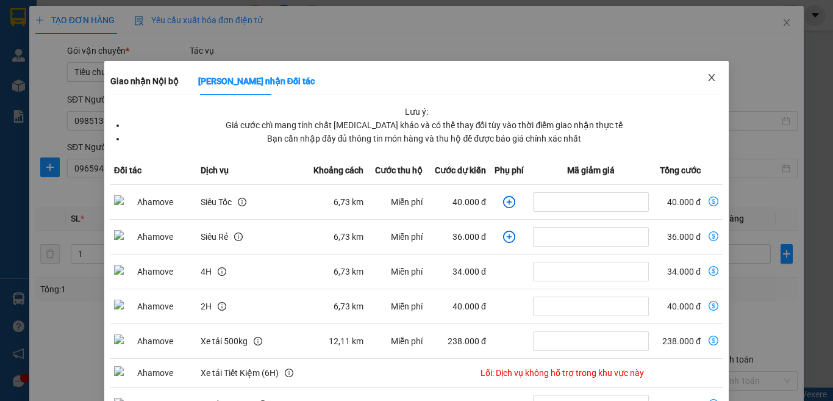
click at [707, 75] on icon "close" at bounding box center [712, 78] width 10 height 10
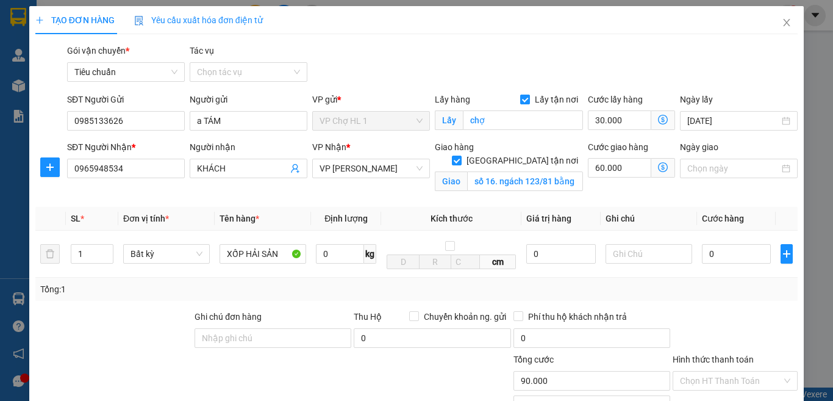
click at [520, 99] on input "Lấy tận nơi" at bounding box center [524, 99] width 9 height 9
checkbox input "false"
click at [510, 124] on input "chợ" at bounding box center [523, 120] width 120 height 20
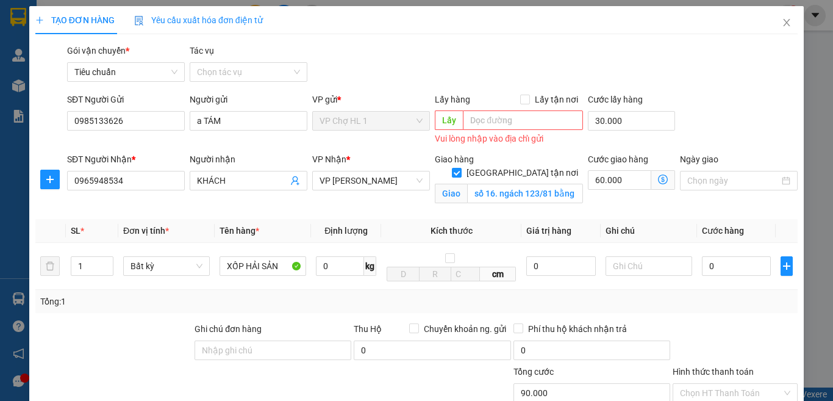
click at [703, 96] on div "SĐT Người Gửi 0985133626 Người gửi a TÁM VP gửi * VP Chợ HL 1 Lấy hàng Lấy tận …" at bounding box center [433, 120] width 736 height 55
type input "0"
type input "60.000"
type input "0"
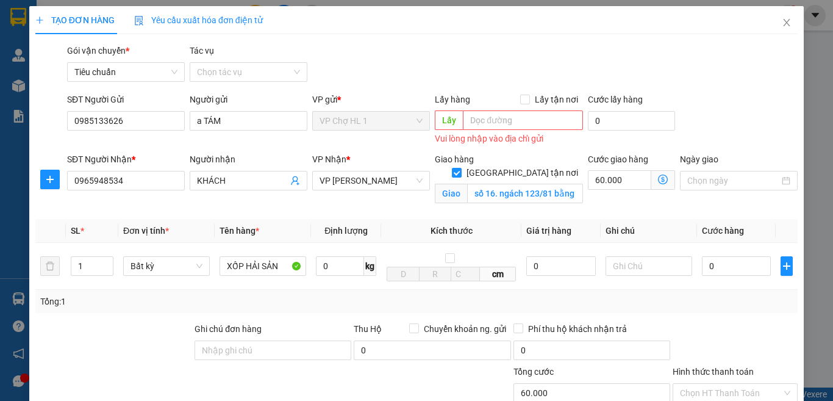
click at [725, 118] on div "SĐT Người Gửi 0985133626 Người gửi a TÁM VP gửi * VP Chợ HL 1 Lấy hàng Lấy tận …" at bounding box center [433, 120] width 736 height 55
click at [728, 111] on div "SĐT Người Gửi 0985133626 Người gửi a TÁM VP gửi * VP Chợ HL 1 Lấy hàng Lấy tận …" at bounding box center [433, 120] width 736 height 55
click at [658, 177] on icon "dollar-circle" at bounding box center [663, 179] width 10 height 10
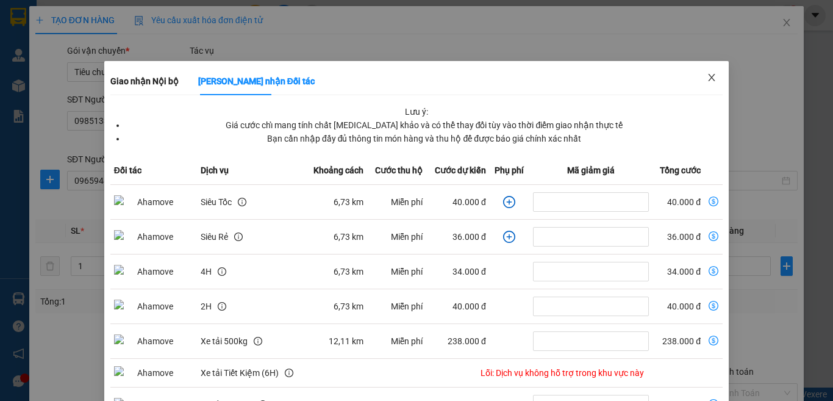
click at [709, 75] on icon "close" at bounding box center [712, 77] width 7 height 7
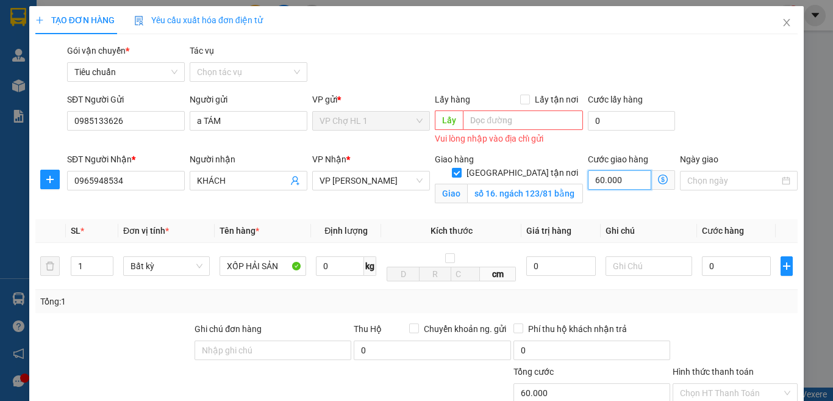
click at [613, 179] on input "60.000" at bounding box center [619, 180] width 63 height 20
type input "5"
type input "50"
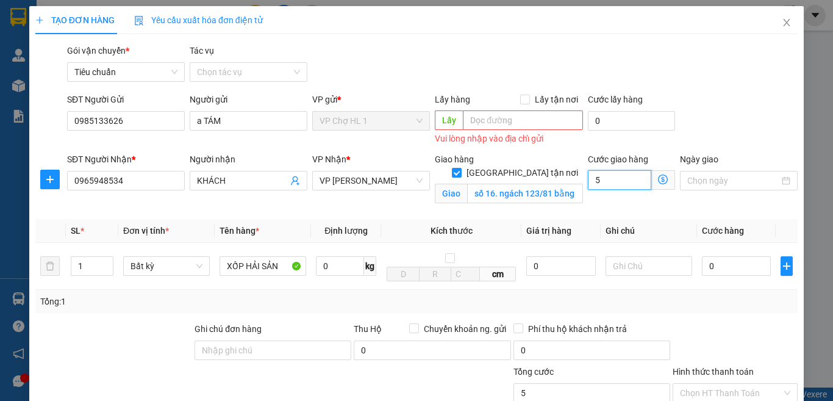
type input "50"
click at [700, 121] on div "SĐT Người Gửi 0985133626 Người gửi a TÁM VP gửi * VP Chợ HL 1 Lấy hàng Lấy tận …" at bounding box center [433, 120] width 736 height 55
type input "50.000"
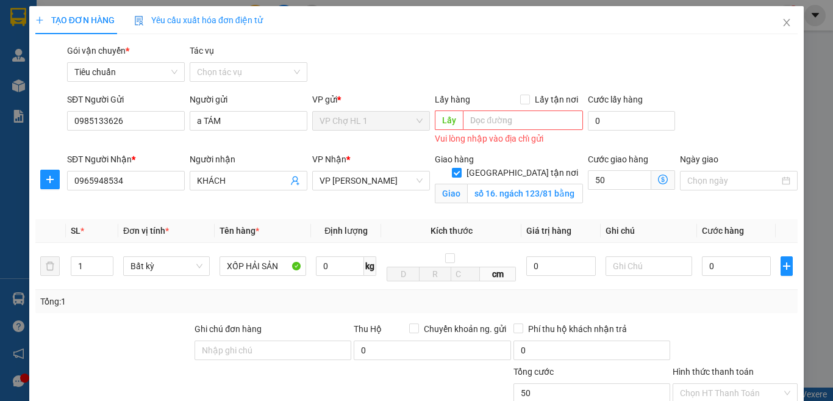
type input "50.000"
click at [747, 270] on input "0" at bounding box center [736, 266] width 69 height 20
type input "9"
type input "50.009"
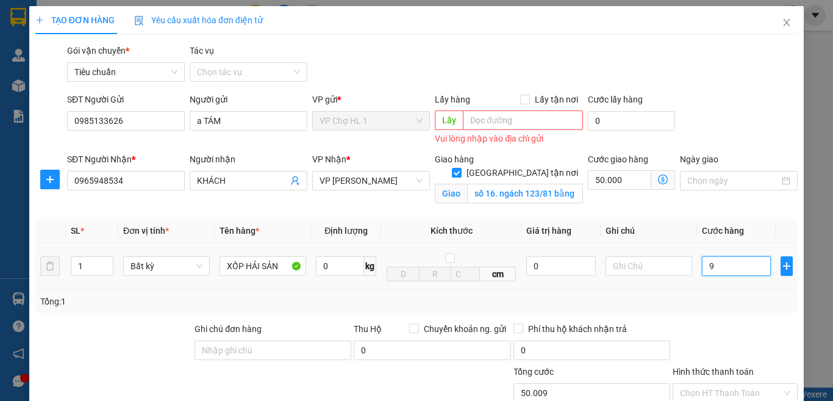
type input "90"
type input "50.090"
type input "90.000"
type input "140.000"
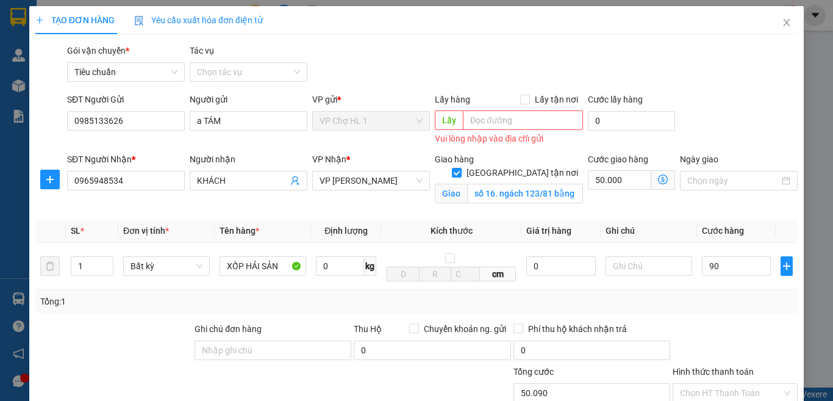
type input "140.000"
click at [715, 112] on div "SĐT Người Gửi 0985133626 Người gửi a TÁM VP gửi * VP Chợ HL 1 Lấy hàng Lấy tận …" at bounding box center [433, 120] width 736 height 55
click at [739, 270] on input "90.000" at bounding box center [736, 266] width 69 height 20
type input "8"
type input "50.008"
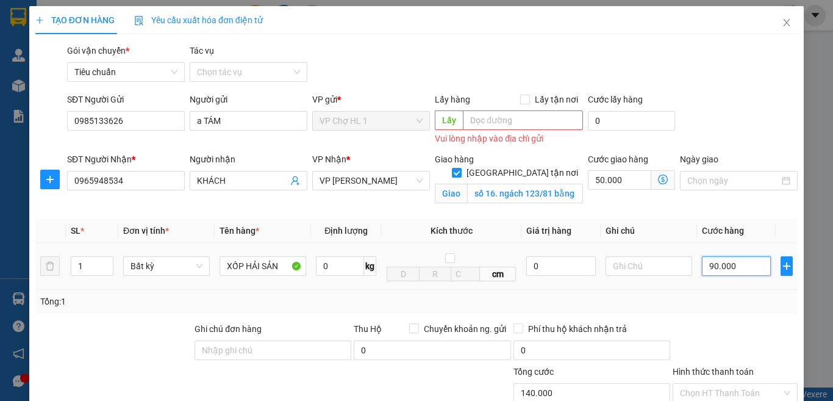
type input "50.008"
type input "80"
type input "50.080"
type input "80.000"
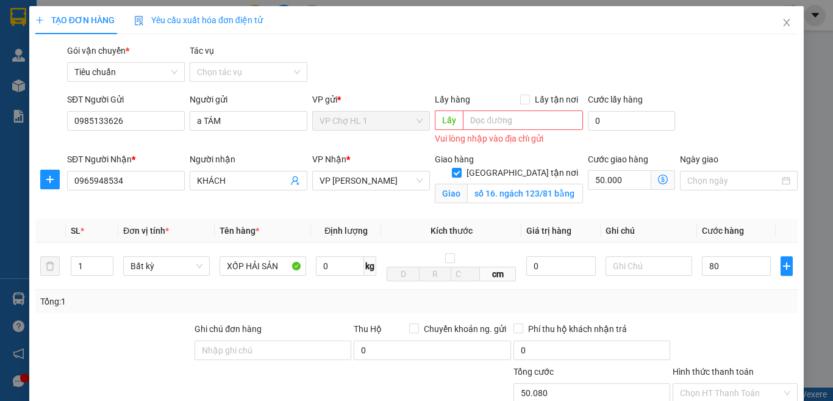
type input "130.000"
click at [715, 109] on div "SĐT Người Gửi 0985133626 Người gửi a TÁM VP gửi * VP Chợ HL 1 Lấy hàng Lấy tận …" at bounding box center [433, 120] width 736 height 55
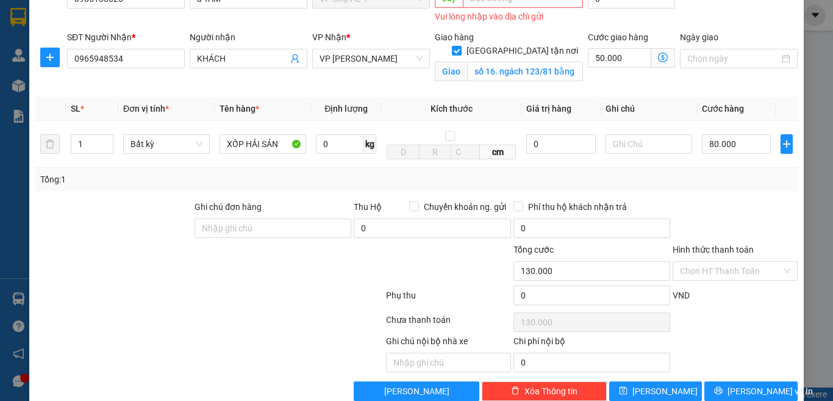
click at [658, 56] on icon "dollar-circle" at bounding box center [663, 57] width 10 height 10
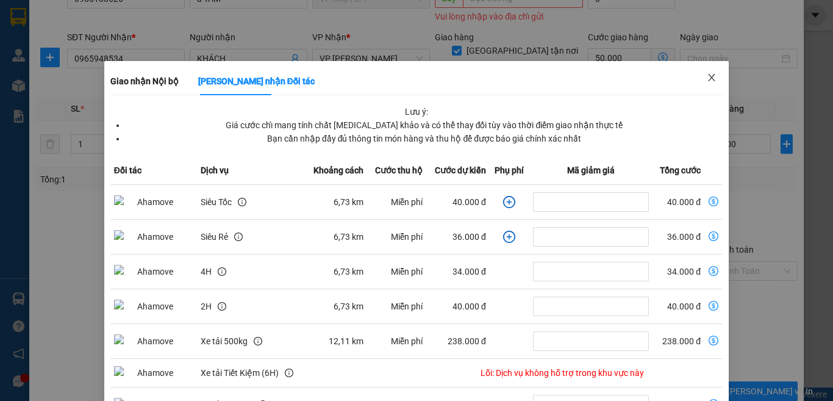
click at [707, 78] on icon "close" at bounding box center [712, 78] width 10 height 10
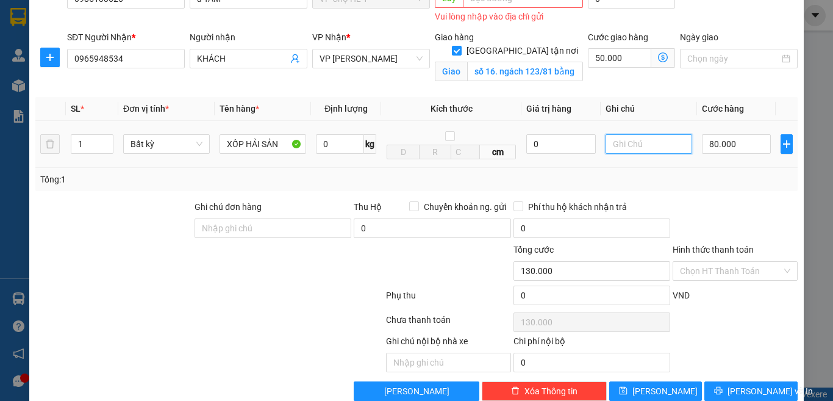
click at [639, 146] on input "text" at bounding box center [649, 144] width 87 height 20
type input "SHIP BÓC BILL"
click at [724, 220] on div at bounding box center [735, 221] width 127 height 43
click at [703, 272] on input "Hình thức thanh toán" at bounding box center [731, 271] width 102 height 18
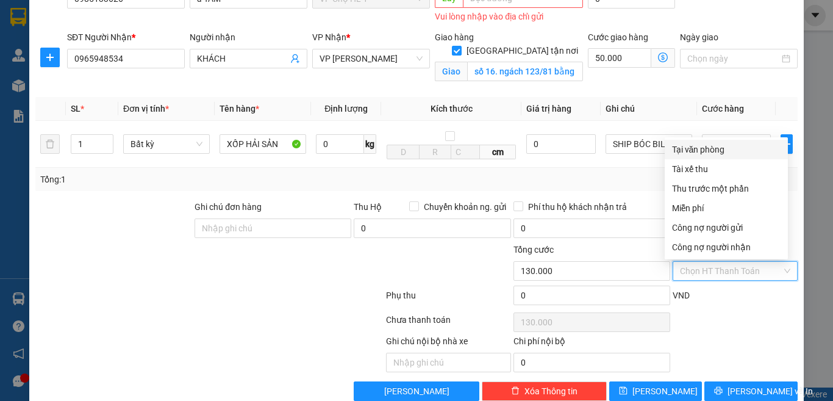
click at [695, 149] on div "Tại văn phòng" at bounding box center [726, 149] width 109 height 13
type input "0"
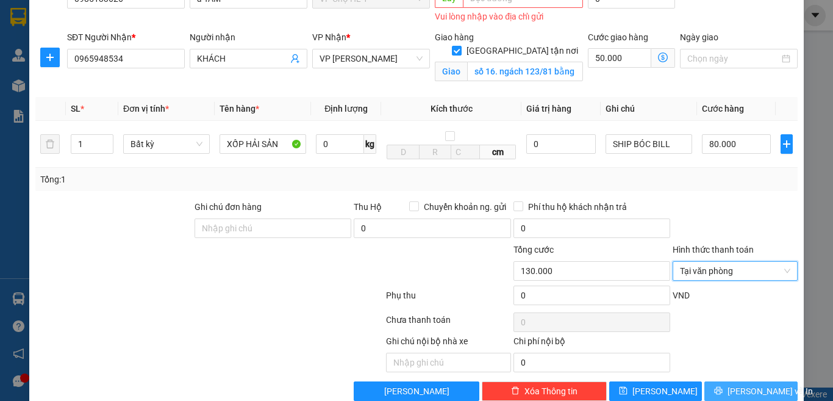
click at [723, 392] on icon "printer" at bounding box center [719, 391] width 8 height 8
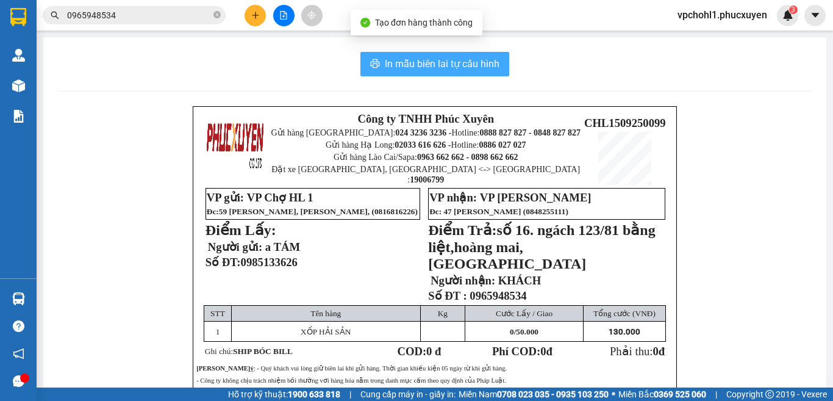
click at [459, 64] on span "In mẫu biên lai tự cấu hình" at bounding box center [442, 63] width 115 height 15
